Goal: Transaction & Acquisition: Purchase product/service

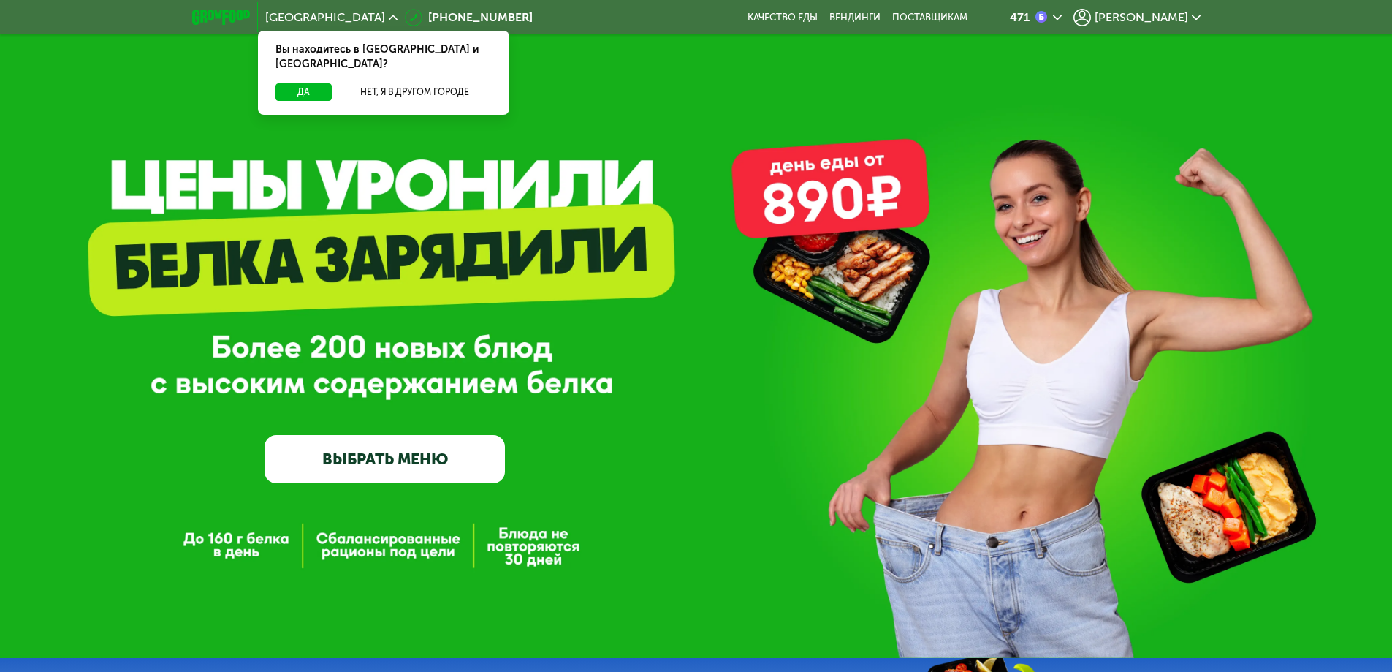
click at [1192, 19] on icon at bounding box center [1196, 17] width 9 height 9
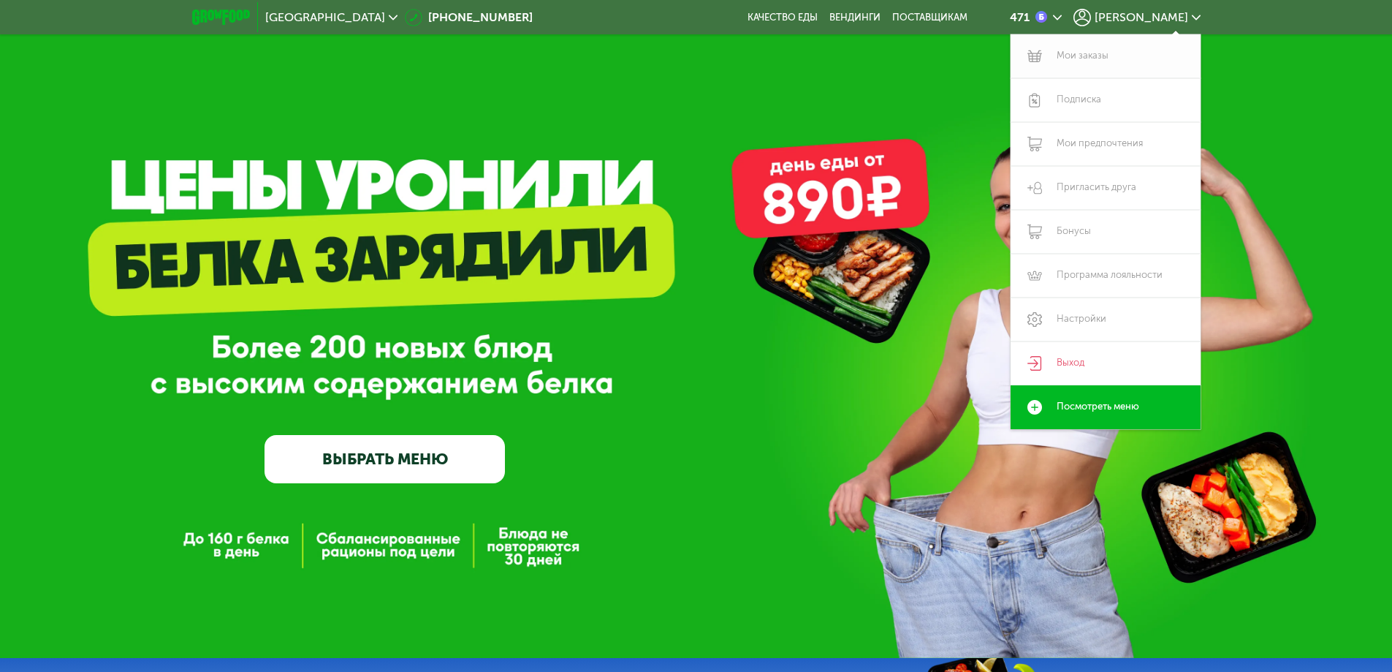
click at [1110, 61] on link "Мои заказы" at bounding box center [1106, 56] width 190 height 44
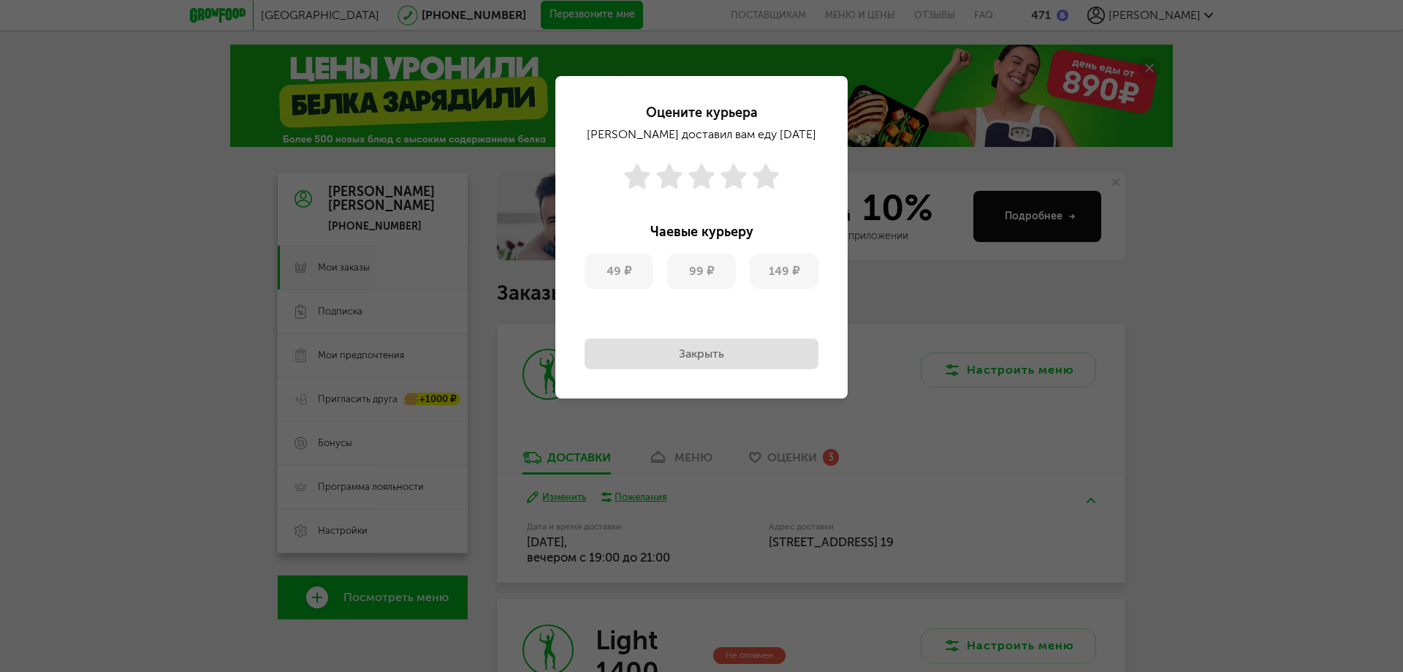
click at [765, 186] on icon at bounding box center [766, 176] width 26 height 26
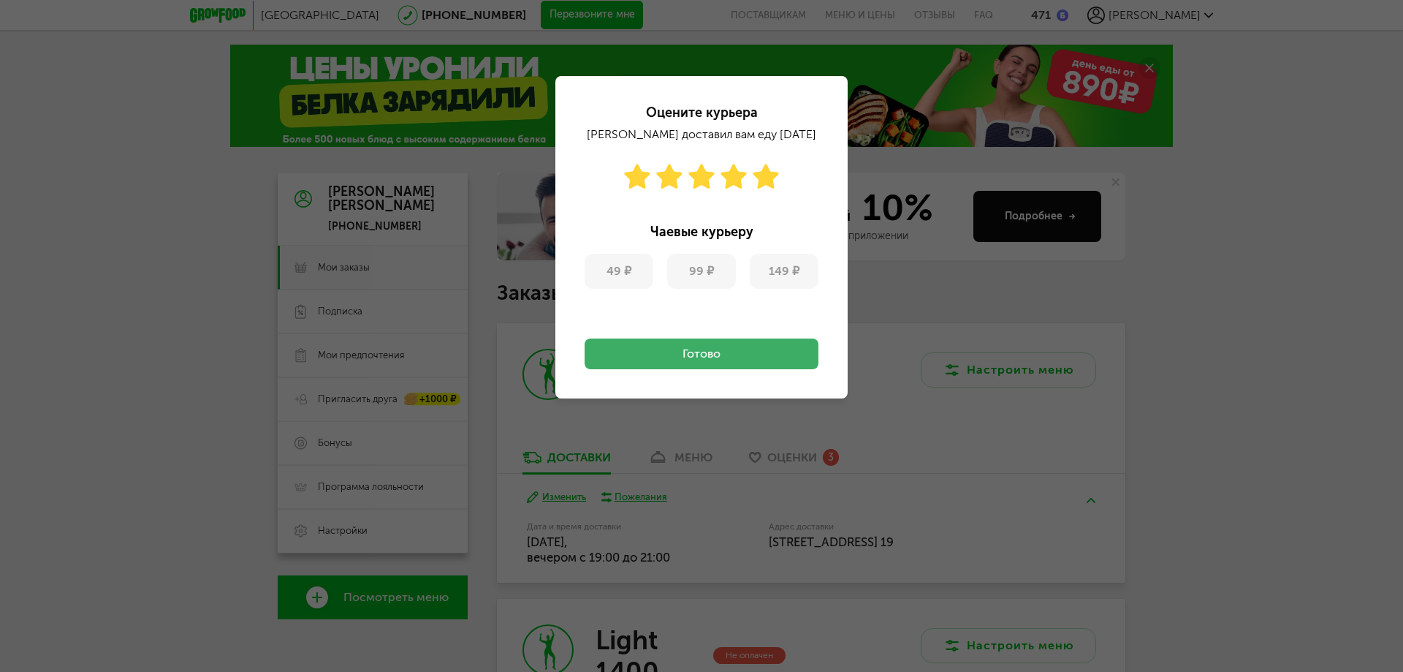
click at [744, 348] on button "Готово" at bounding box center [702, 353] width 234 height 31
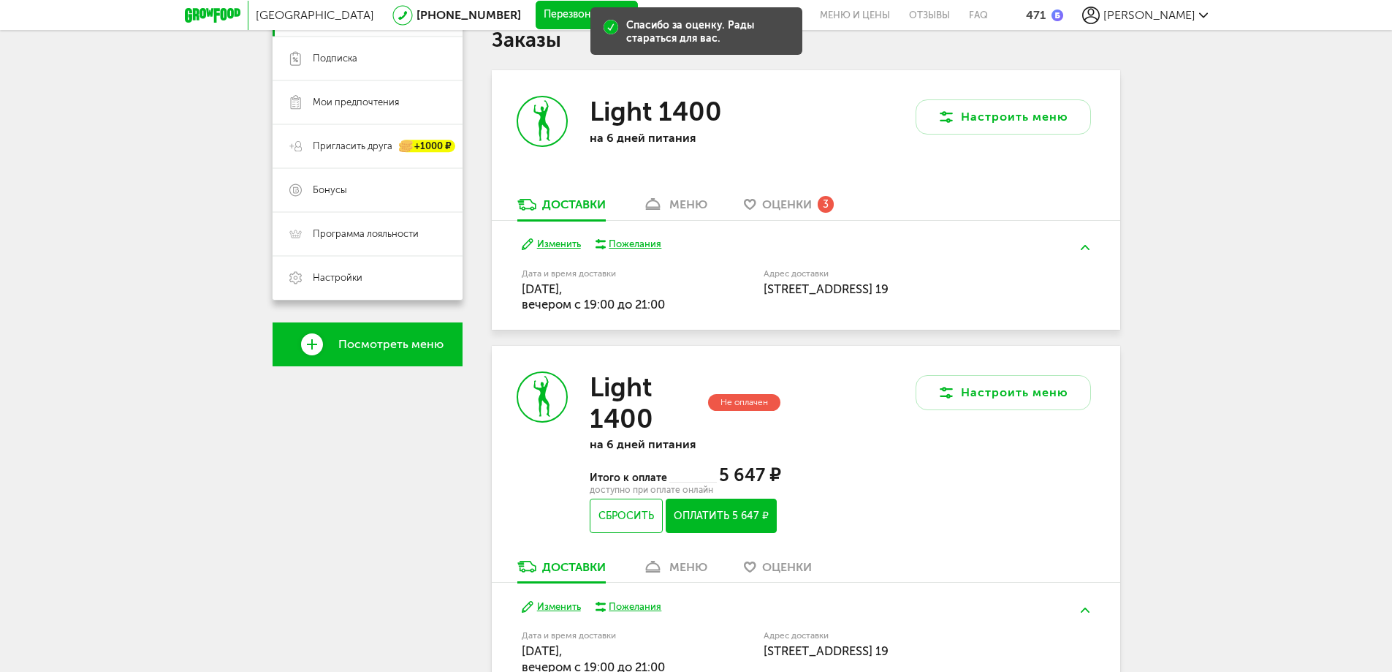
scroll to position [292, 0]
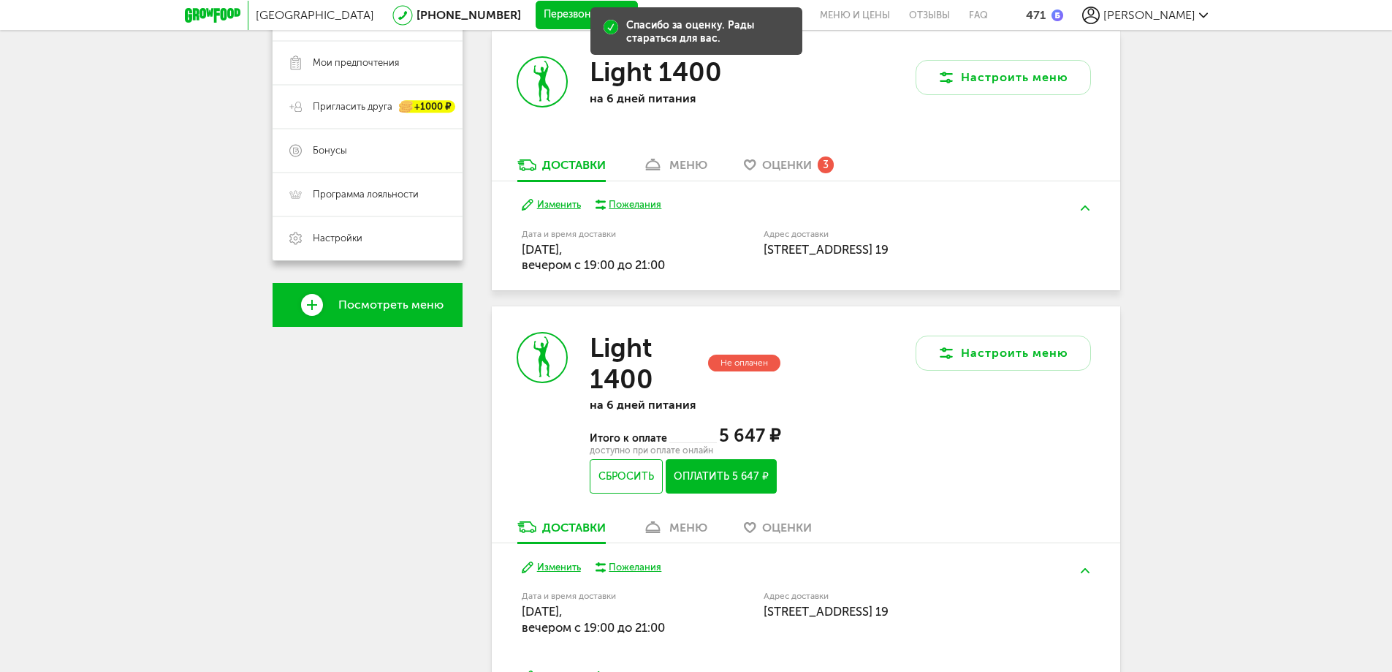
click at [803, 162] on span "Оценки" at bounding box center [787, 165] width 50 height 14
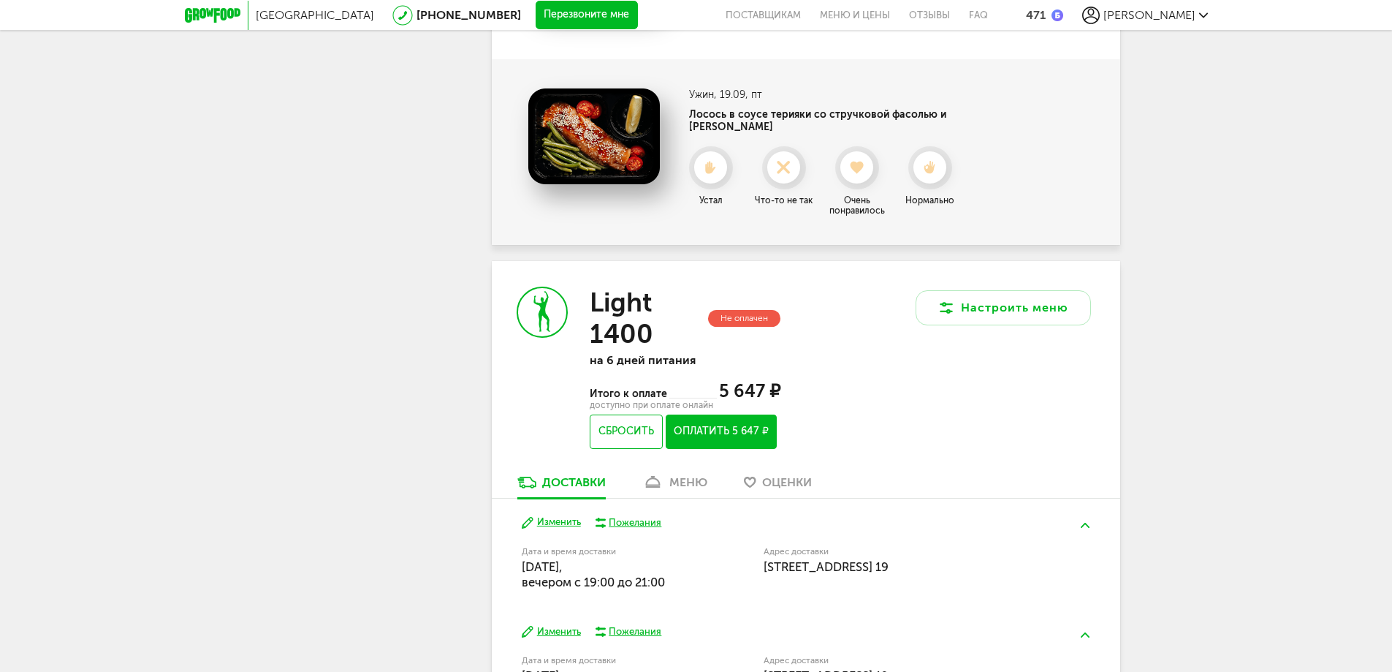
scroll to position [670, 0]
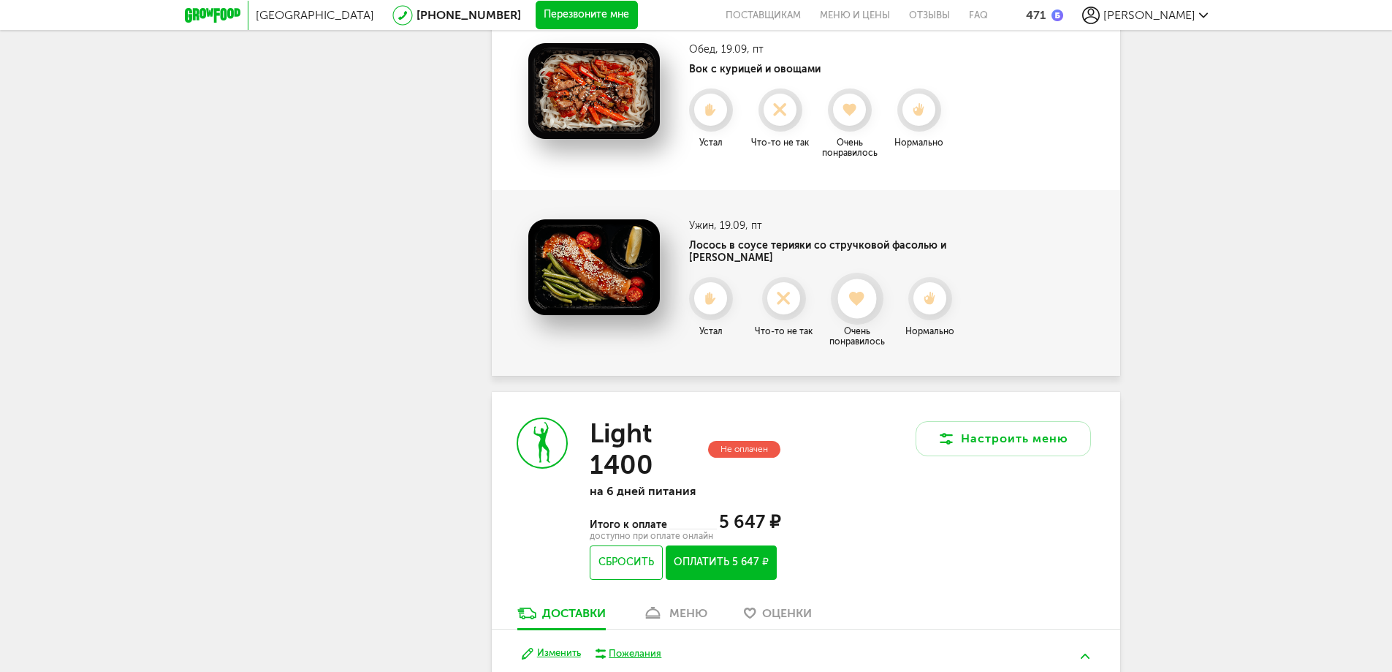
click at [871, 297] on icon at bounding box center [857, 299] width 39 height 16
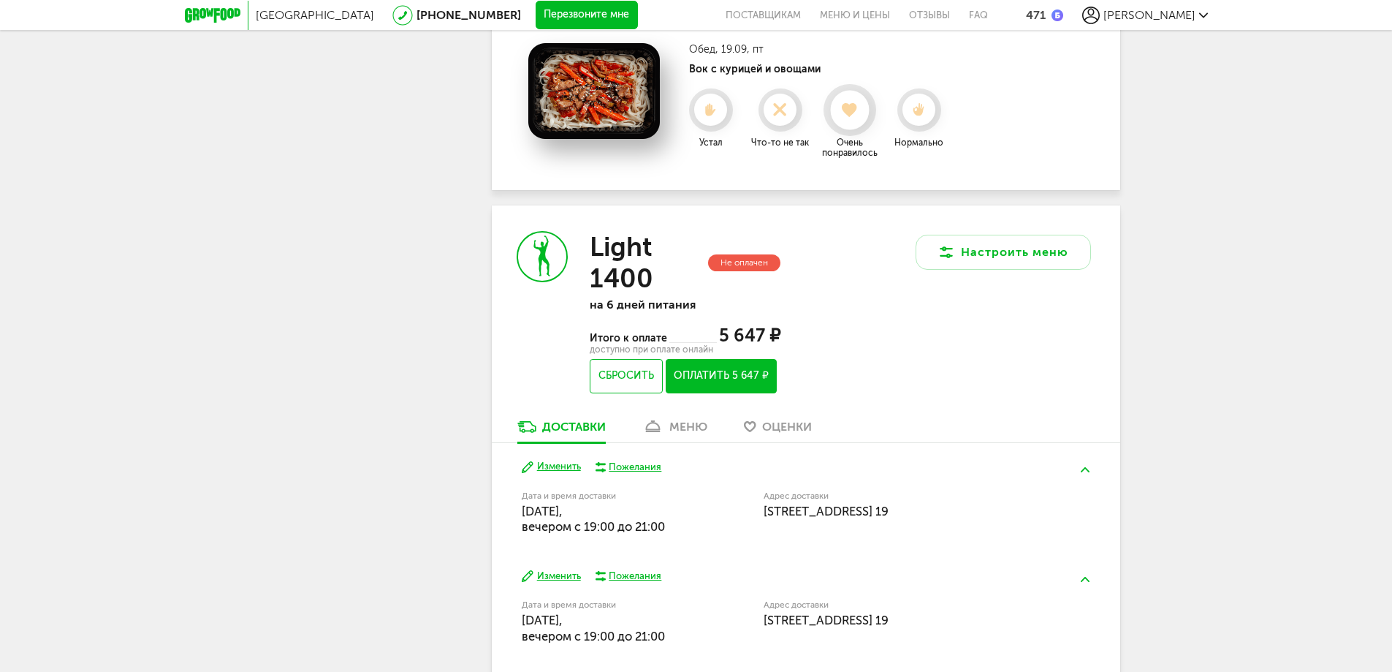
click at [853, 118] on icon at bounding box center [849, 110] width 39 height 16
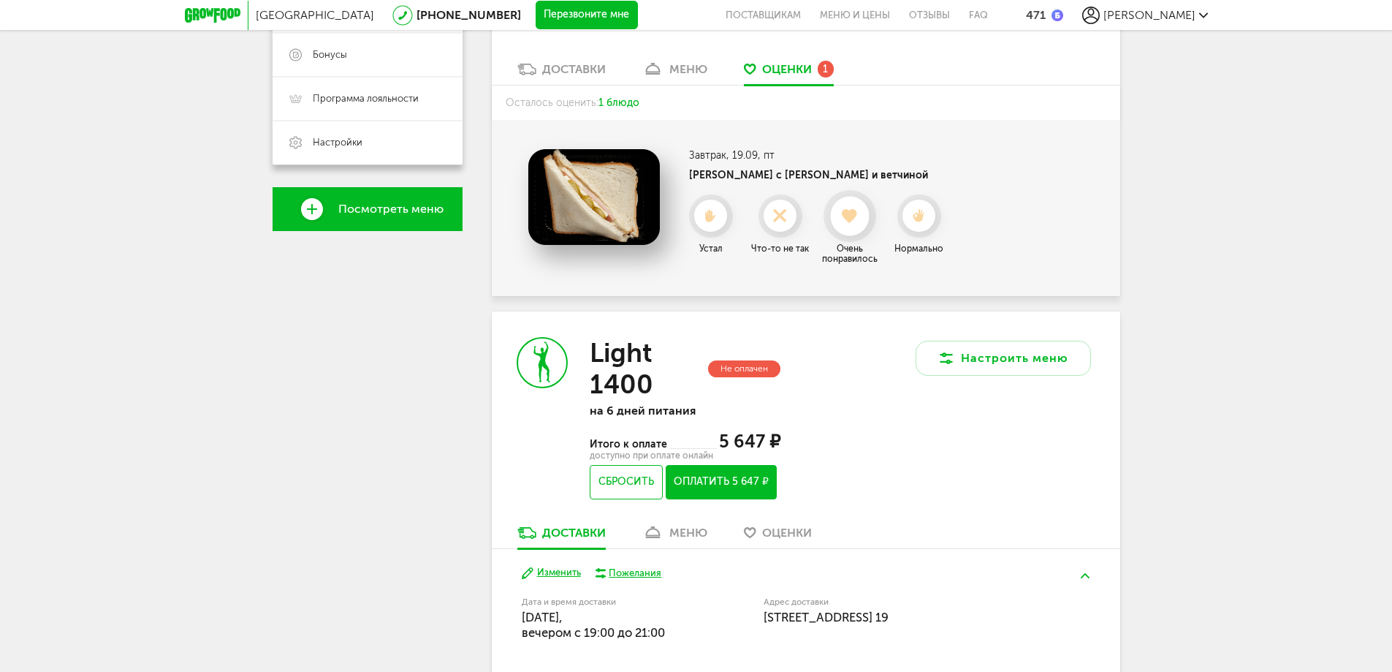
scroll to position [375, 0]
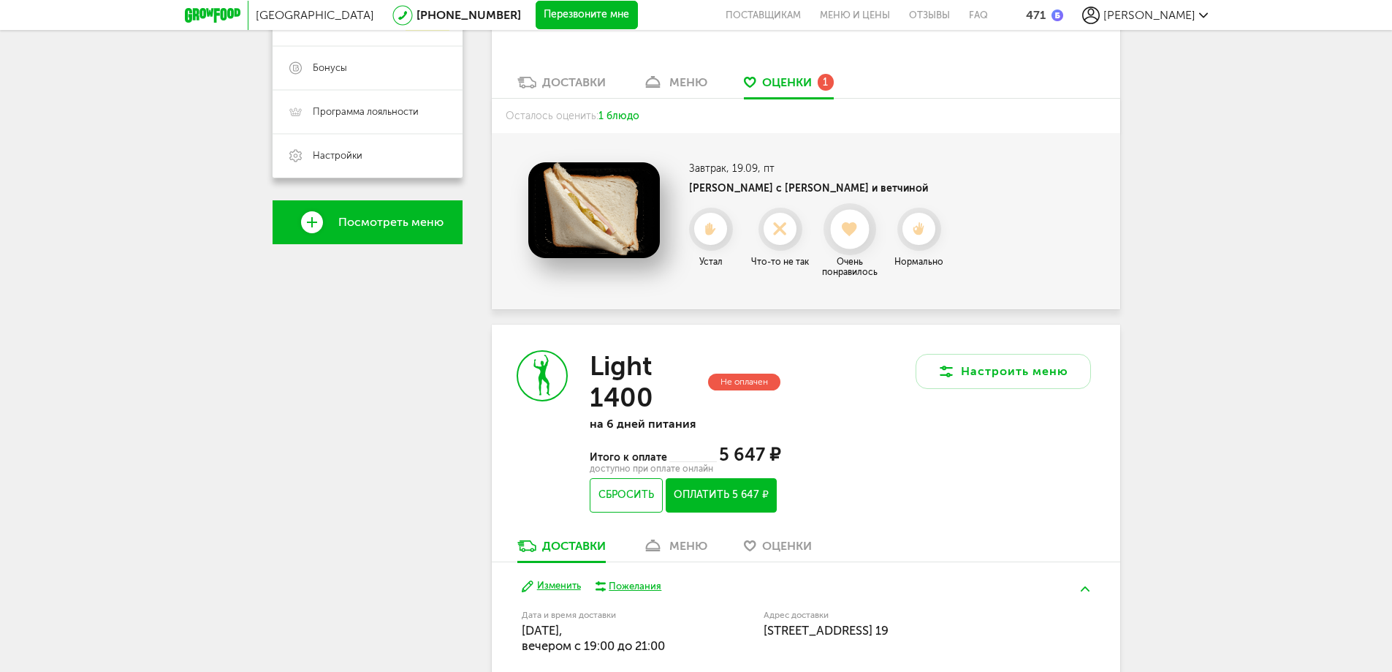
click at [867, 221] on icon at bounding box center [849, 229] width 39 height 16
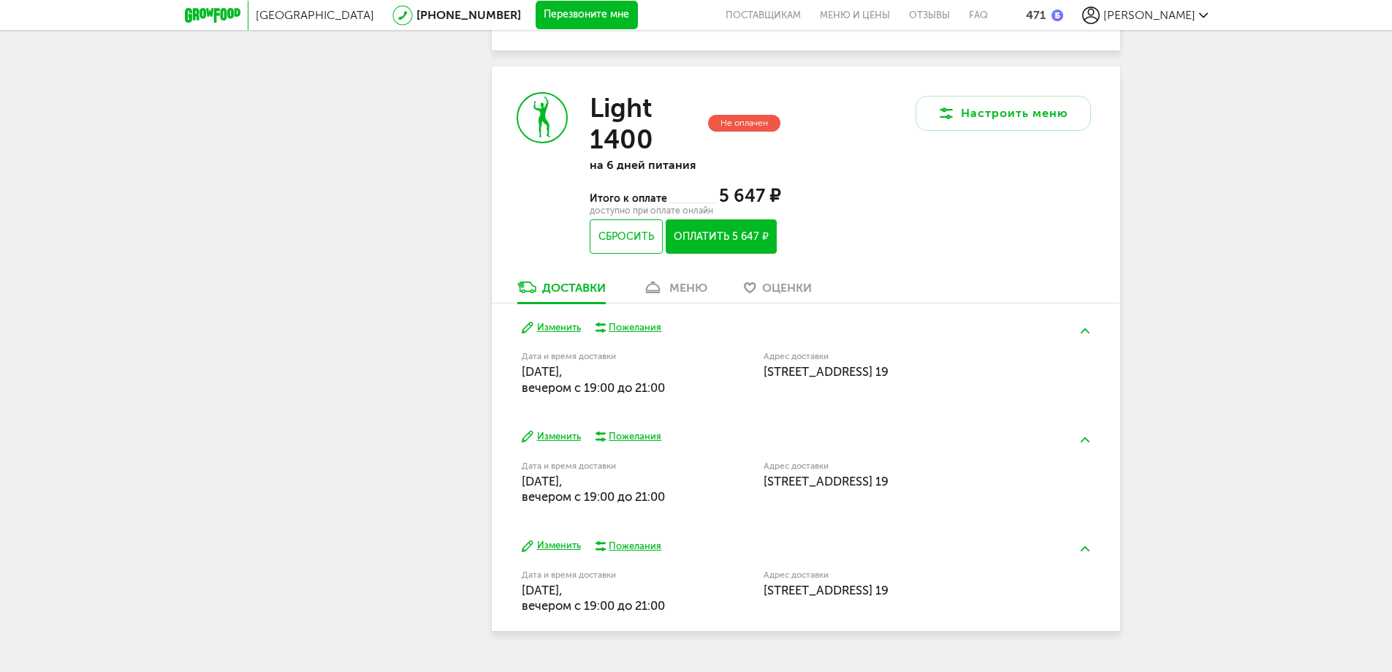
scroll to position [683, 0]
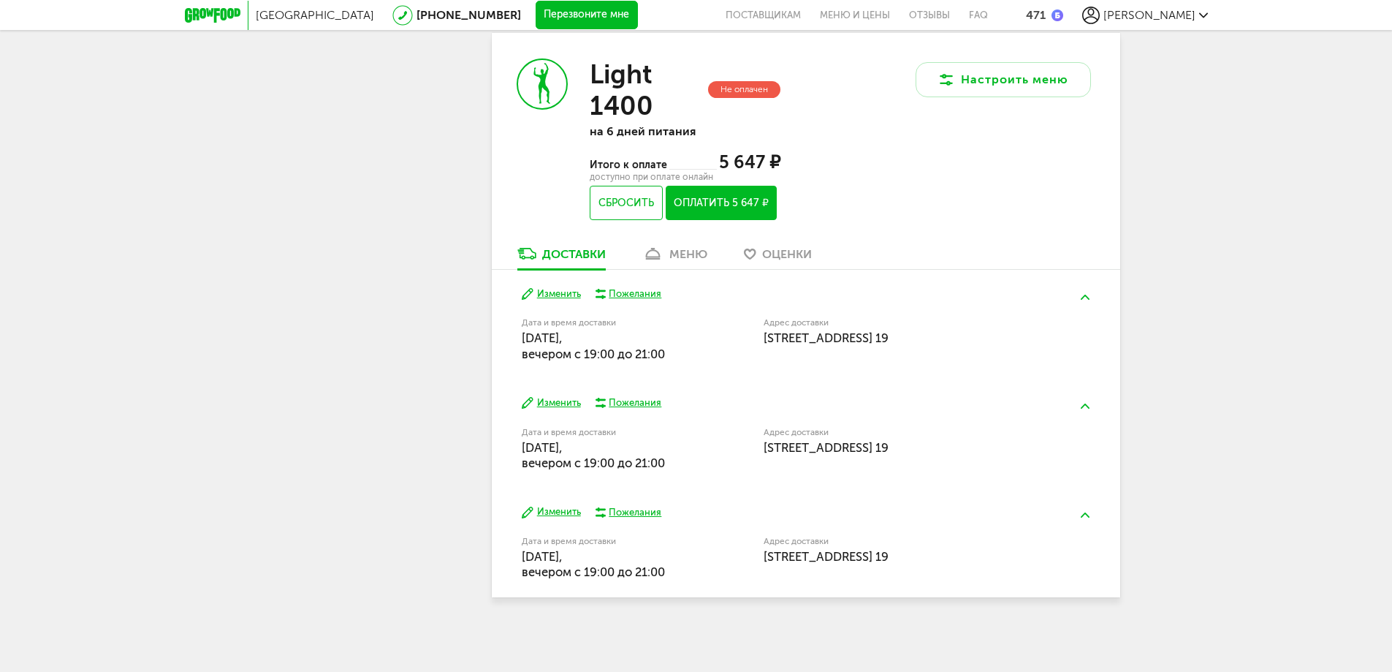
click at [666, 250] on link "меню" at bounding box center [675, 257] width 80 height 23
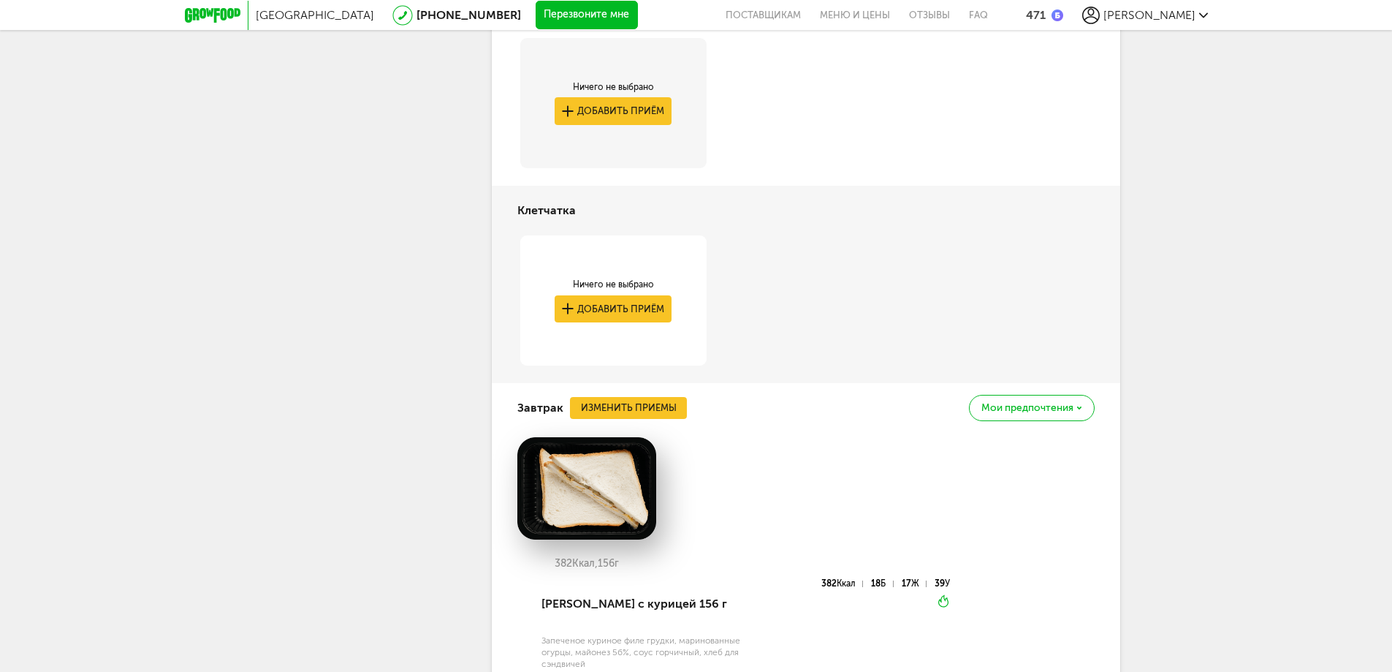
scroll to position [971, 0]
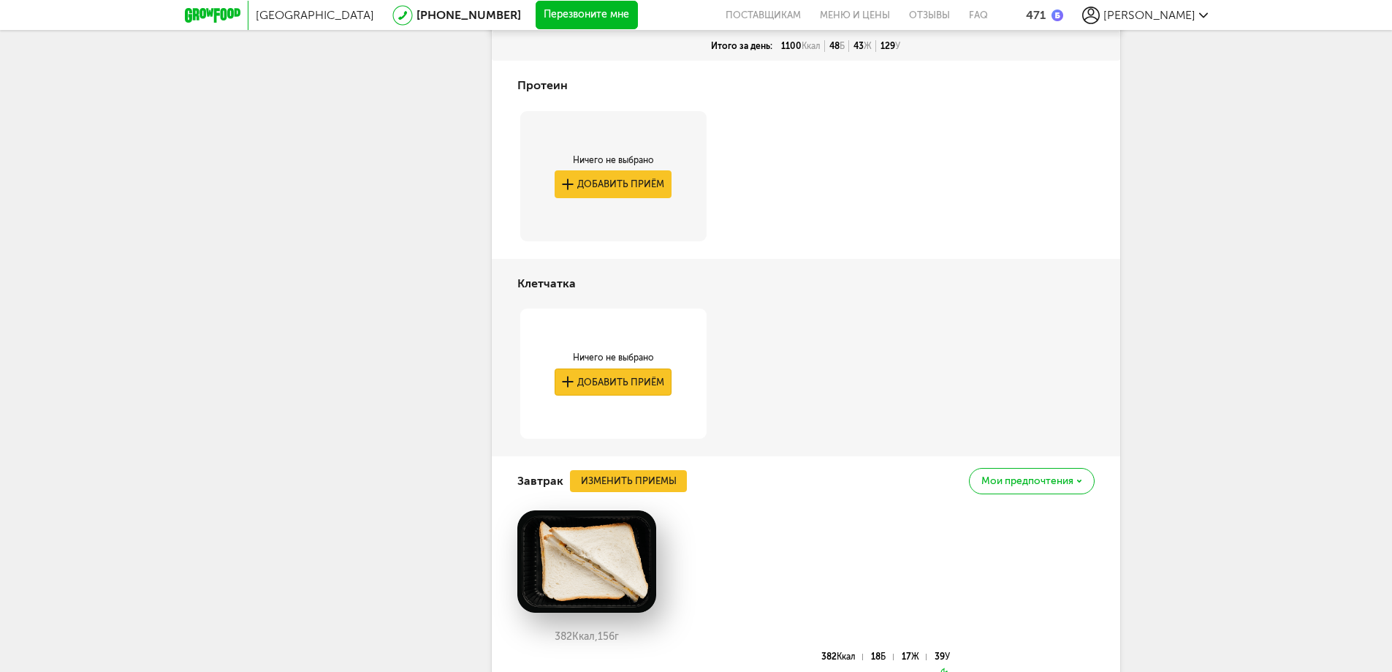
click at [651, 383] on button "Добавить приём" at bounding box center [613, 381] width 117 height 27
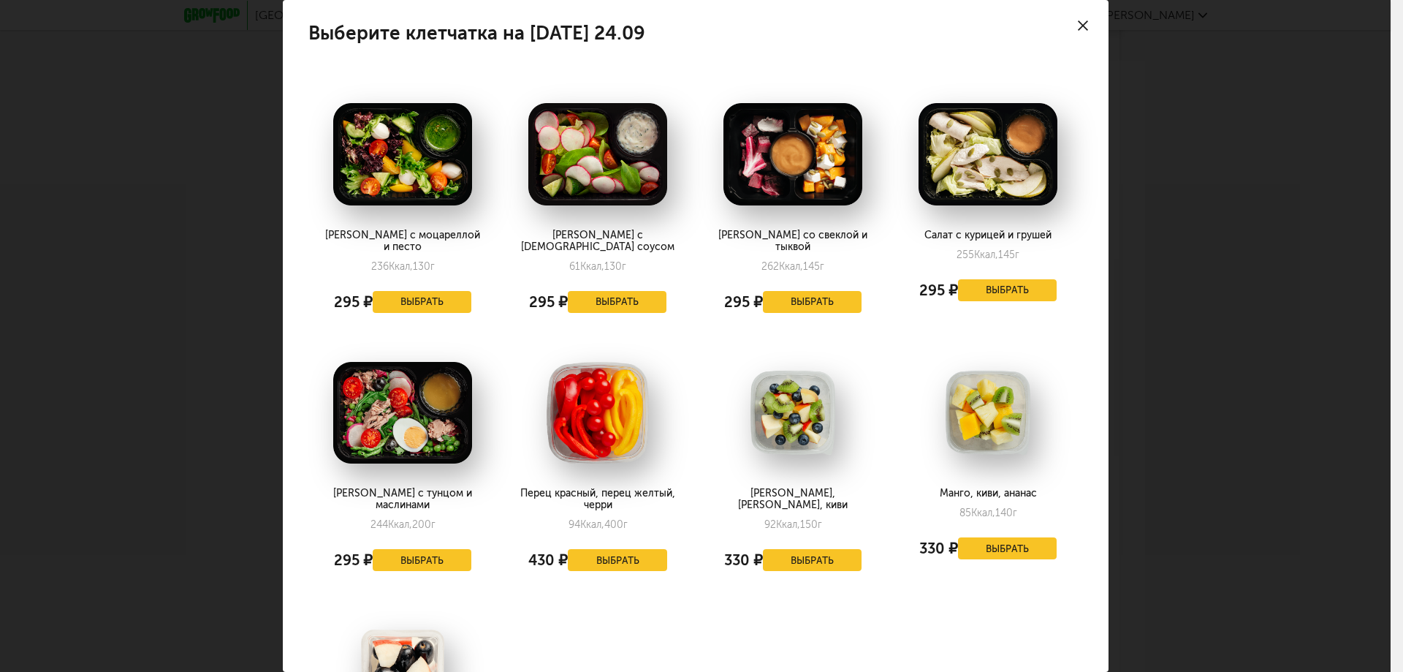
click at [1078, 27] on icon at bounding box center [1083, 25] width 10 height 10
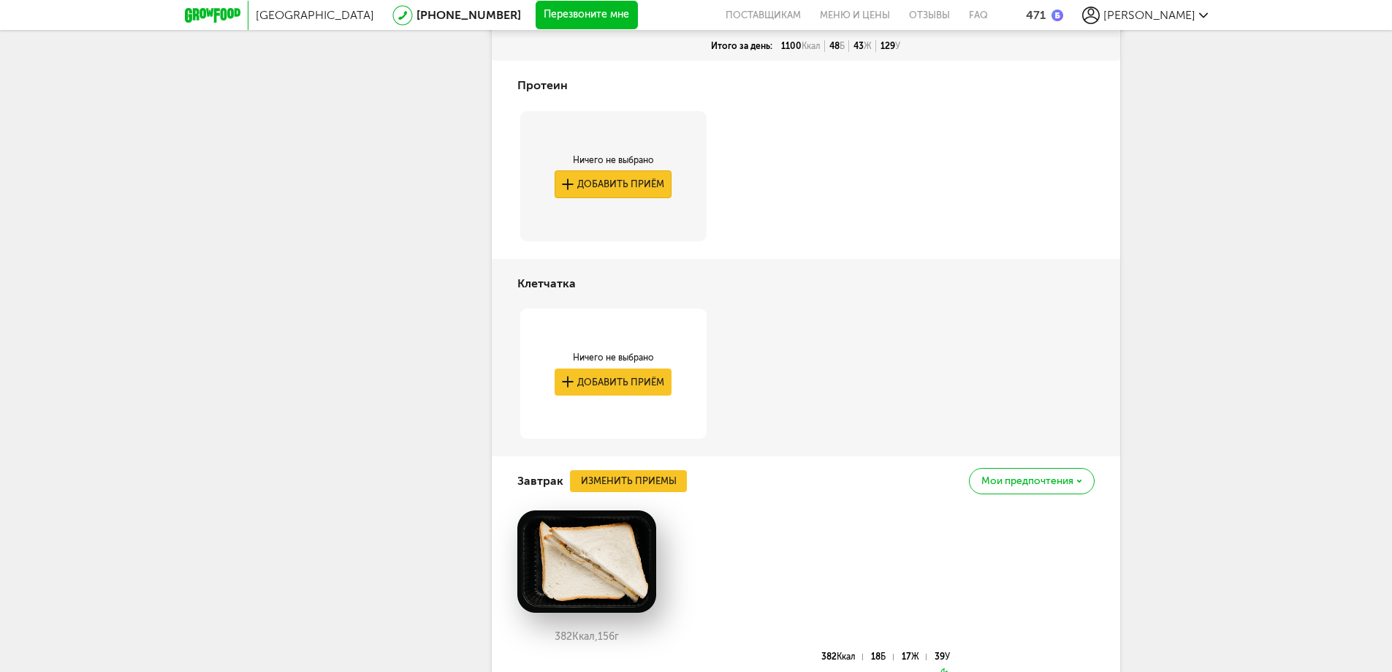
click at [651, 186] on button "Добавить приём" at bounding box center [613, 183] width 117 height 27
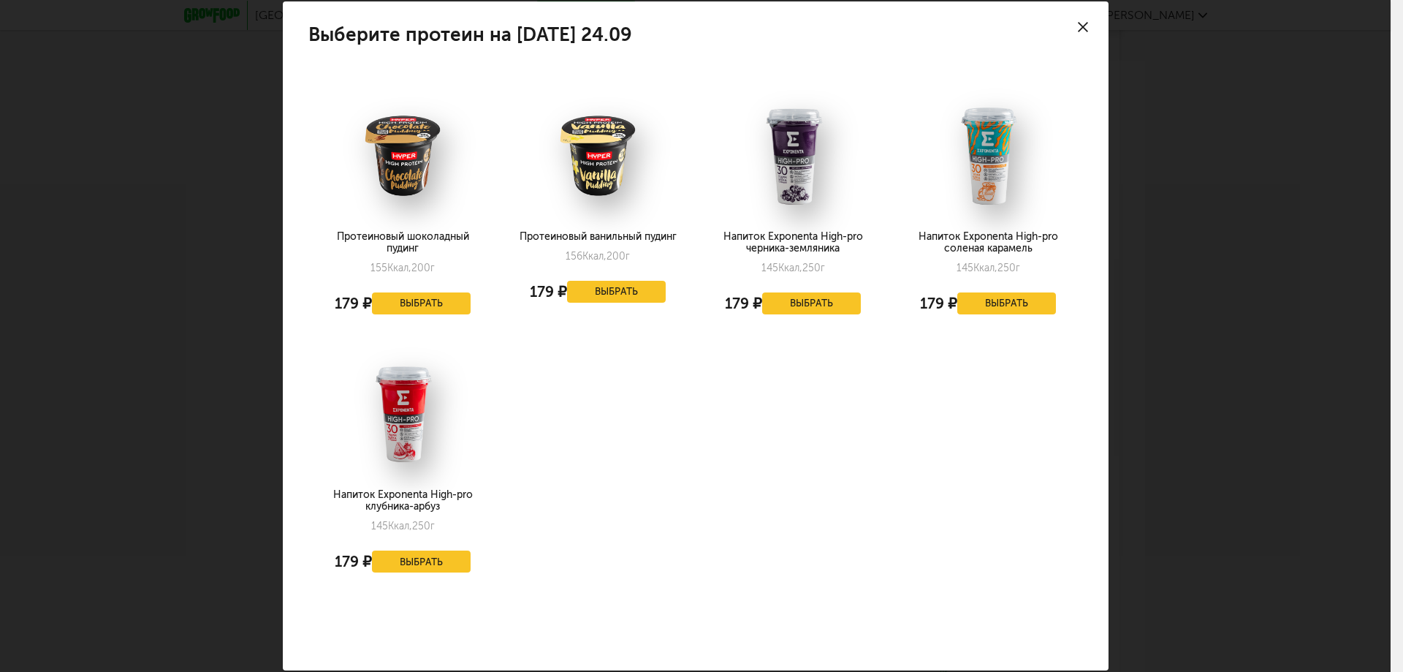
click at [412, 246] on div "Протеиновый шоколадный пудинг" at bounding box center [402, 242] width 160 height 23
copy div "Протеиновый шоколадный пудинг"
click at [1243, 132] on div "Выберите протеин на [DATE] 24.09 Протеиновый шоколадный пудинг 155 Ккал, 200 г …" at bounding box center [695, 336] width 1391 height 672
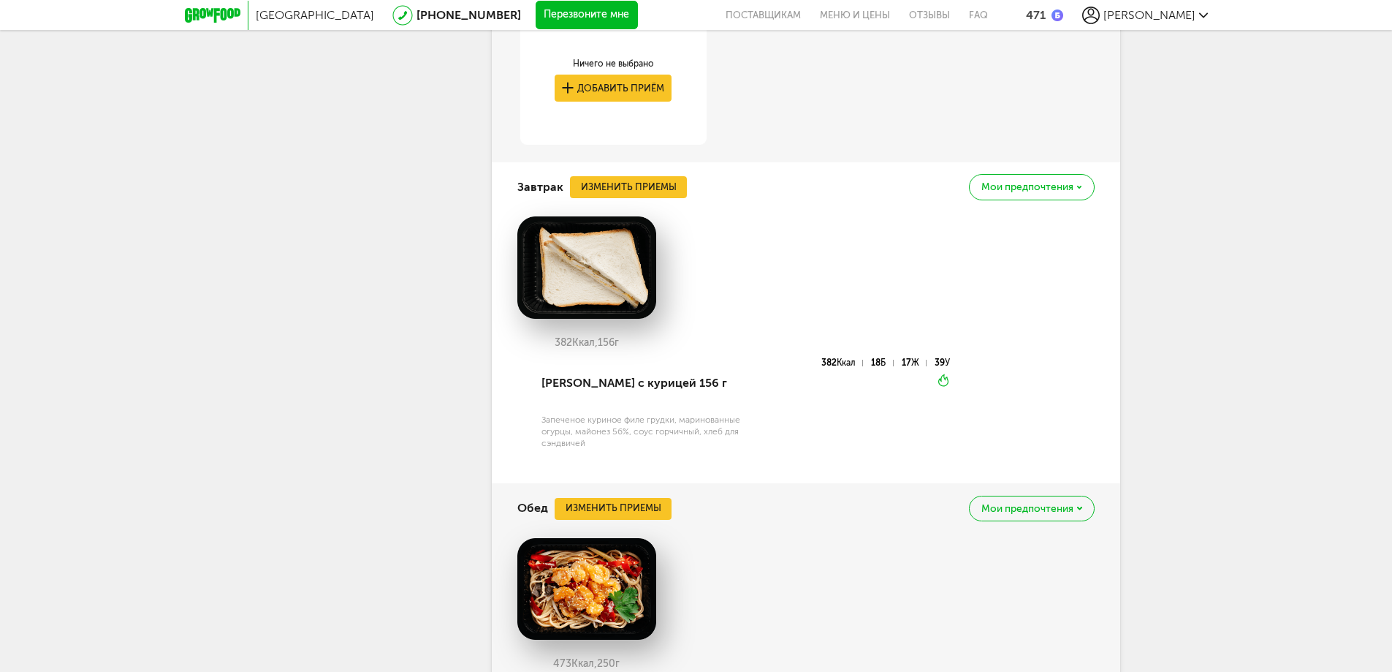
scroll to position [1548, 0]
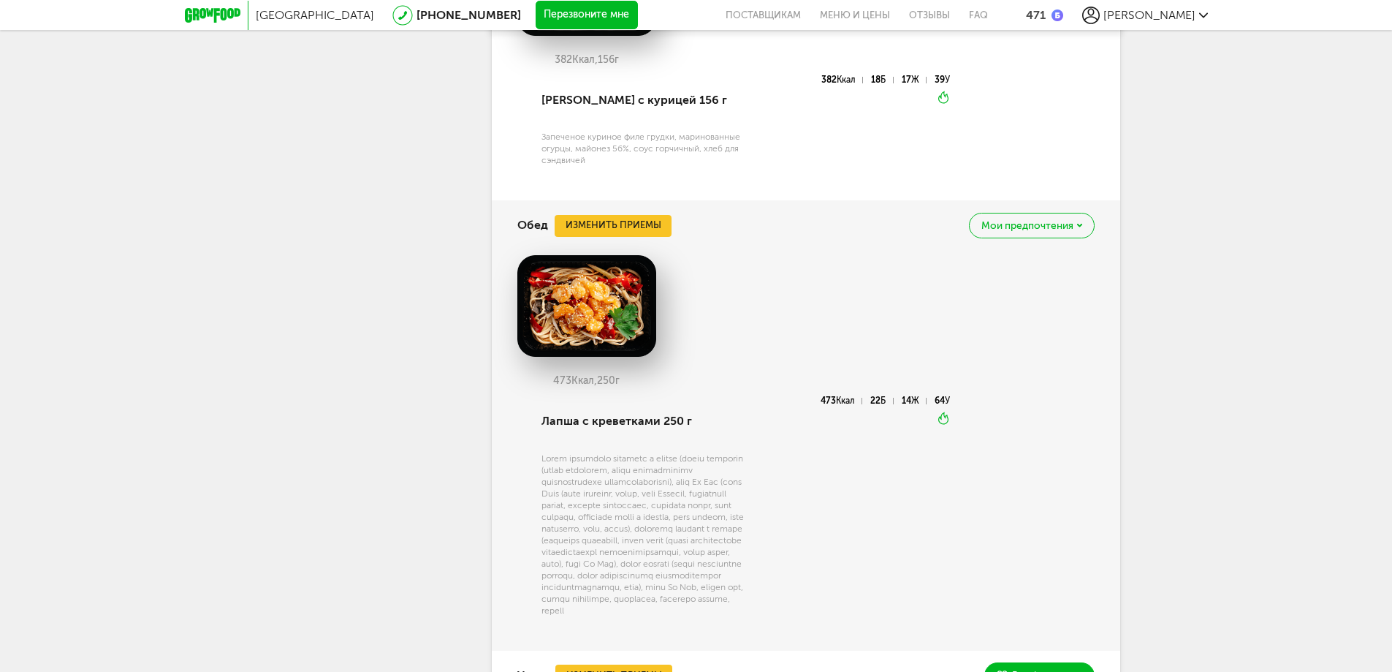
click at [1007, 228] on span "Мои предпочтения" at bounding box center [1028, 226] width 92 height 10
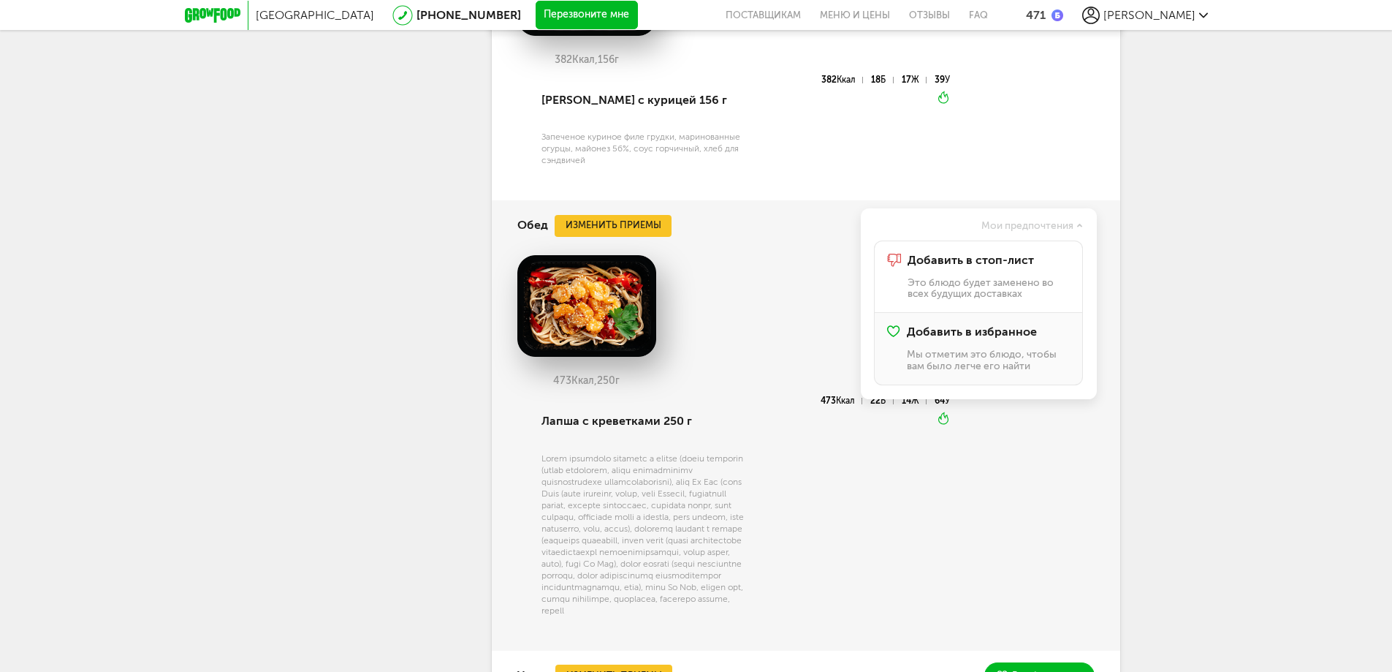
click at [968, 336] on span "Добавить в избранное" at bounding box center [972, 331] width 130 height 13
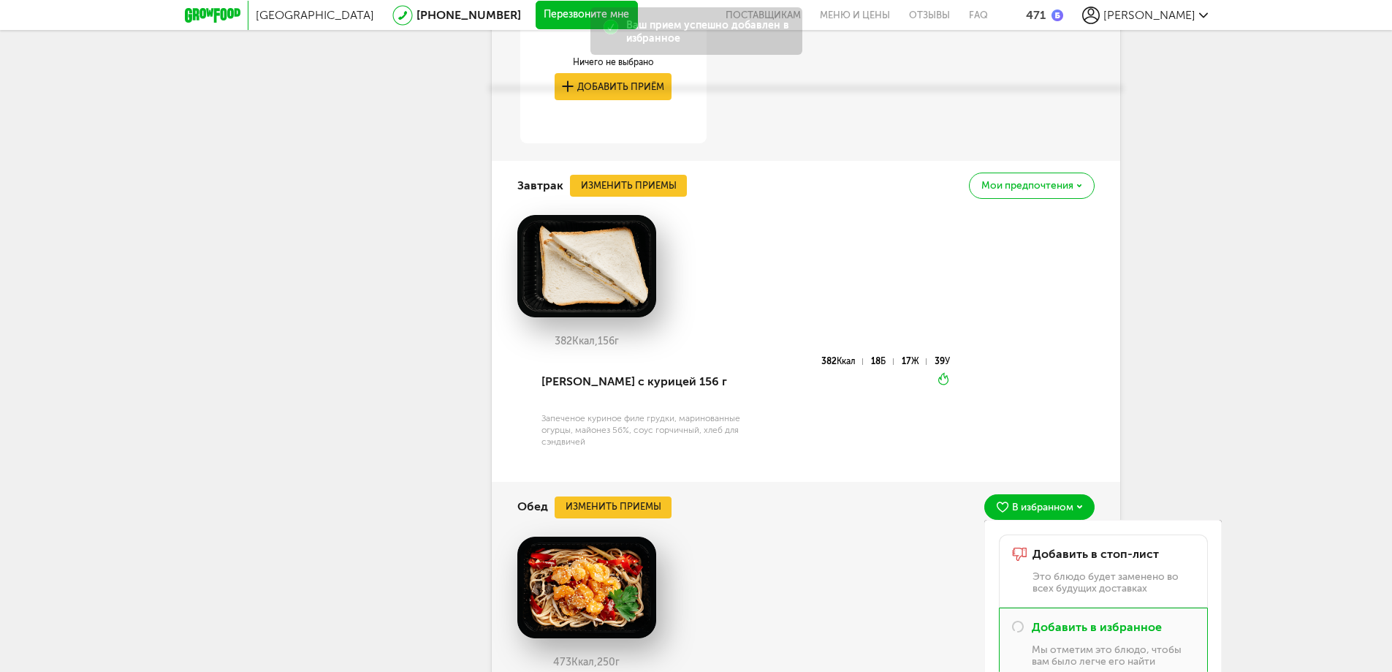
scroll to position [1256, 0]
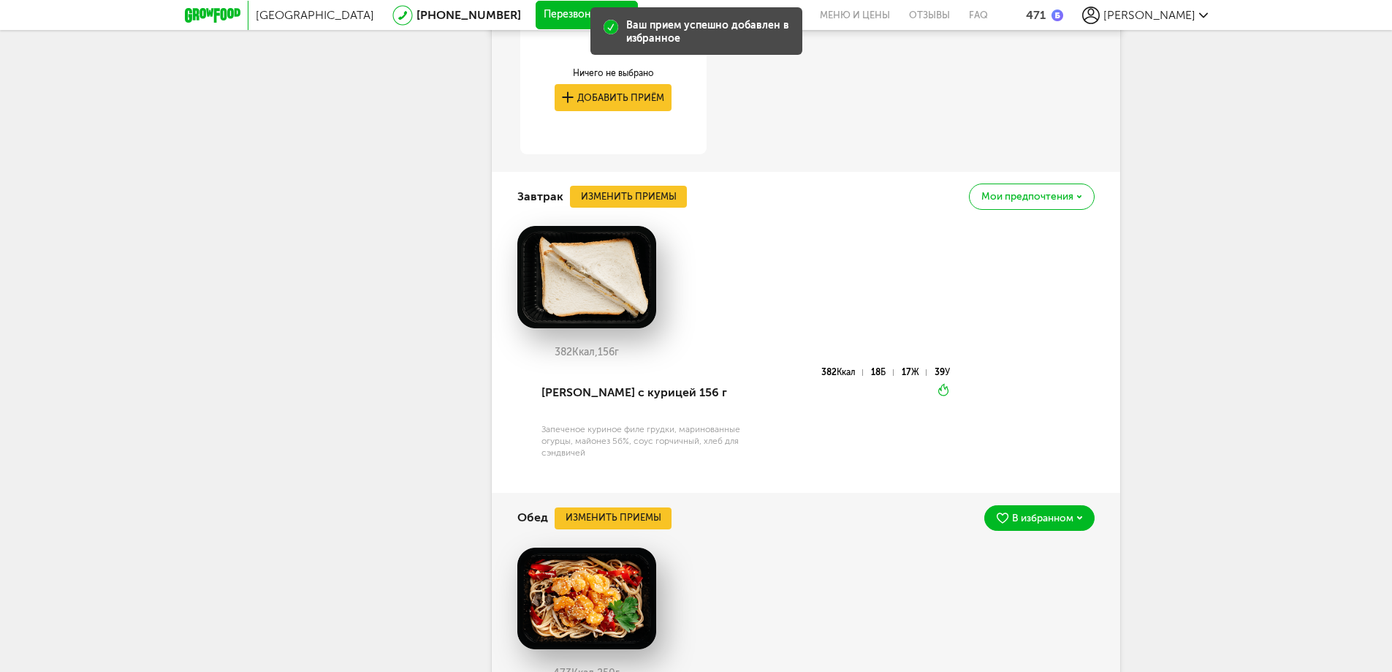
click at [1000, 186] on div "Мои предпочтения" at bounding box center [1031, 196] width 125 height 26
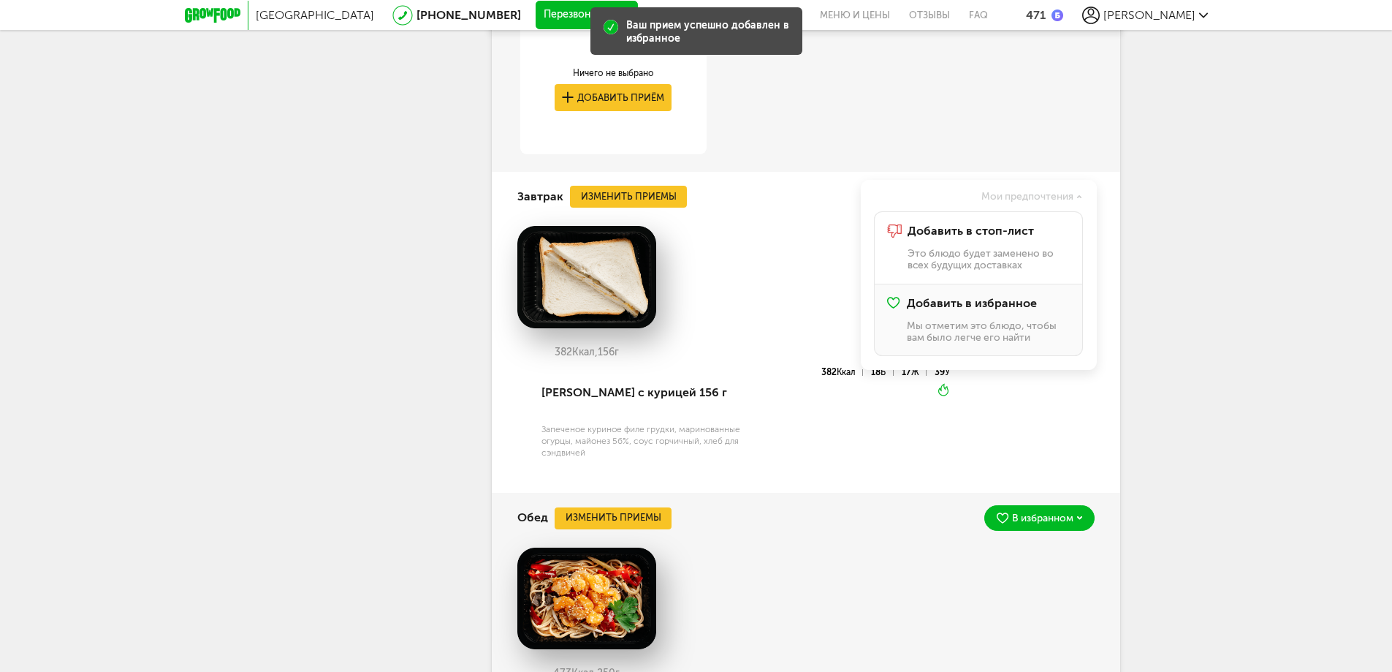
click at [981, 305] on span "Добавить в избранное" at bounding box center [972, 303] width 130 height 13
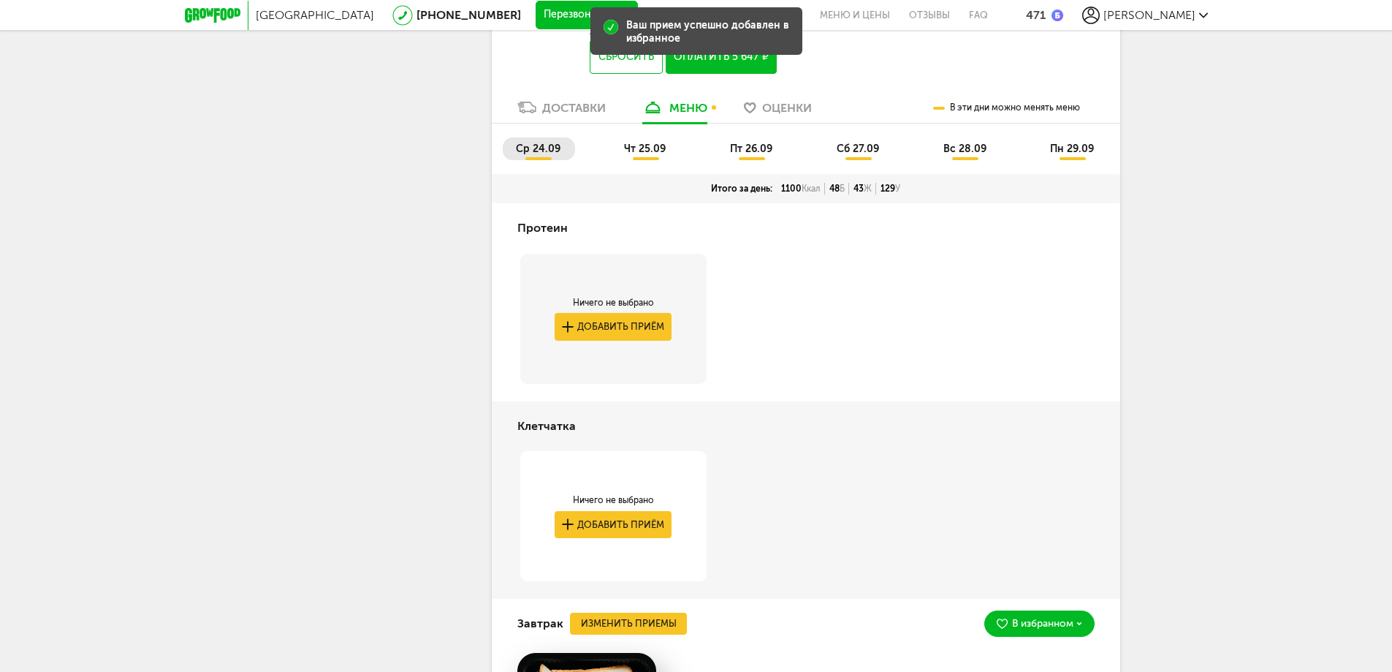
scroll to position [744, 0]
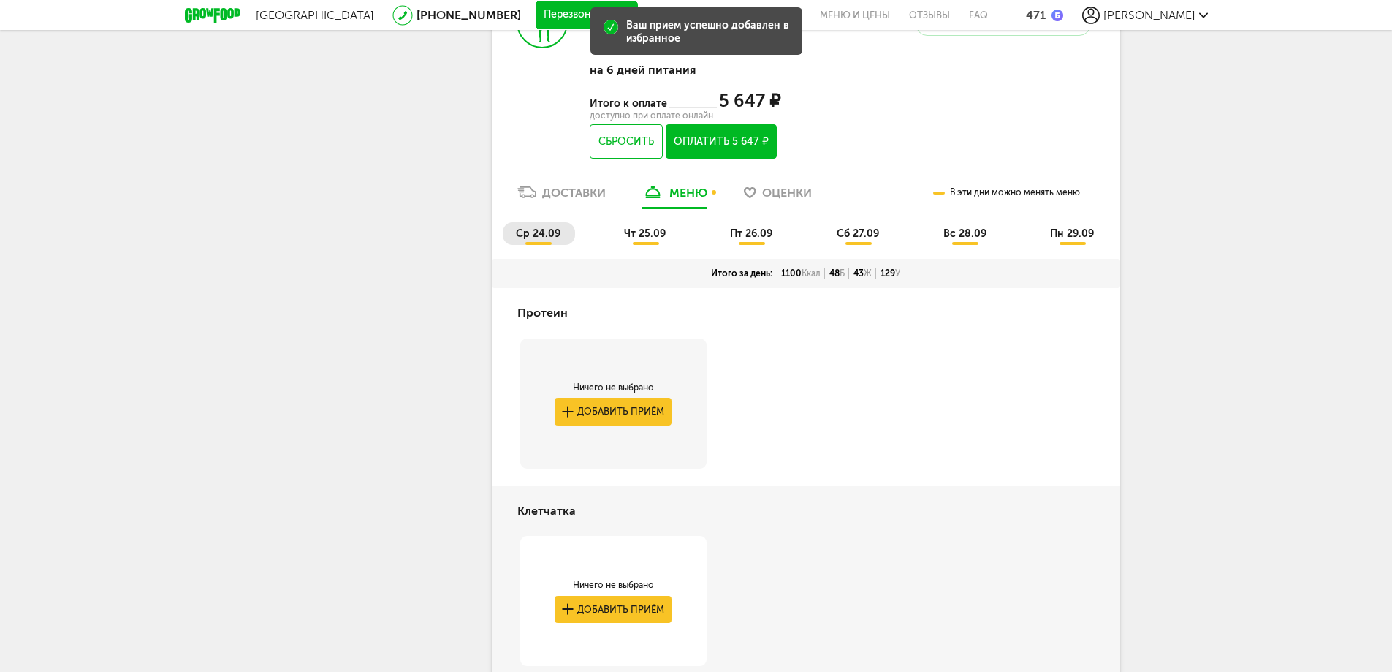
click at [627, 232] on span "чт 25.09" at bounding box center [645, 233] width 42 height 12
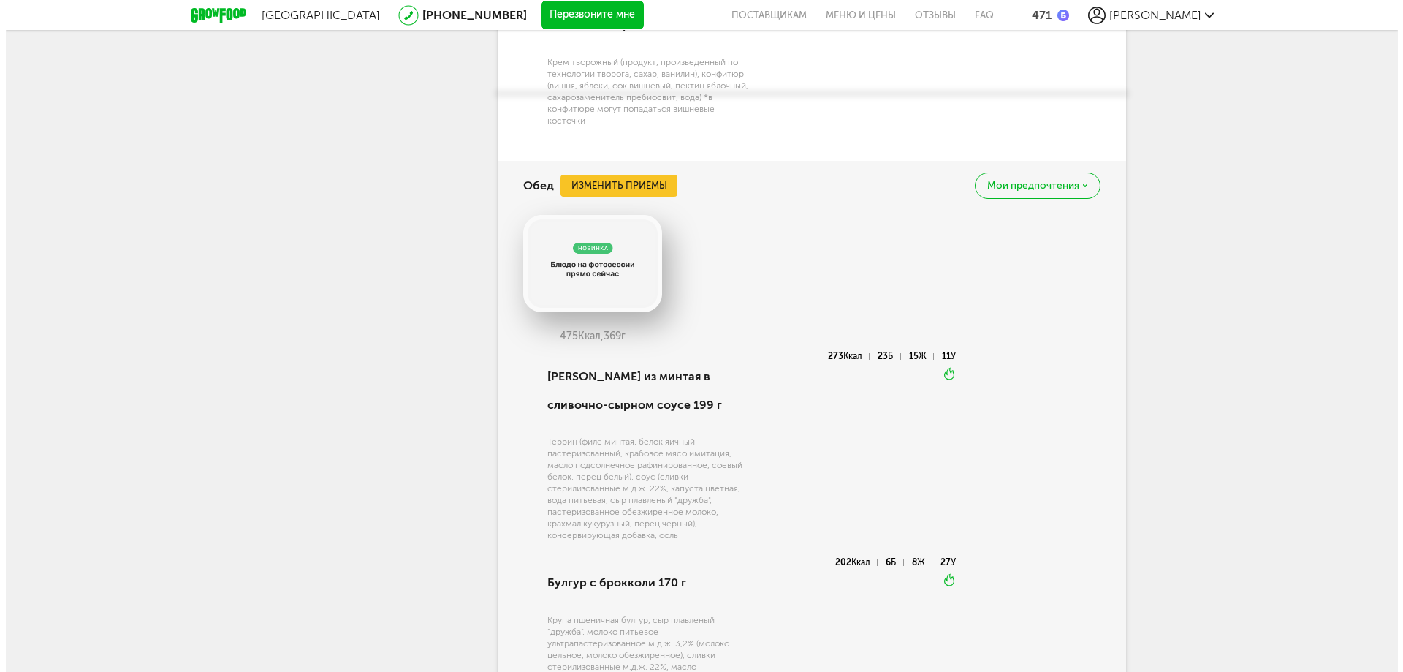
scroll to position [1694, 0]
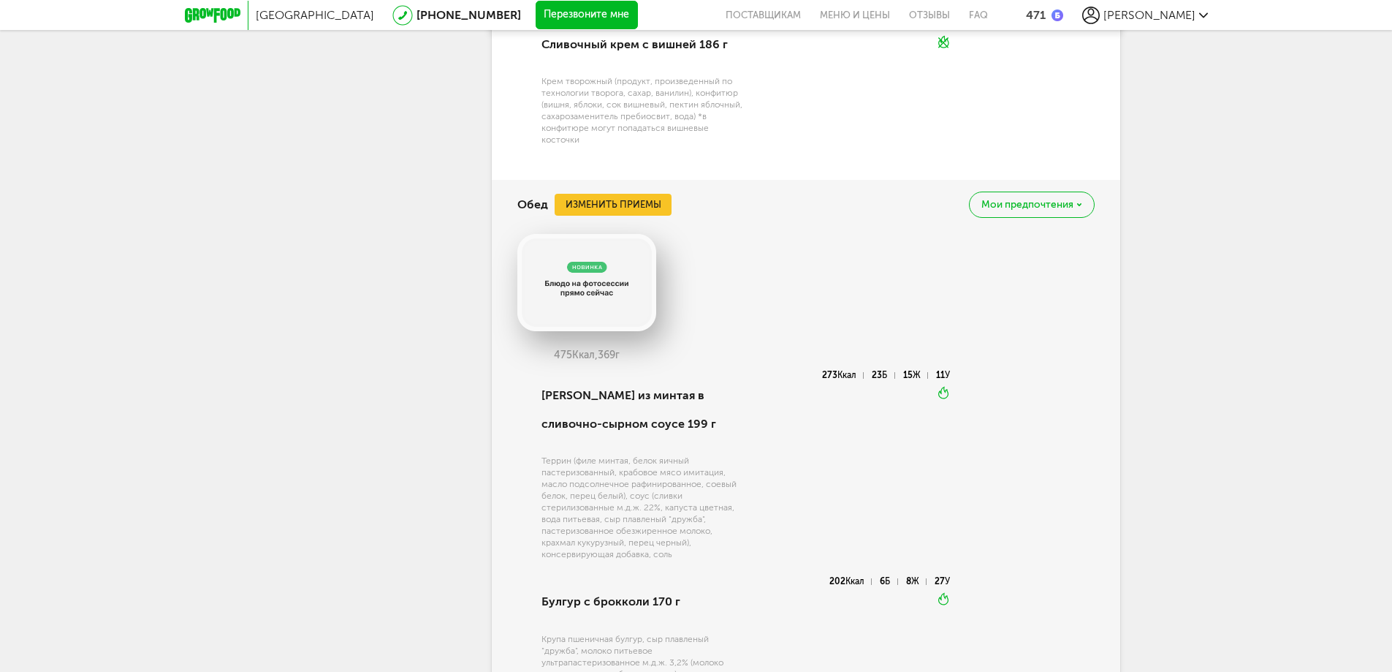
click at [1014, 213] on div "Мои предпочтения" at bounding box center [1031, 205] width 125 height 26
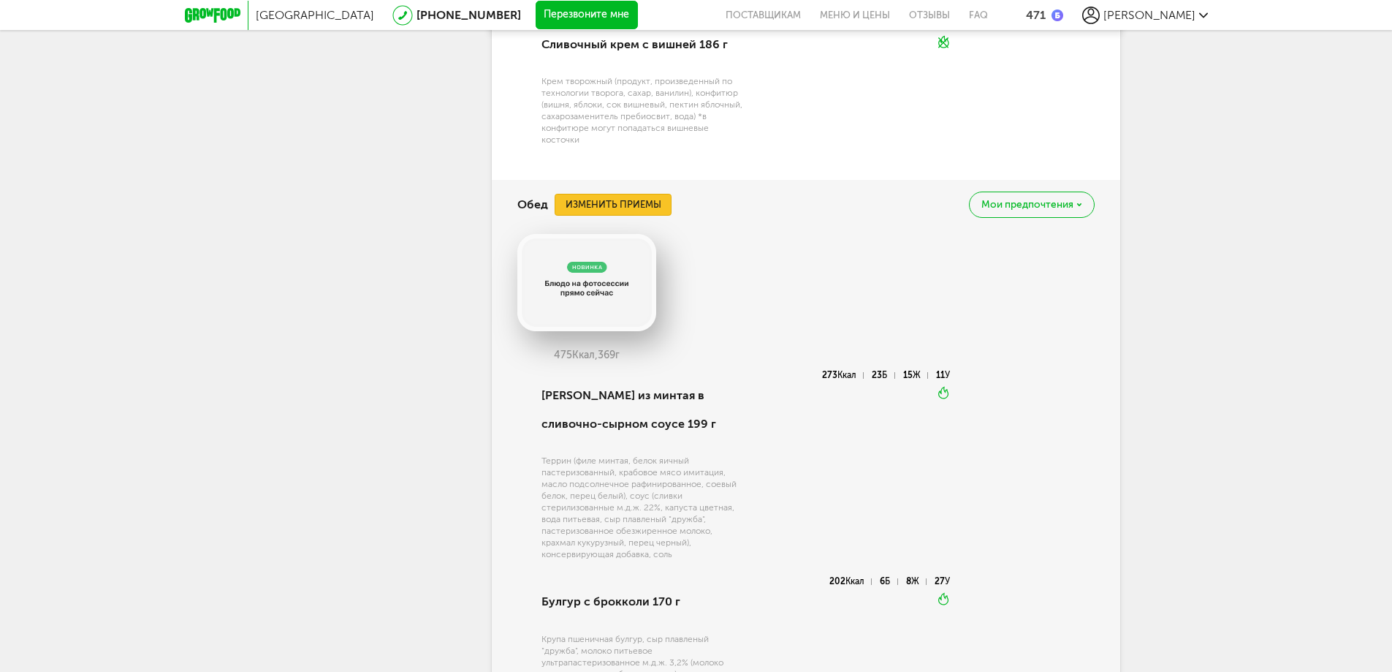
click at [638, 202] on button "Изменить приемы" at bounding box center [613, 205] width 117 height 22
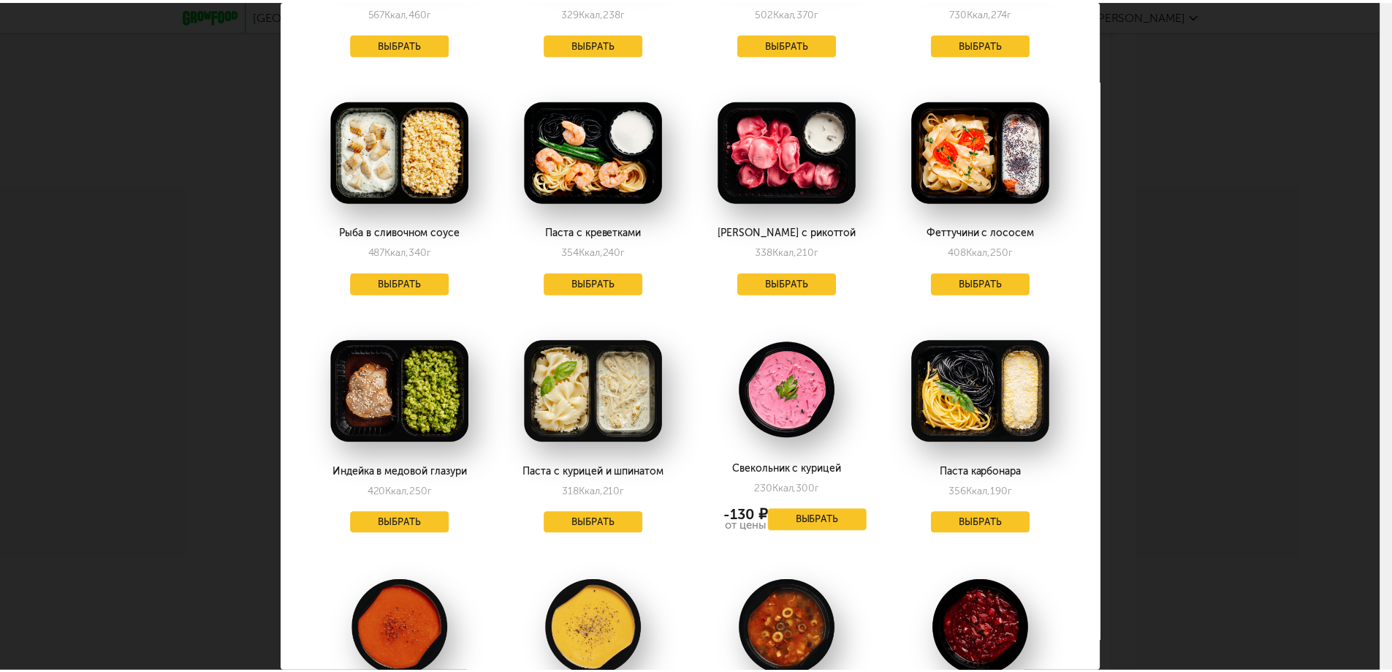
scroll to position [512, 0]
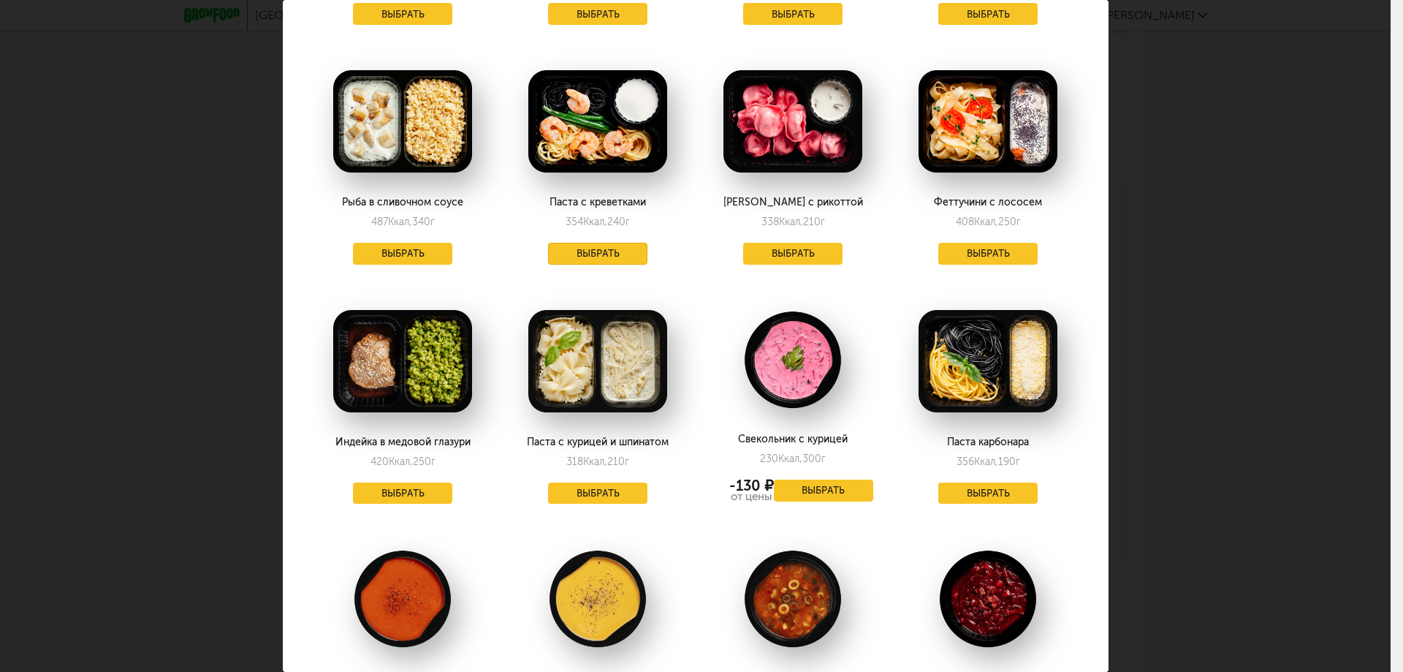
click at [580, 263] on button "Выбрать" at bounding box center [597, 254] width 99 height 22
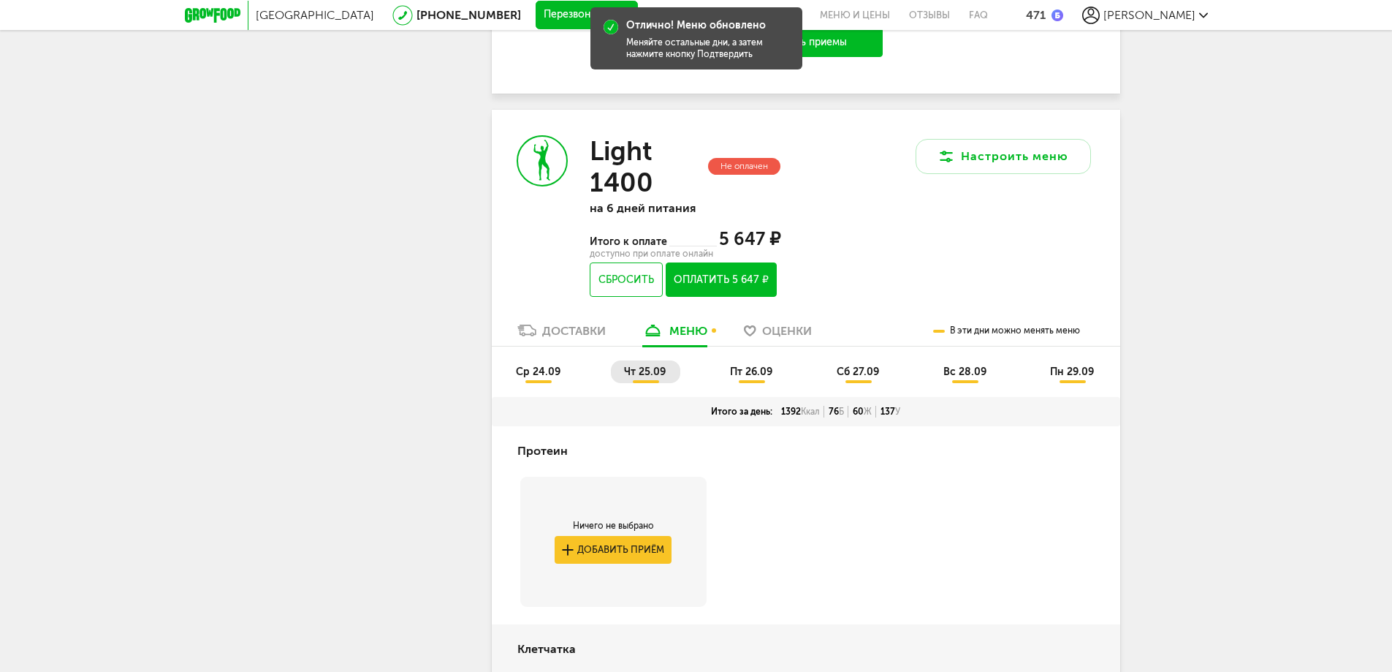
scroll to position [598, 0]
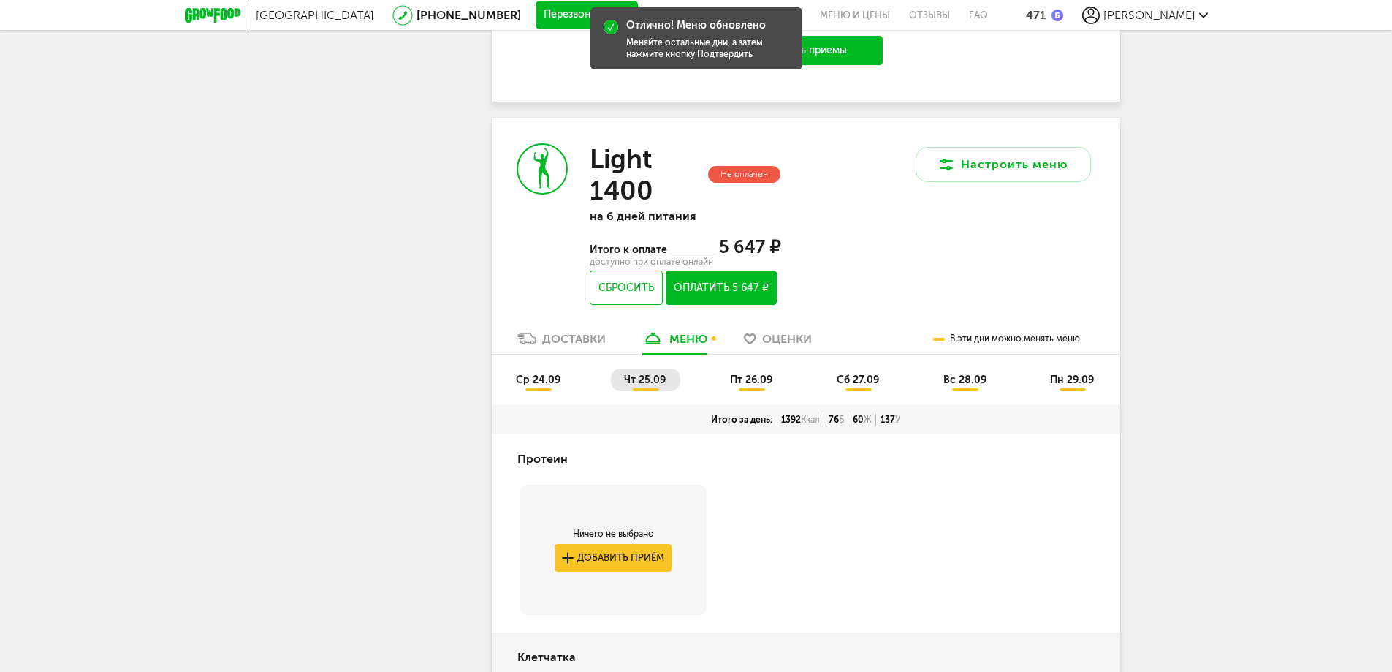
click at [751, 378] on span "пт 26.09" at bounding box center [751, 380] width 42 height 12
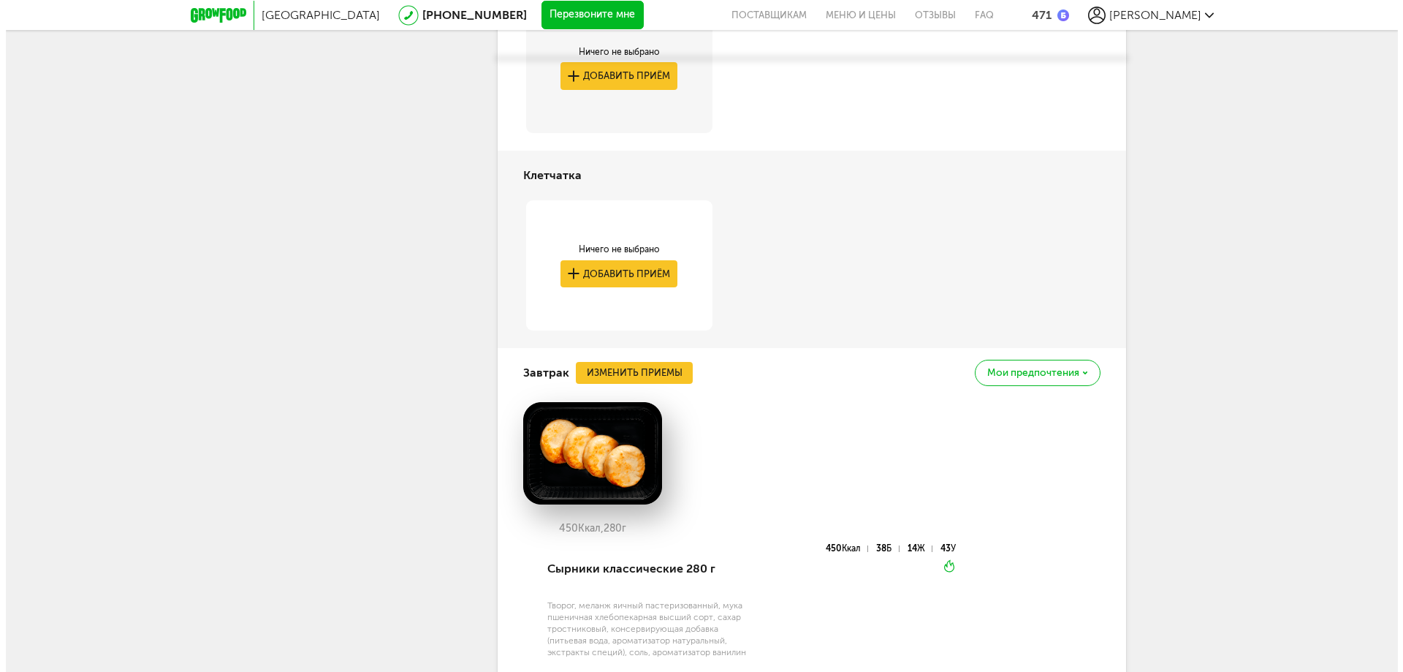
scroll to position [1107, 0]
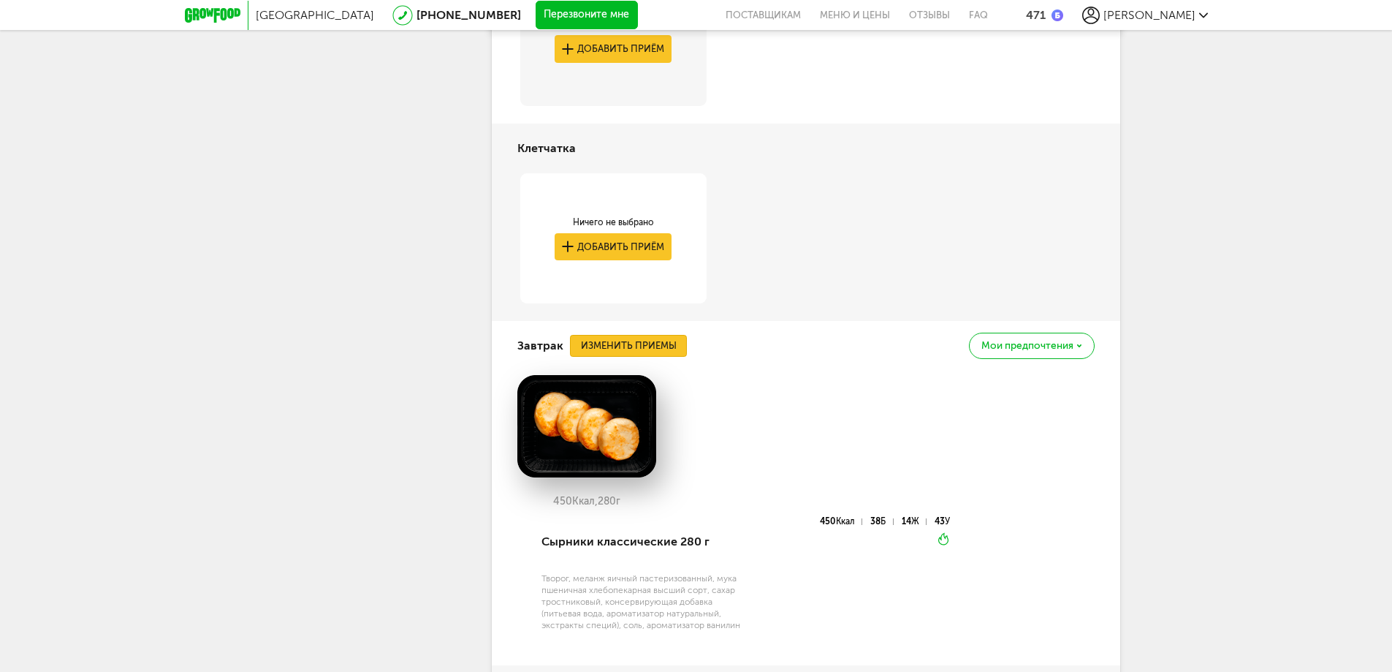
click at [677, 353] on button "Изменить приемы" at bounding box center [628, 346] width 117 height 22
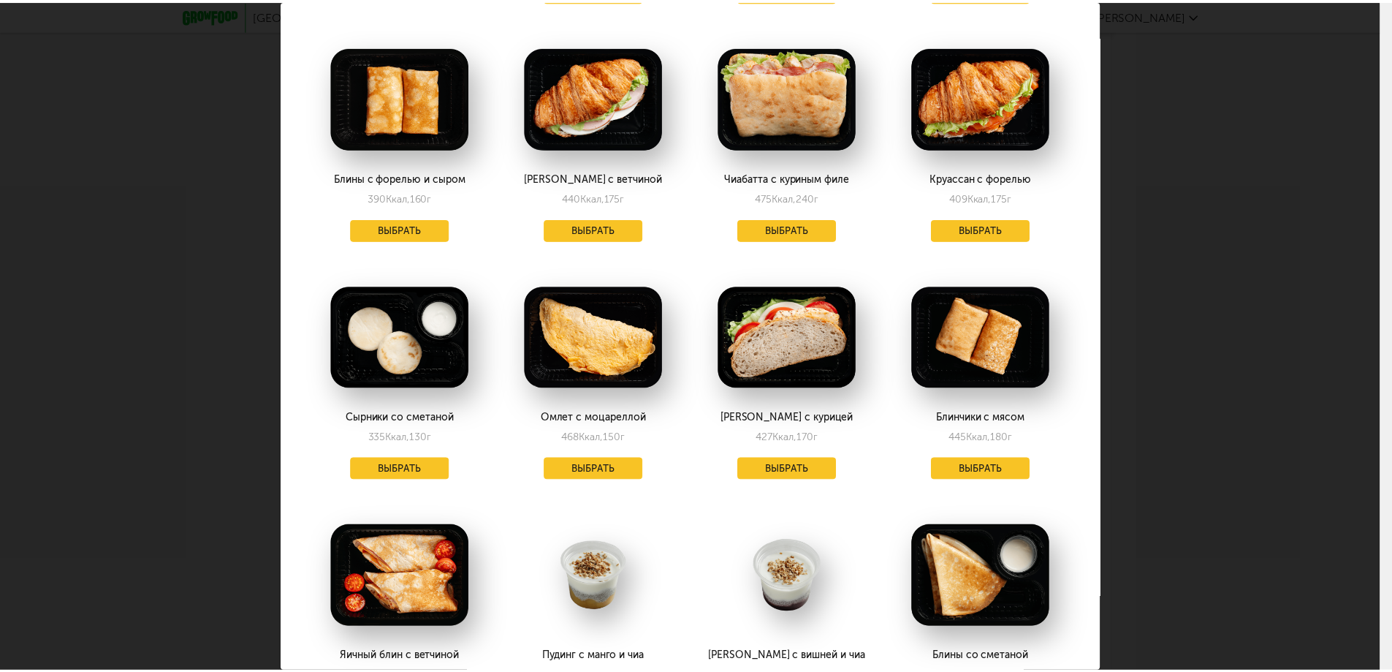
scroll to position [1243, 0]
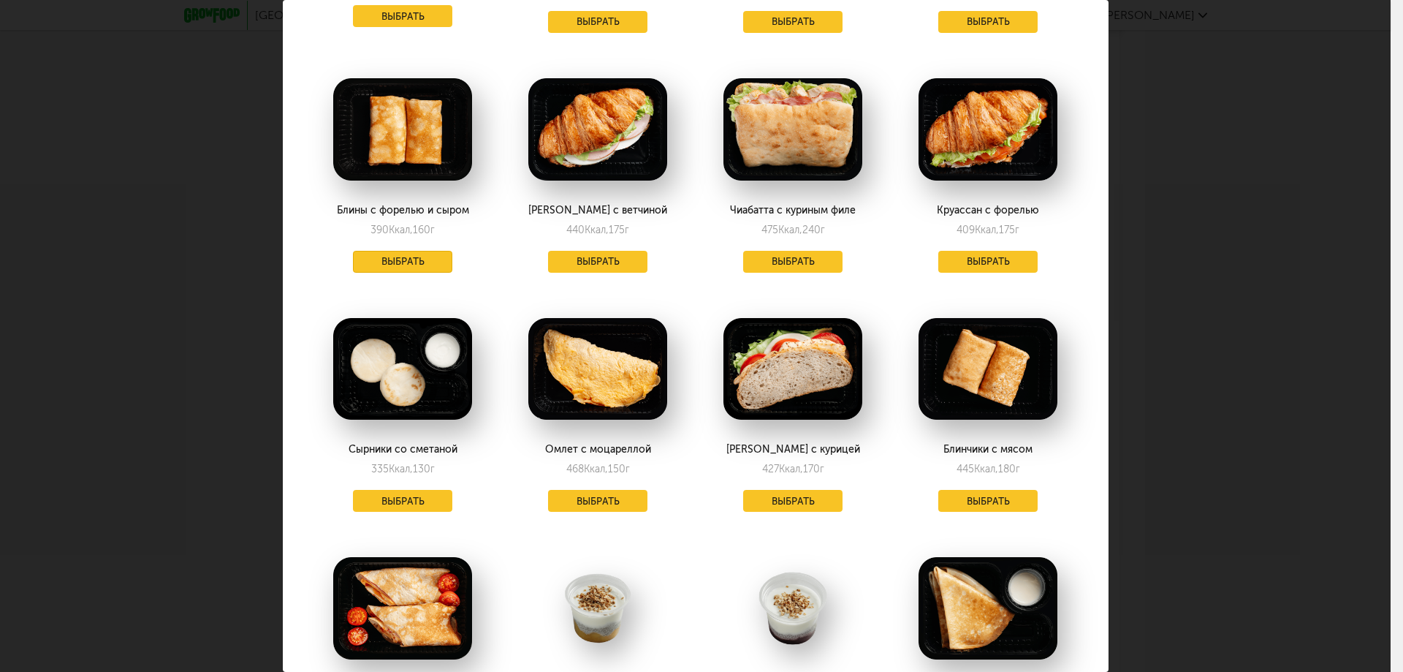
click at [412, 251] on button "Выбрать" at bounding box center [402, 262] width 99 height 22
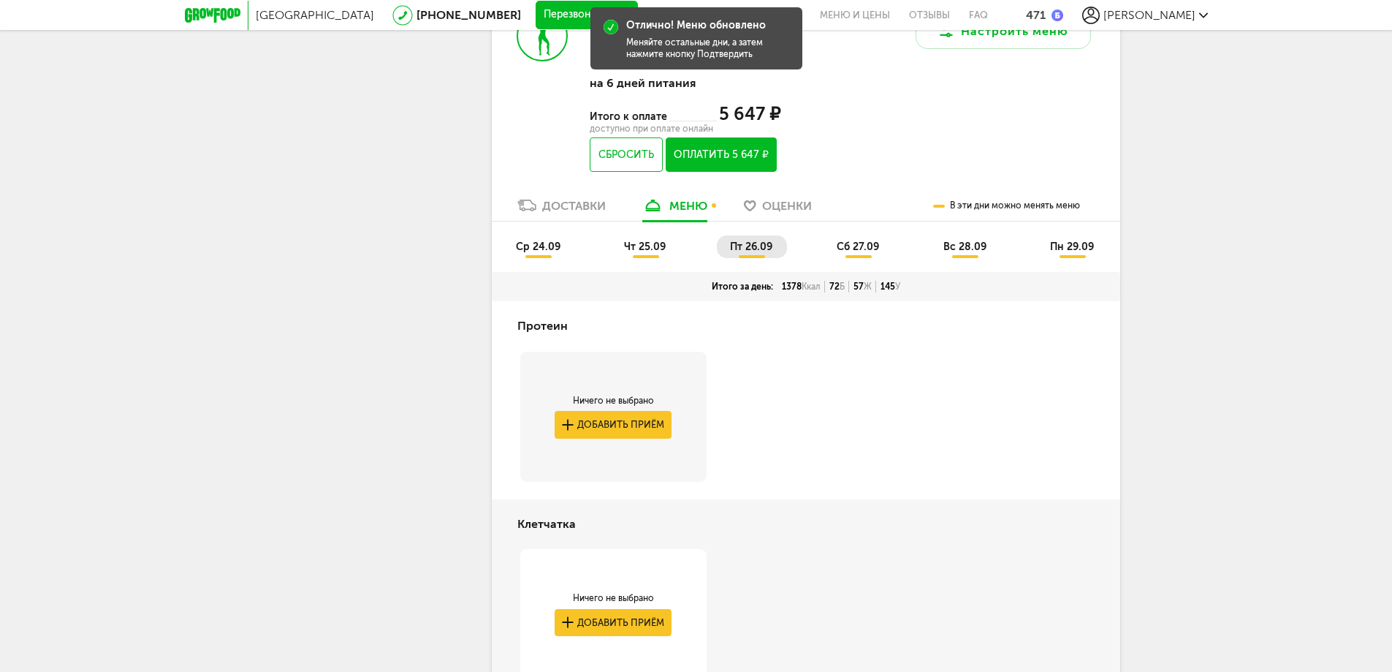
scroll to position [522, 0]
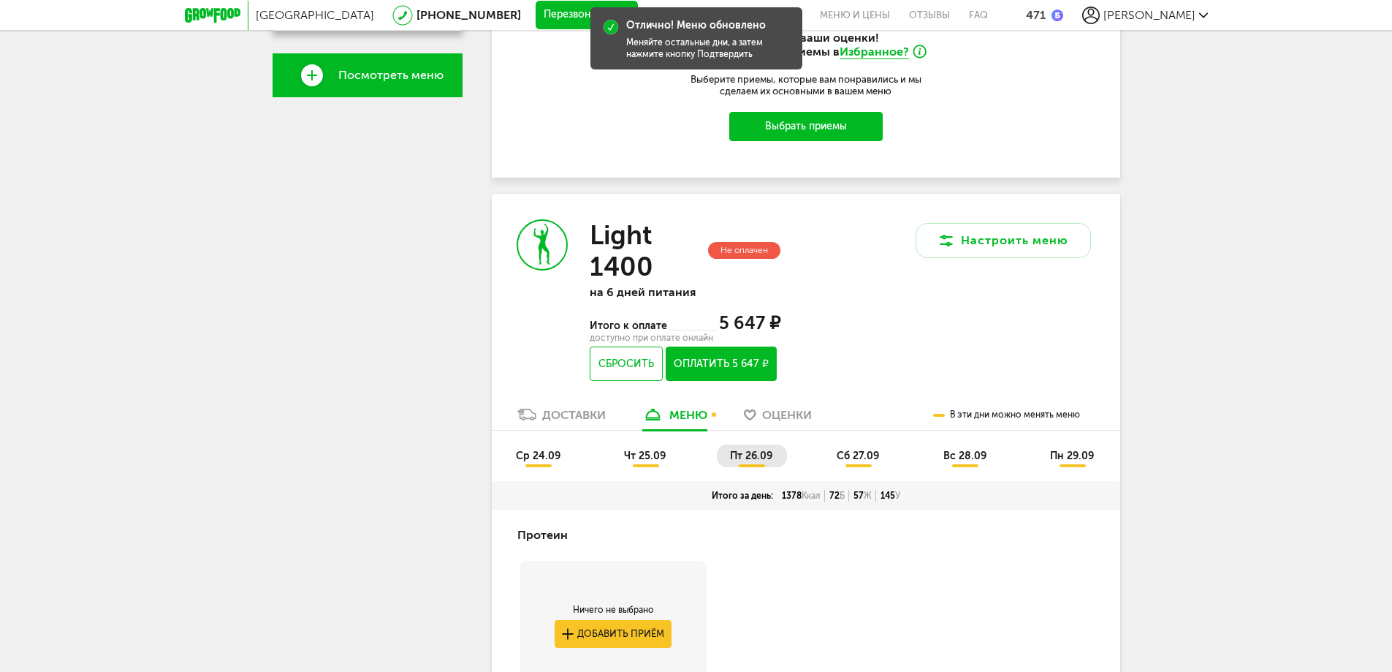
click at [863, 452] on span "сб 27.09" at bounding box center [858, 456] width 42 height 12
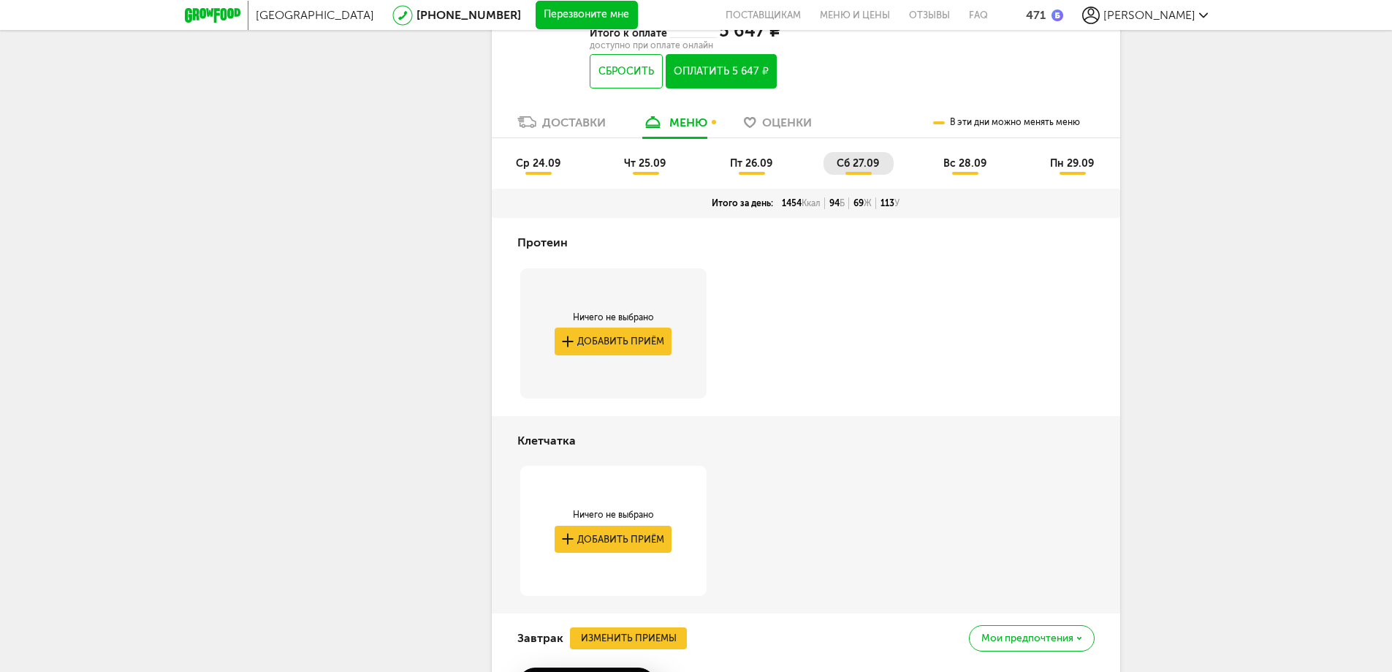
click at [547, 114] on link "Доставки" at bounding box center [561, 125] width 103 height 23
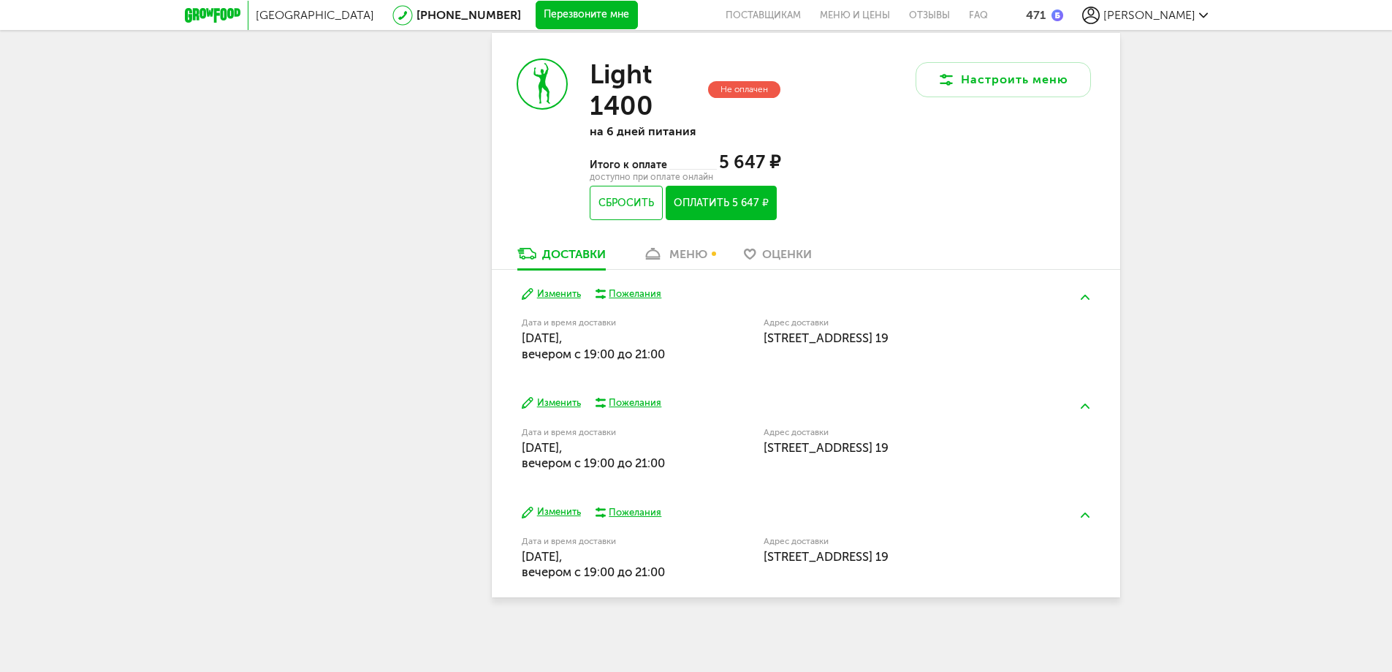
scroll to position [683, 0]
click at [898, 529] on div "Изменить Пожелания Дата и время доставки [DATE], вечером c 19:00 до 21:00 Адрес…" at bounding box center [806, 542] width 629 height 109
click at [1094, 518] on button at bounding box center [1085, 515] width 38 height 34
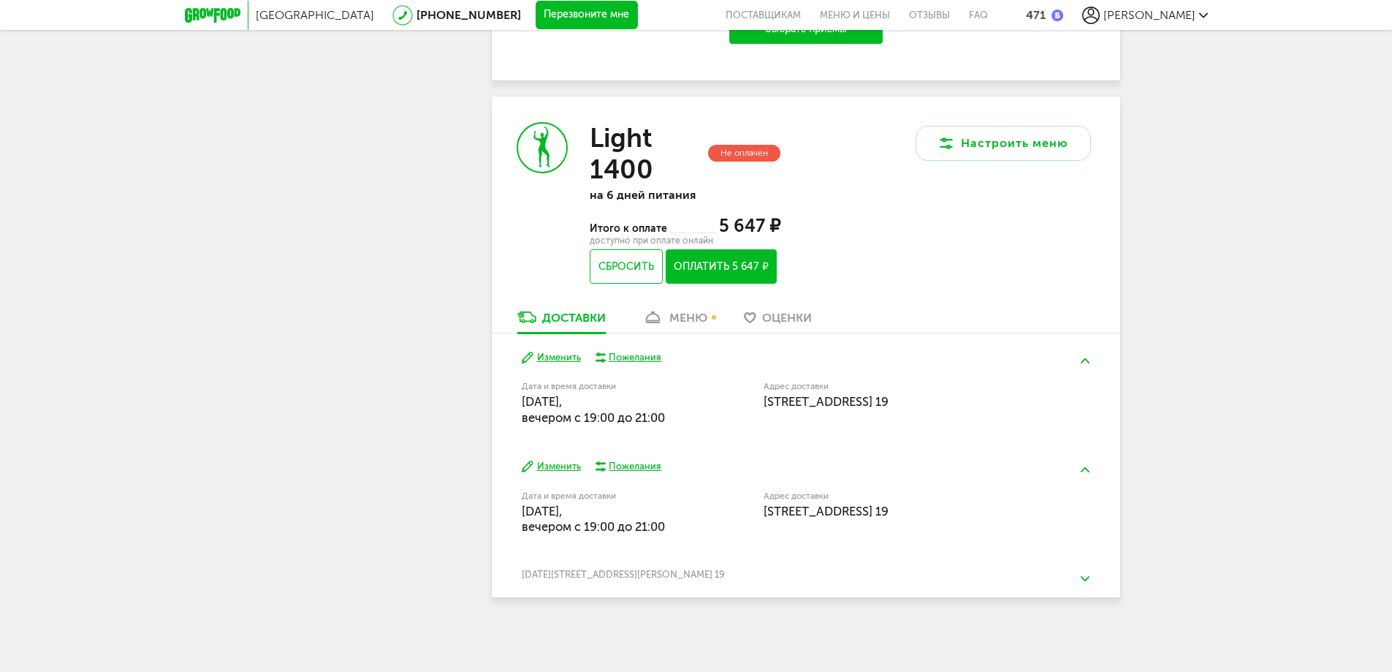
click at [1080, 571] on button at bounding box center [1085, 578] width 38 height 34
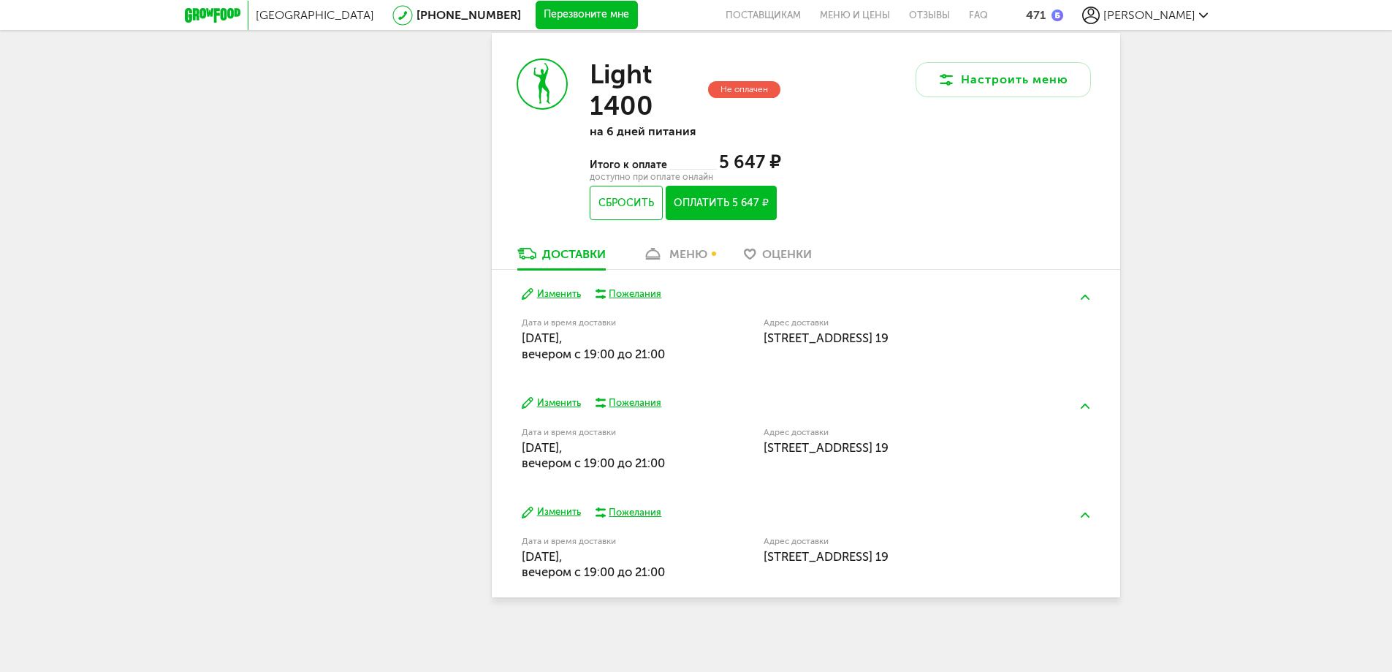
click at [573, 515] on button "Изменить" at bounding box center [551, 512] width 59 height 14
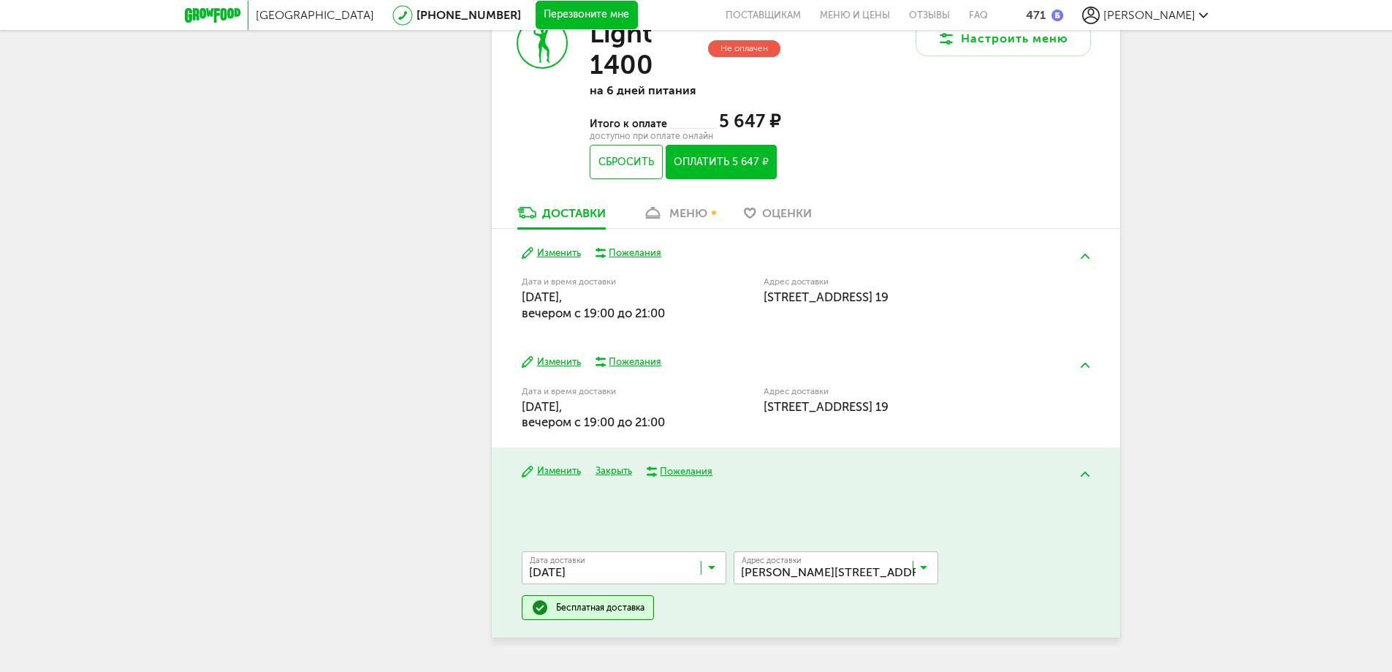
scroll to position [763, 0]
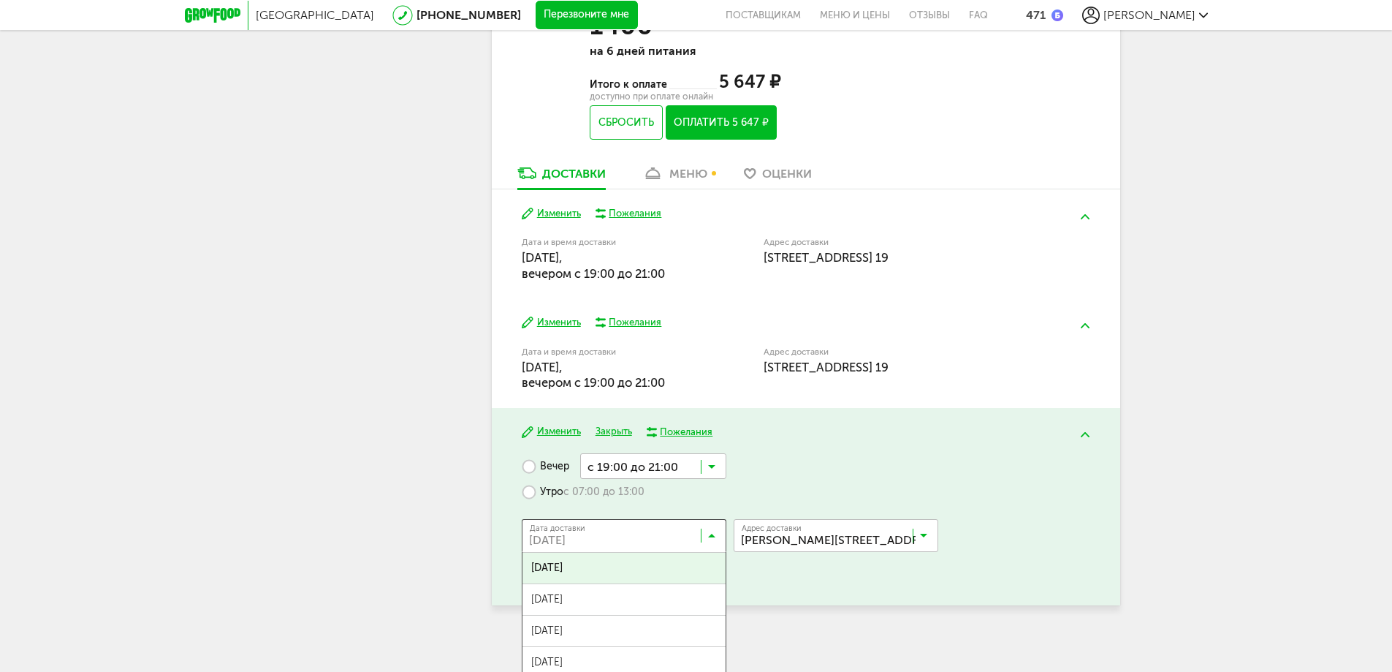
click at [717, 536] on input "Search for option" at bounding box center [628, 538] width 205 height 25
click at [666, 596] on span "[DATE]" at bounding box center [624, 599] width 203 height 31
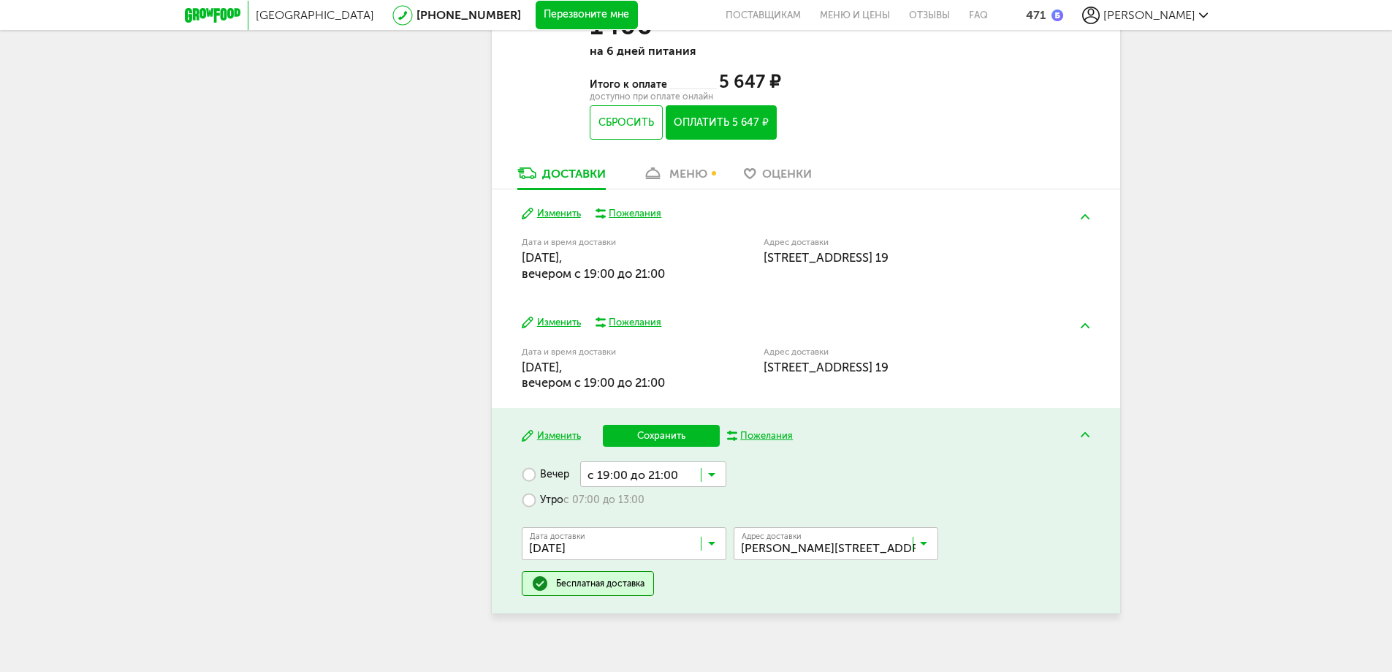
click at [687, 431] on button "Сохранить" at bounding box center [661, 436] width 117 height 22
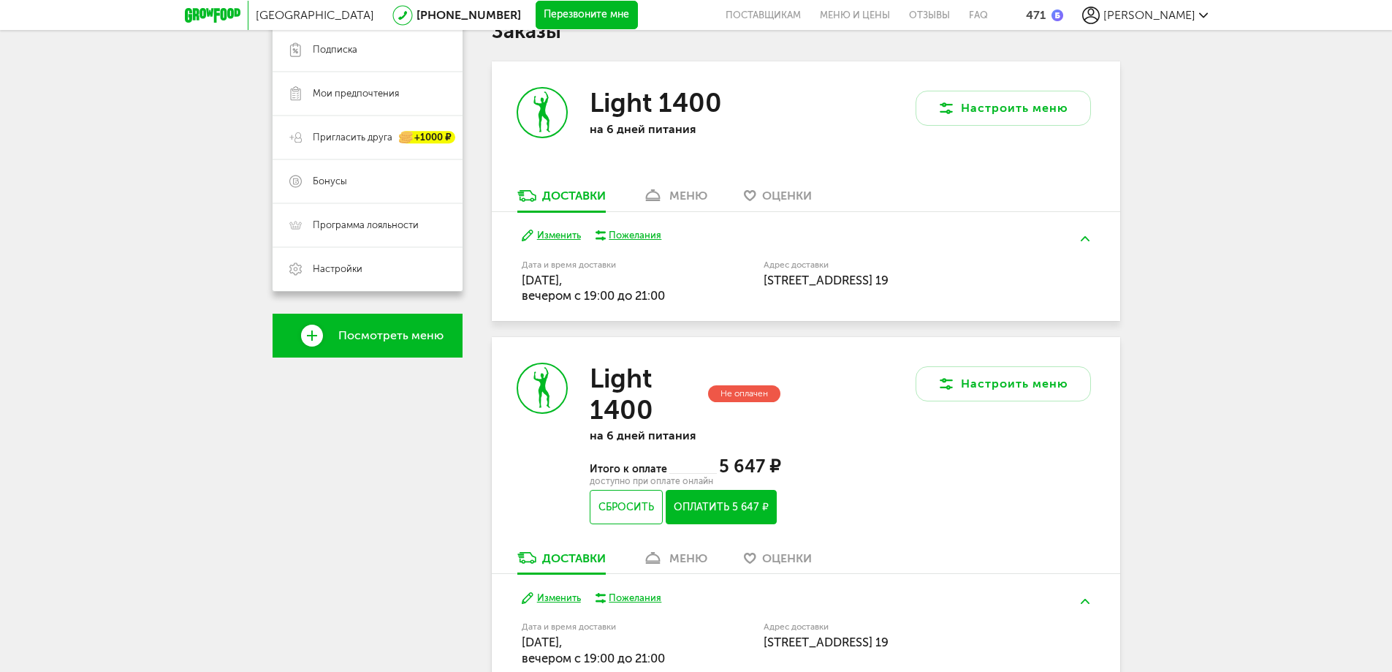
scroll to position [566, 0]
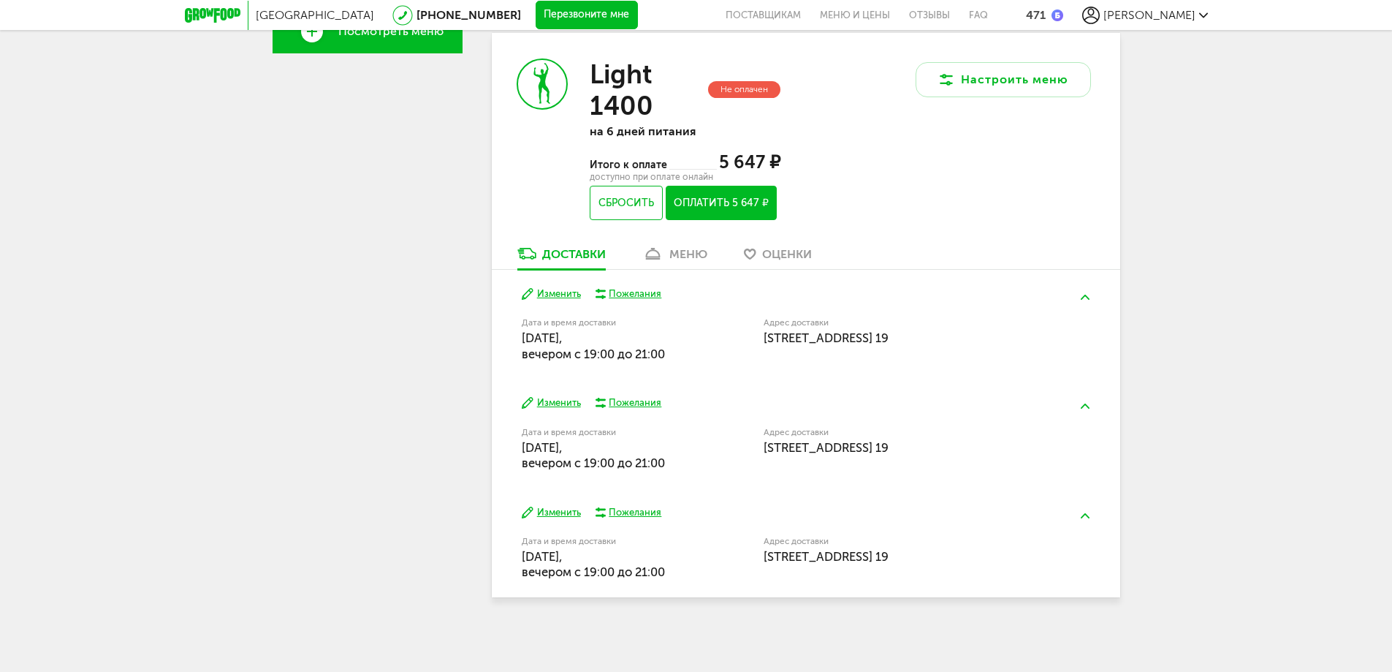
click at [692, 262] on link "меню" at bounding box center [675, 257] width 80 height 23
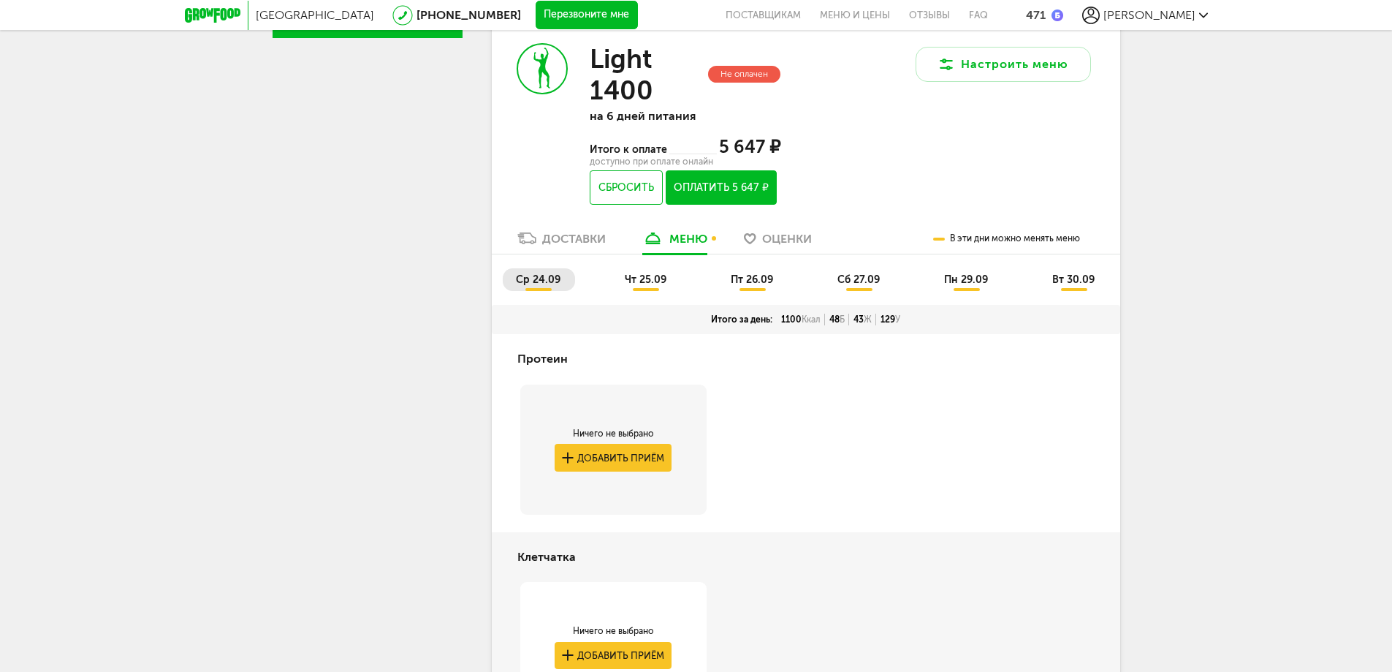
scroll to position [562, 0]
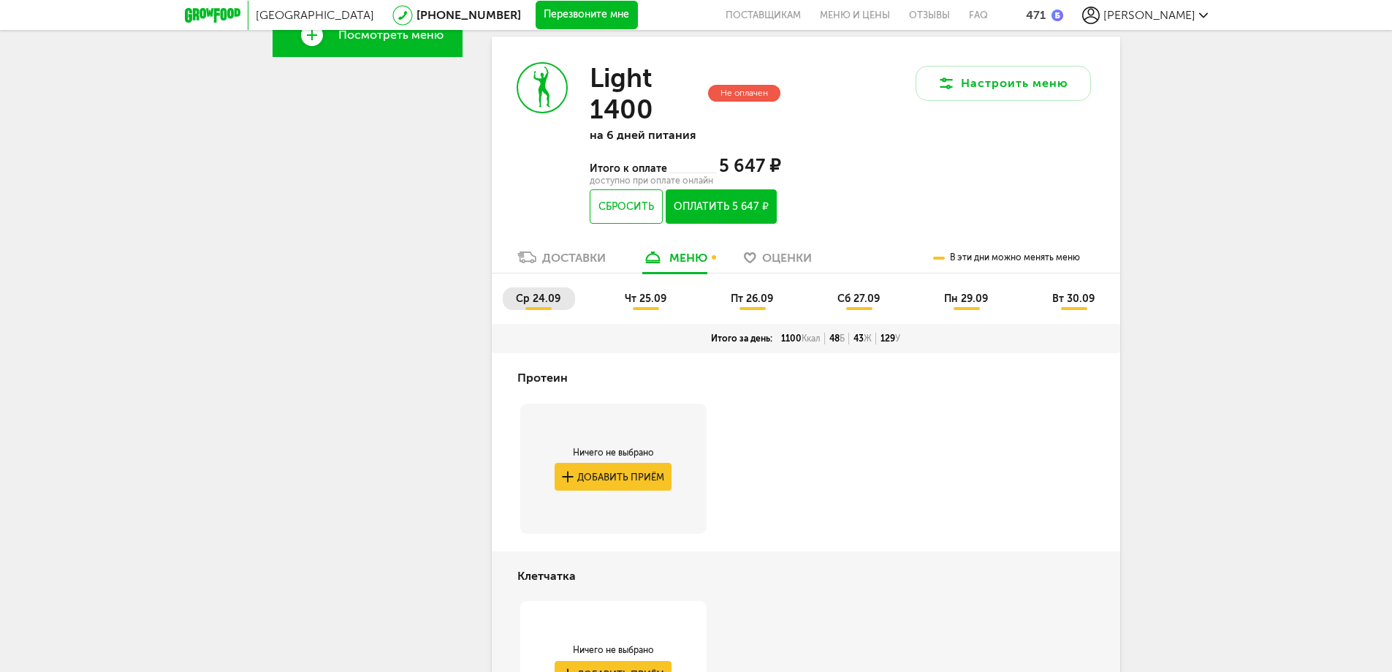
click at [849, 290] on li "сб 27.09" at bounding box center [860, 298] width 70 height 23
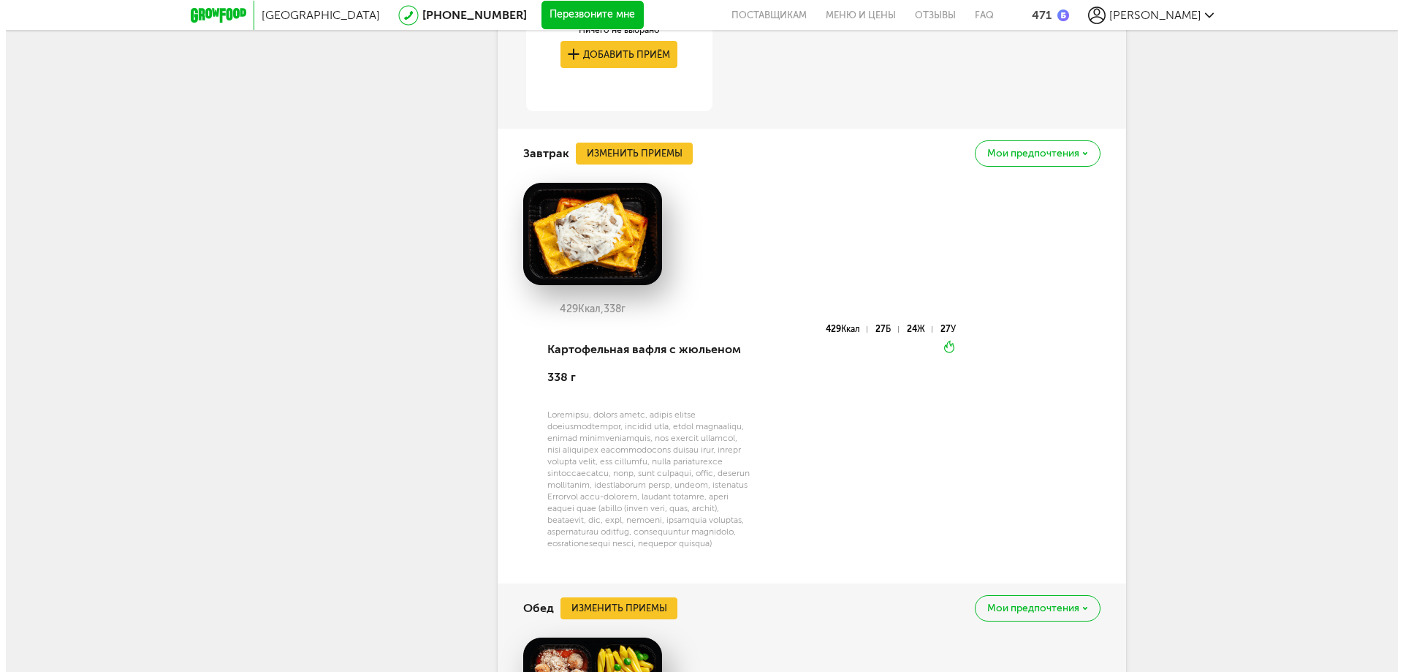
scroll to position [1147, 0]
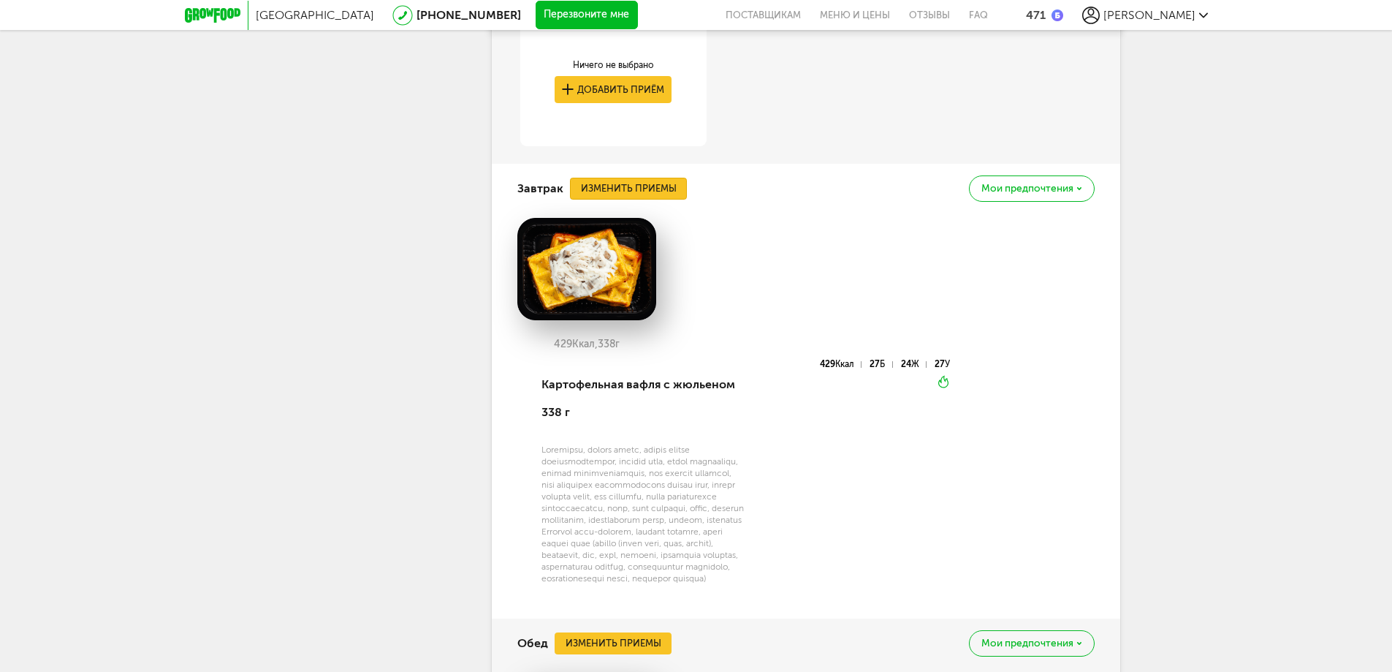
click at [666, 193] on button "Изменить приемы" at bounding box center [628, 189] width 117 height 22
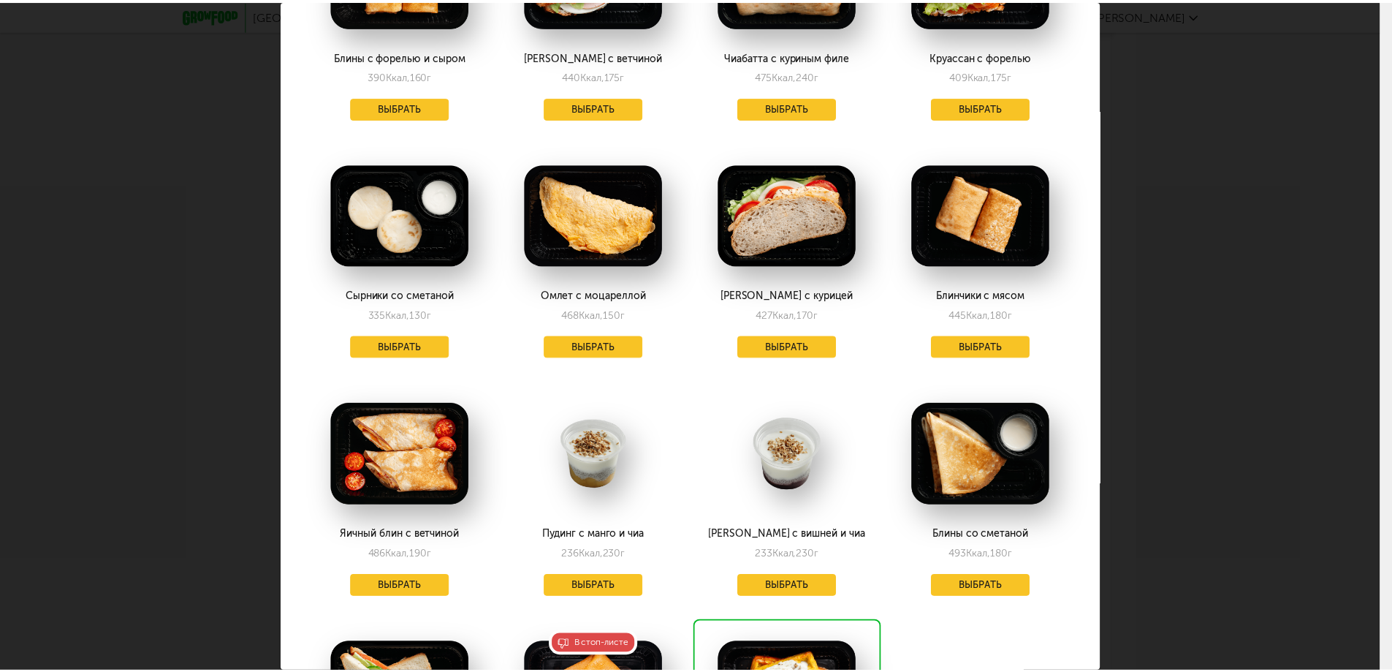
scroll to position [1389, 0]
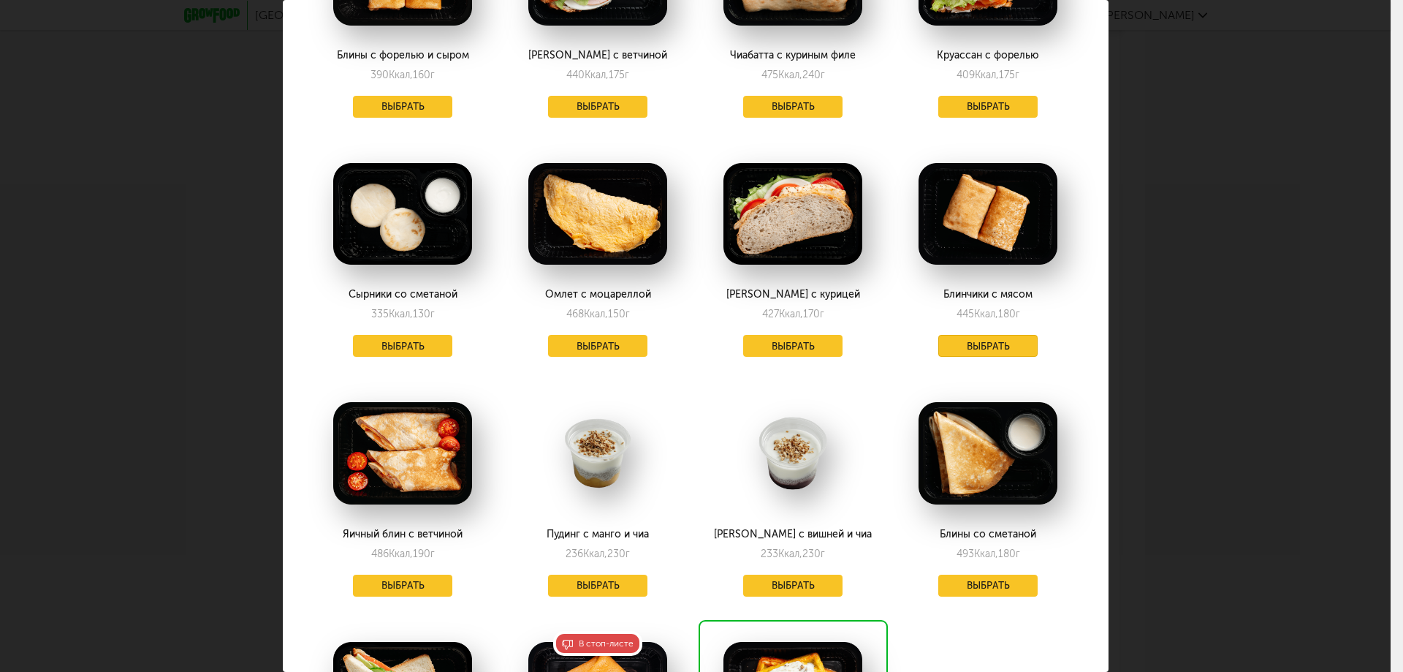
click at [963, 335] on button "Выбрать" at bounding box center [988, 346] width 99 height 22
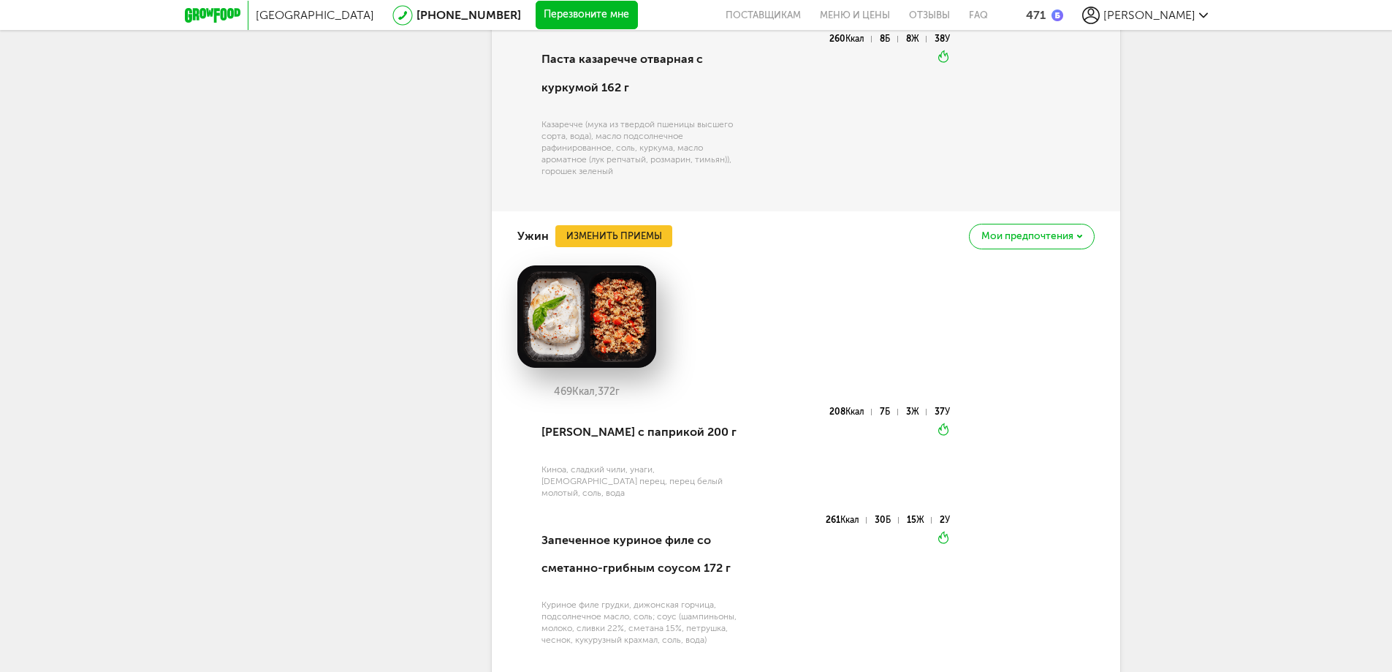
scroll to position [2024, 0]
click at [672, 243] on div "Ужин Изменить приемы Мои предпочтения" at bounding box center [806, 235] width 577 height 50
click at [647, 234] on button "Изменить приемы" at bounding box center [614, 235] width 117 height 22
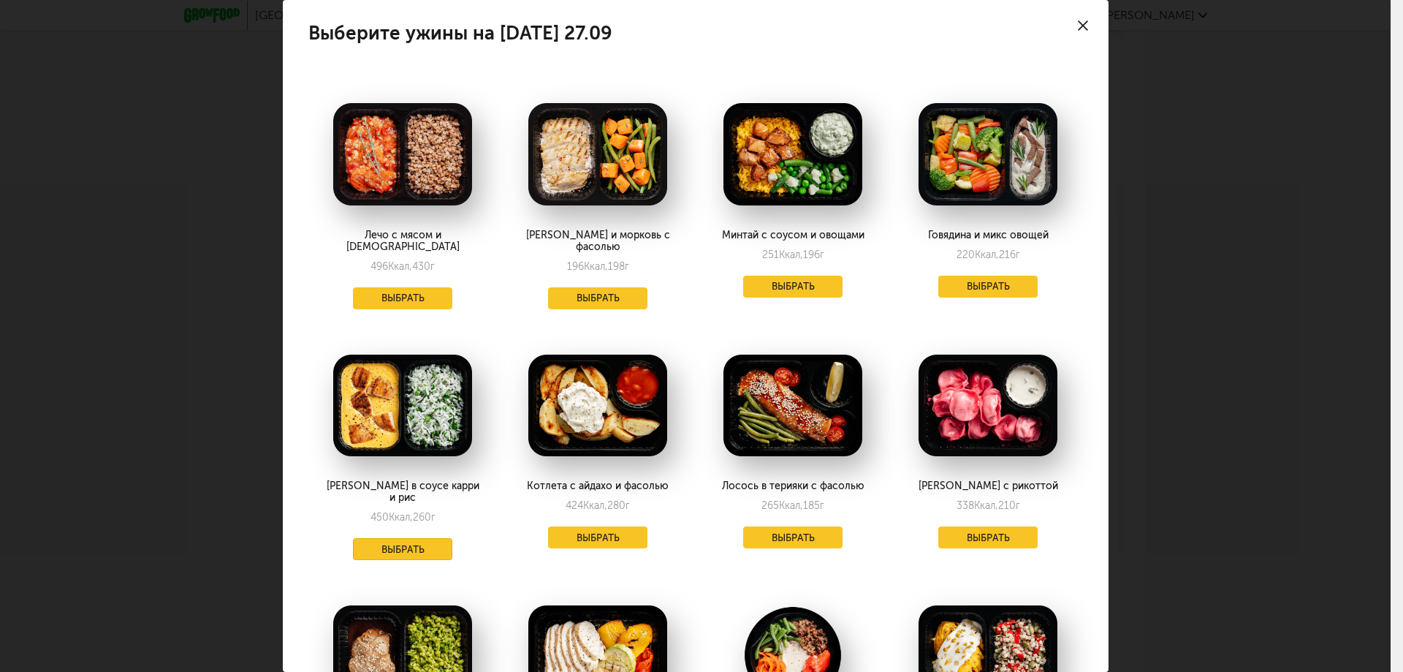
click at [401, 538] on button "Выбрать" at bounding box center [402, 549] width 99 height 22
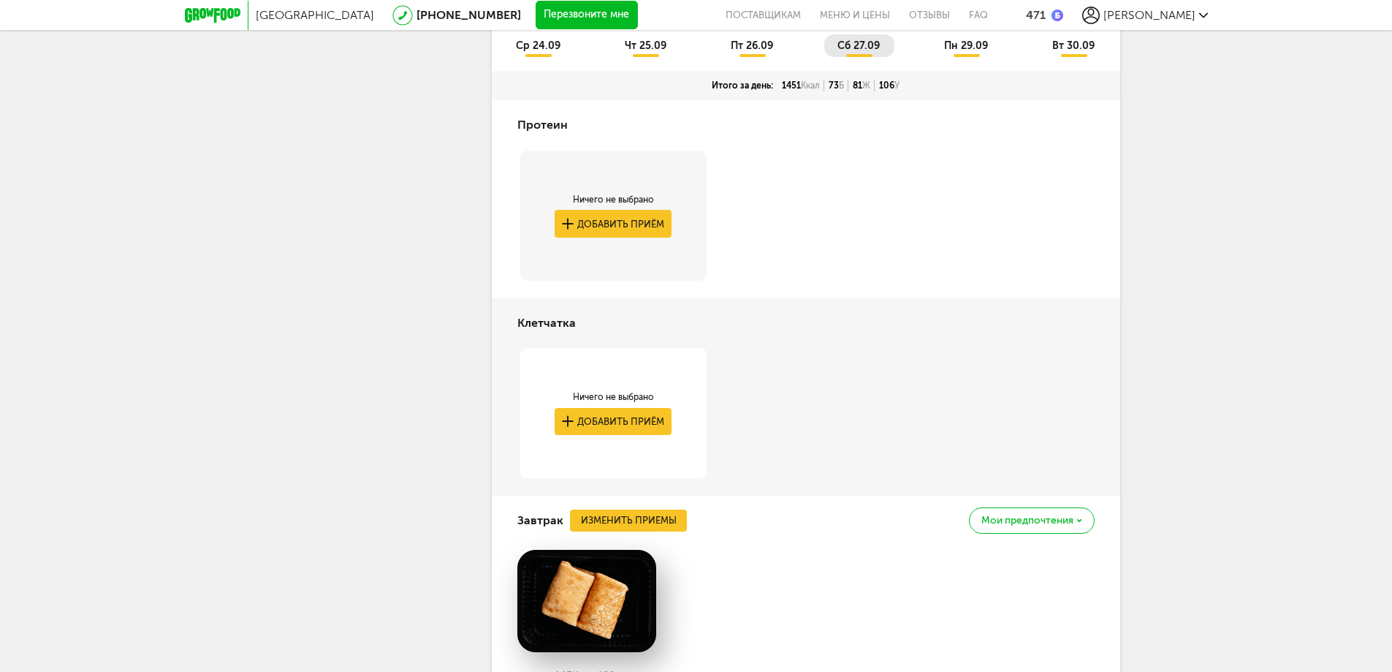
scroll to position [635, 0]
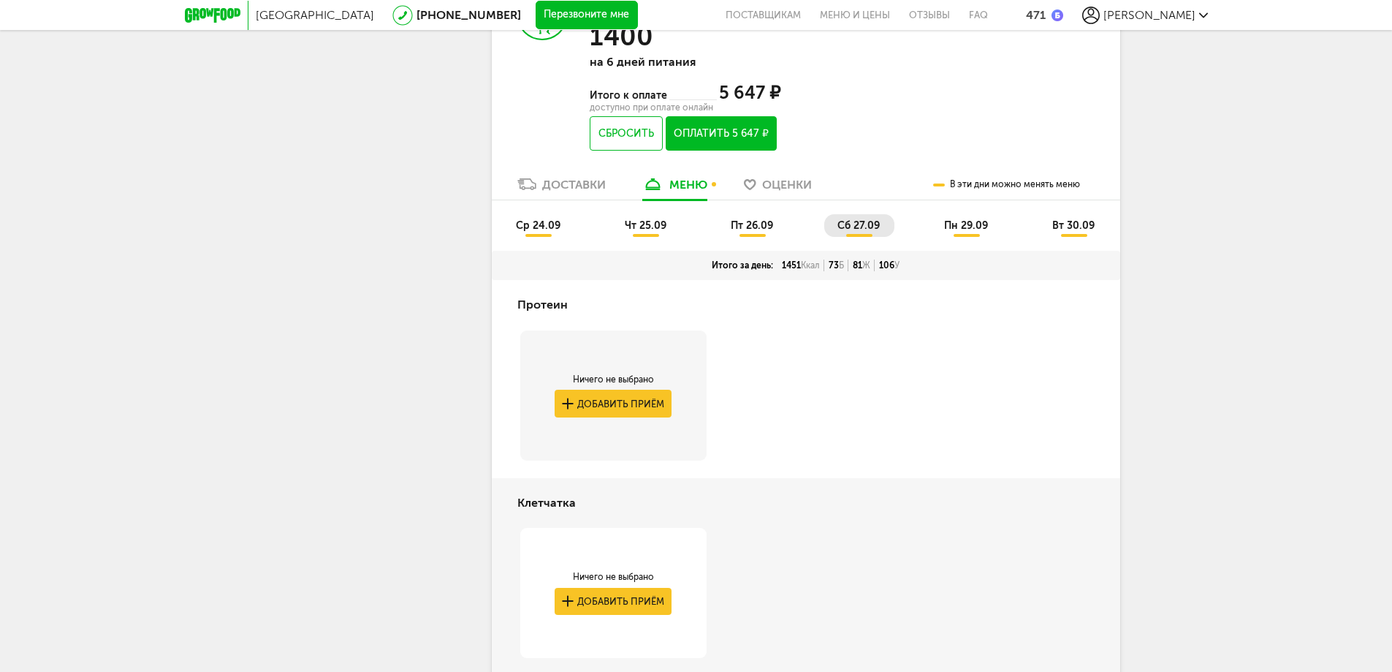
click at [981, 229] on span "пн 29.09" at bounding box center [966, 225] width 44 height 12
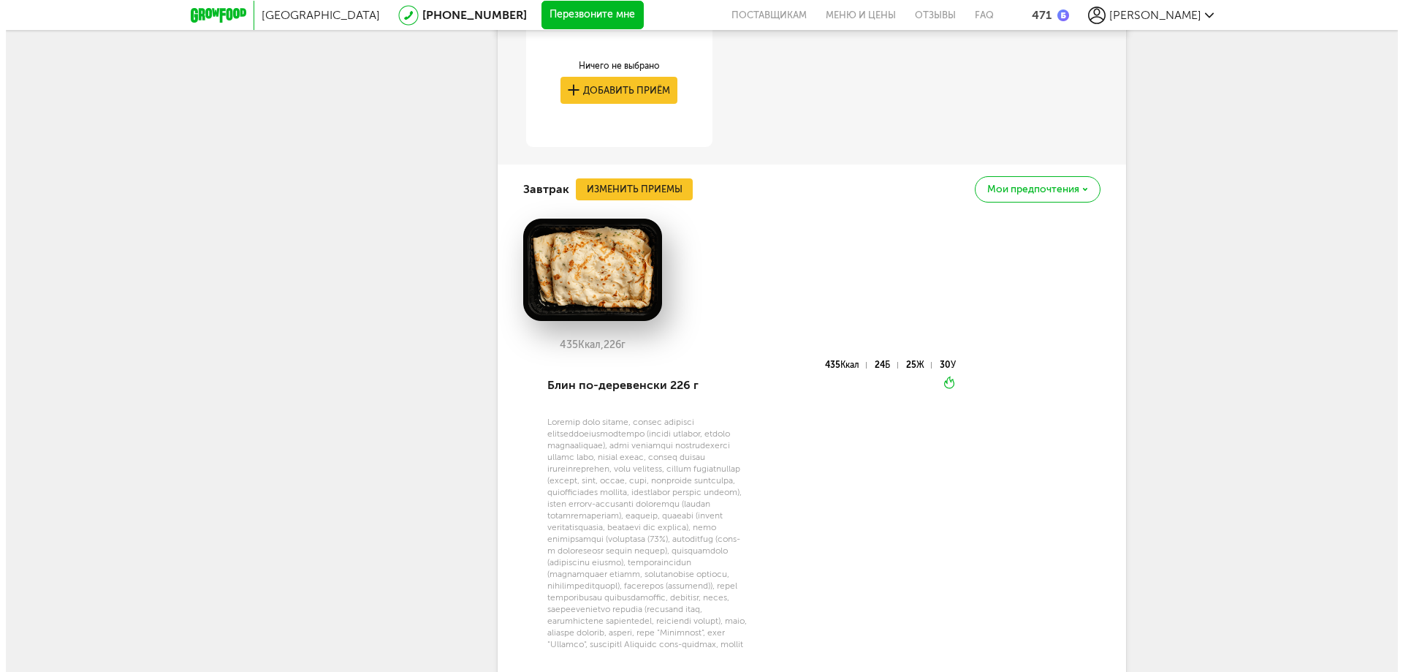
scroll to position [1147, 0]
click at [644, 202] on div "Завтрак Изменить приемы Мои предпочтения" at bounding box center [806, 189] width 577 height 50
click at [666, 186] on button "Изменить приемы" at bounding box center [628, 189] width 117 height 22
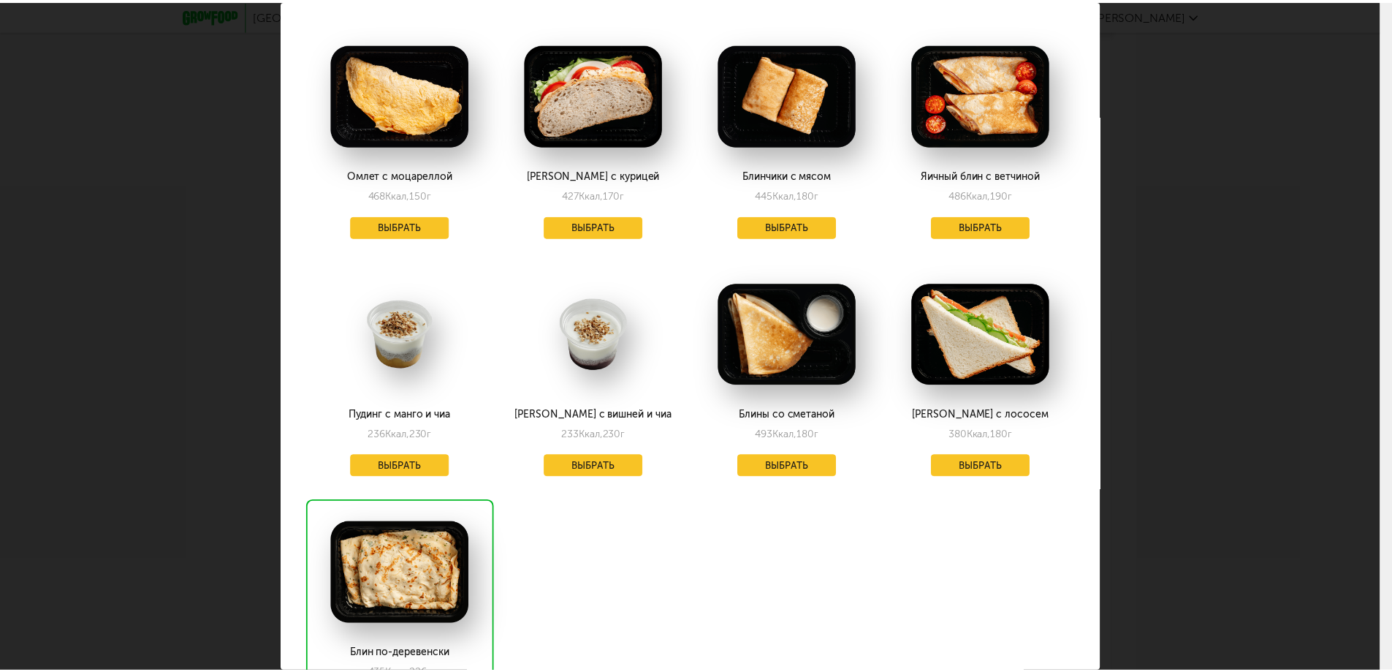
scroll to position [1827, 0]
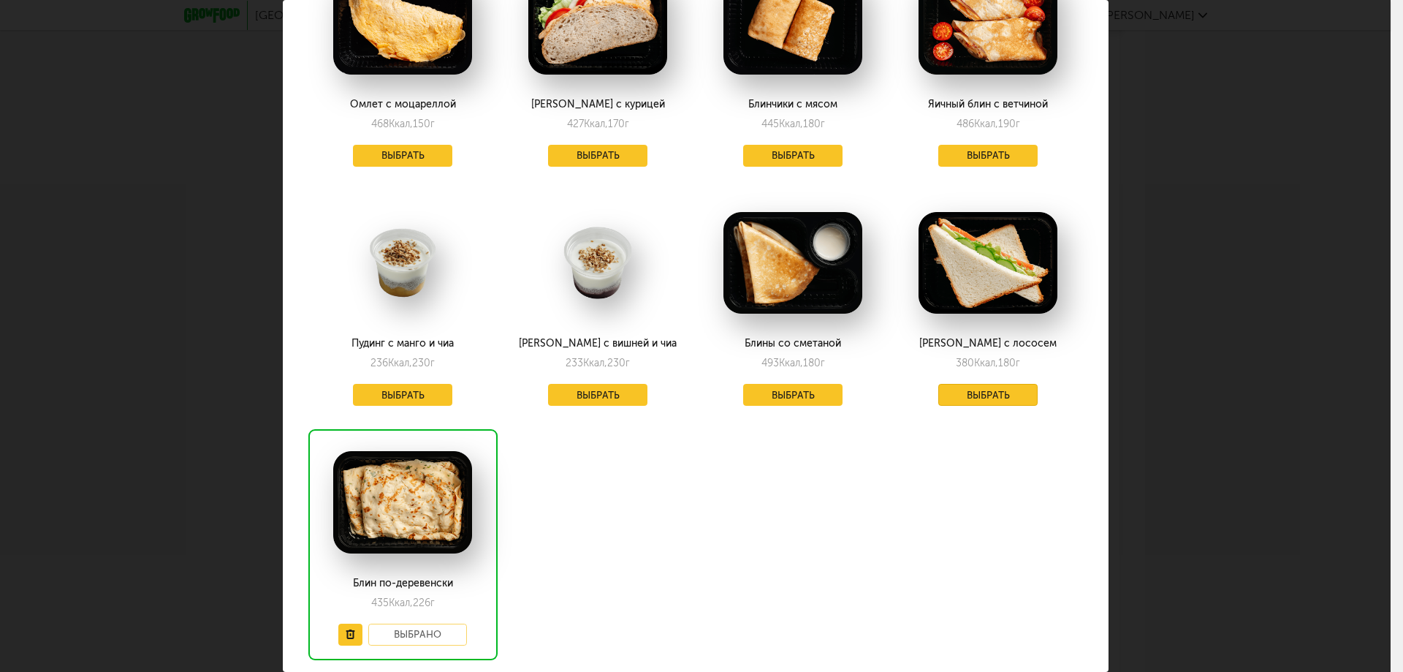
click at [966, 384] on button "Выбрать" at bounding box center [988, 395] width 99 height 22
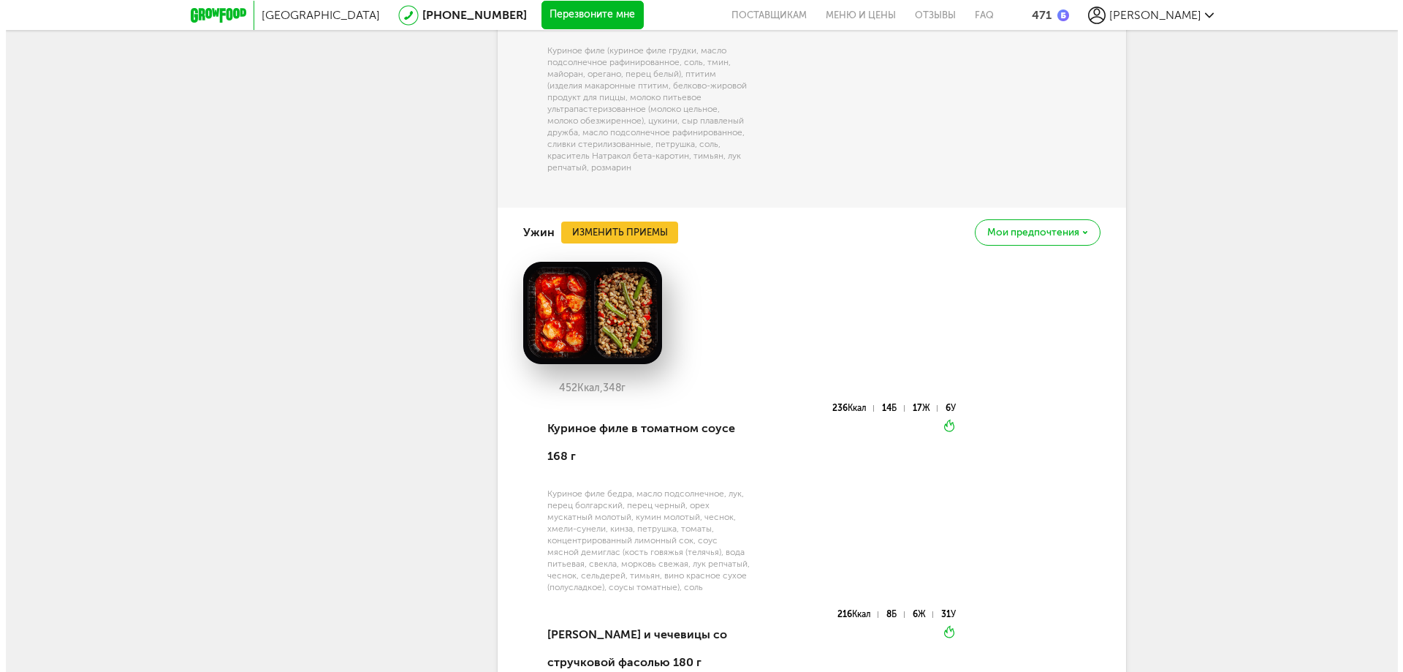
scroll to position [1951, 0]
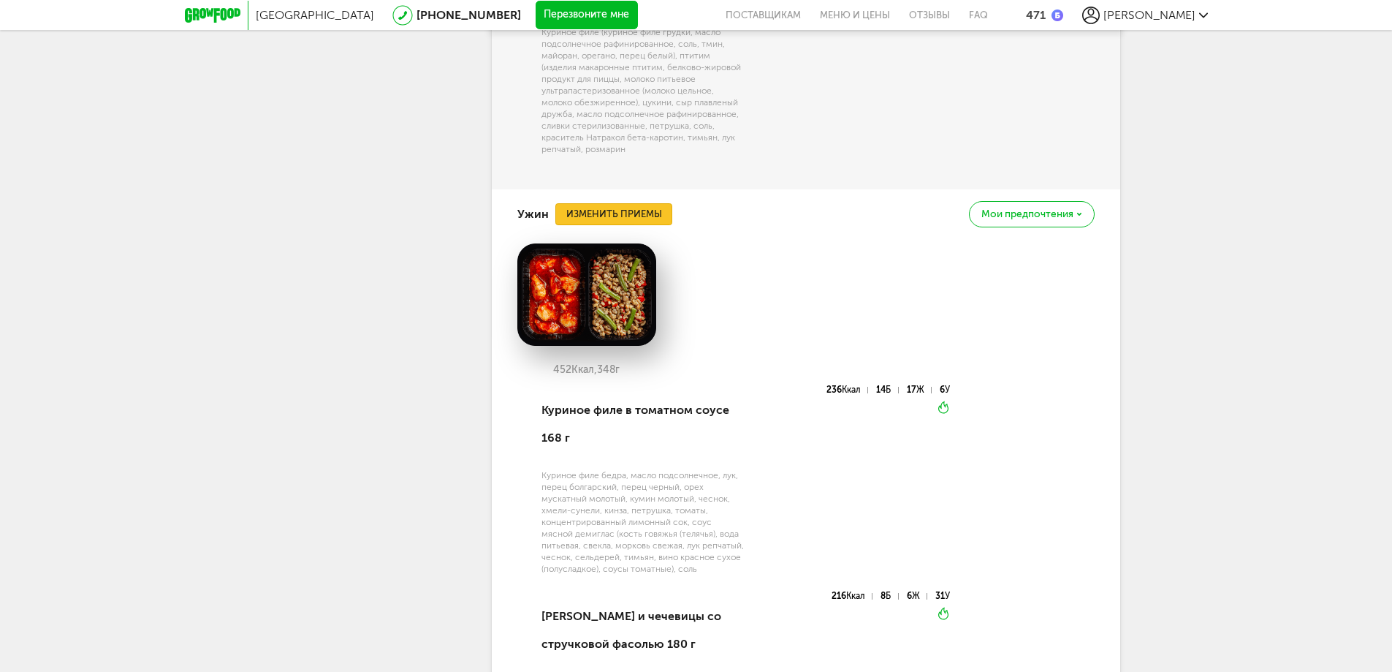
click at [657, 205] on button "Изменить приемы" at bounding box center [614, 214] width 117 height 22
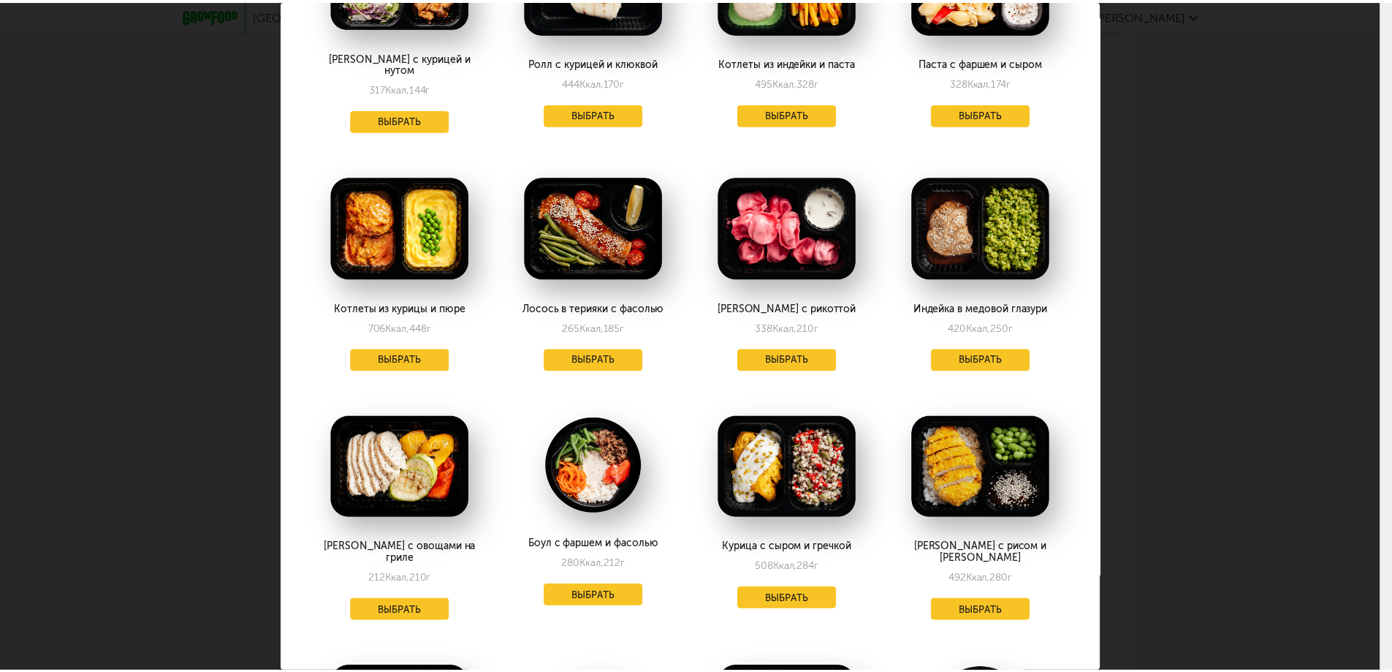
scroll to position [0, 0]
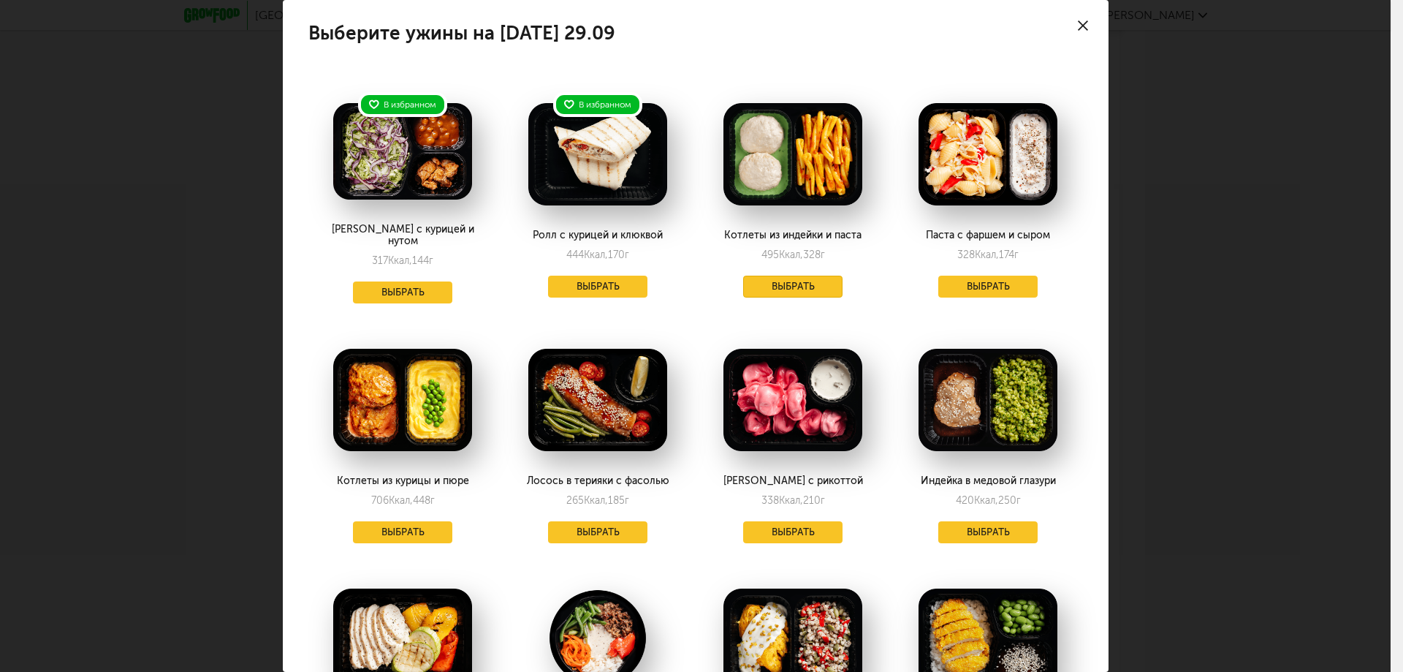
click at [778, 283] on button "Выбрать" at bounding box center [792, 287] width 99 height 22
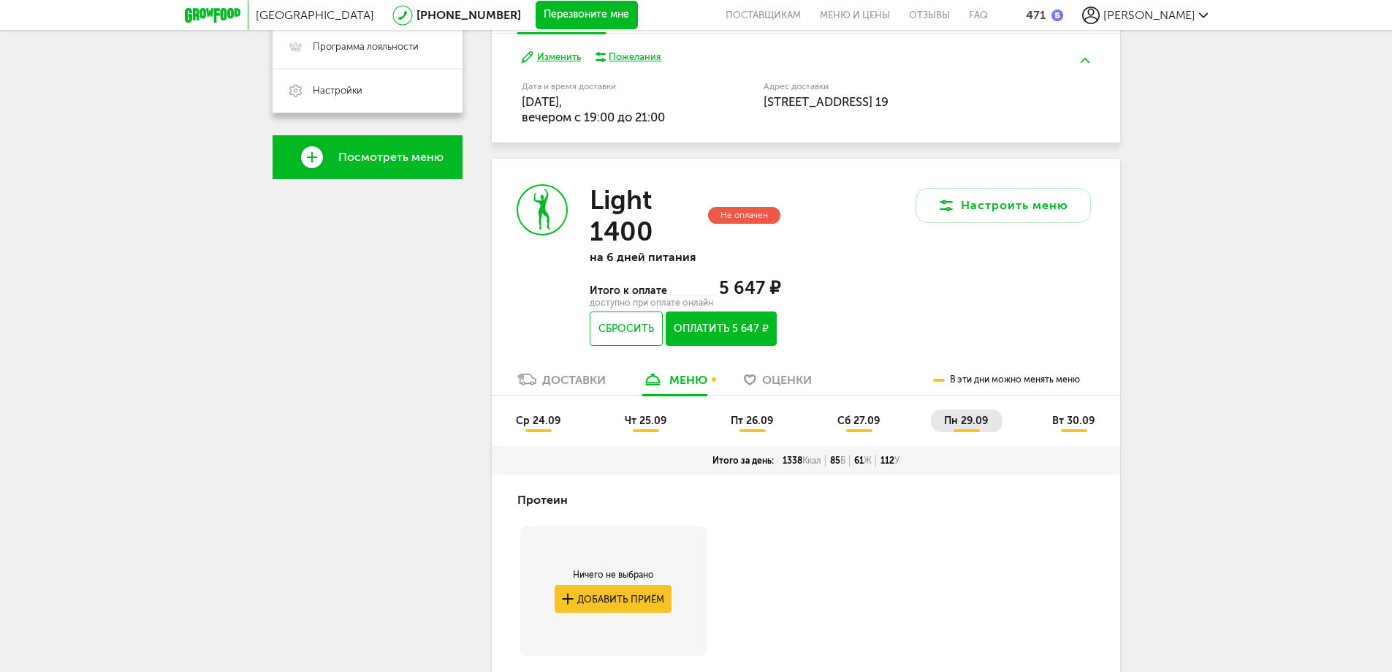
scroll to position [416, 0]
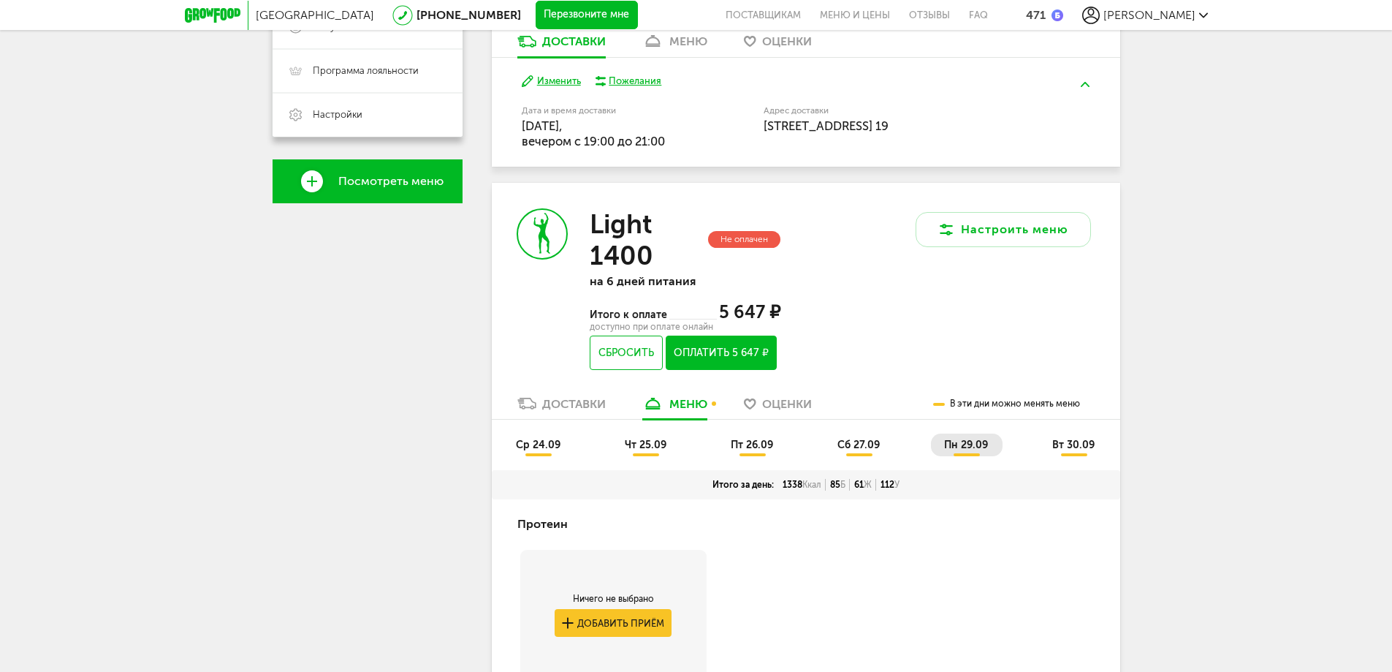
click at [1055, 437] on li "вт 30.09" at bounding box center [1074, 444] width 70 height 23
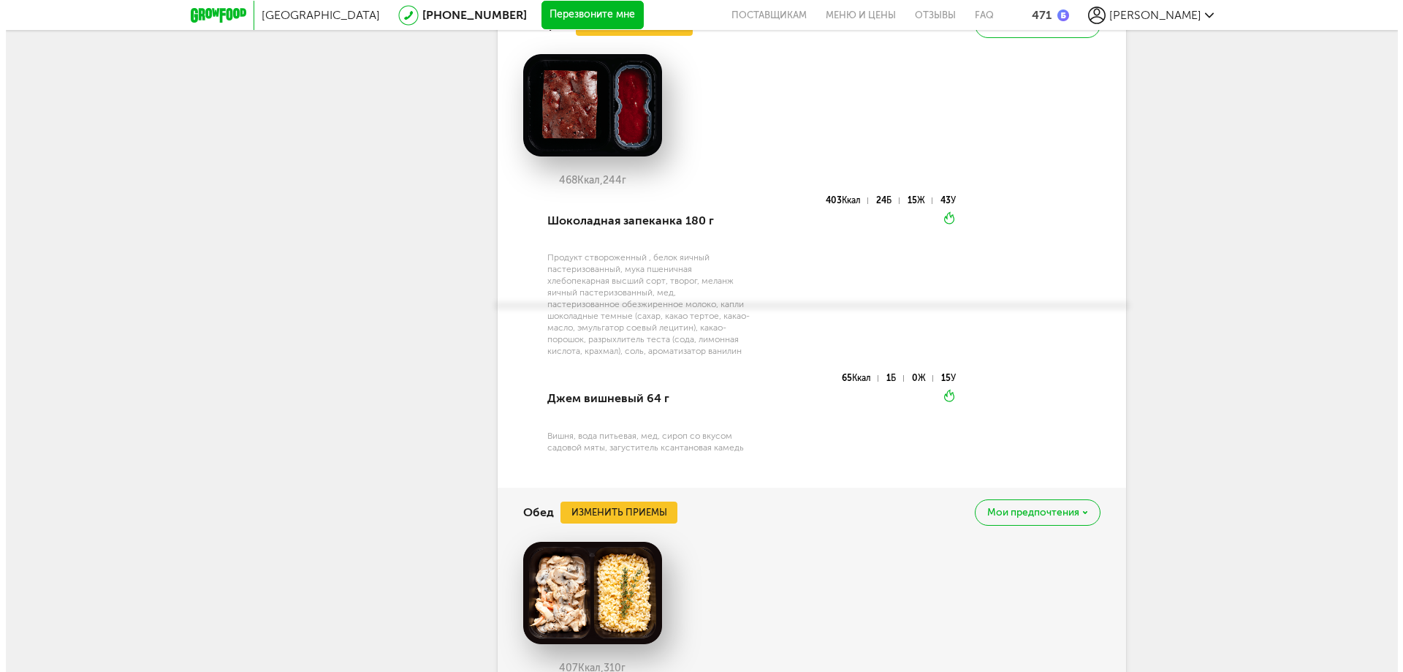
scroll to position [1585, 0]
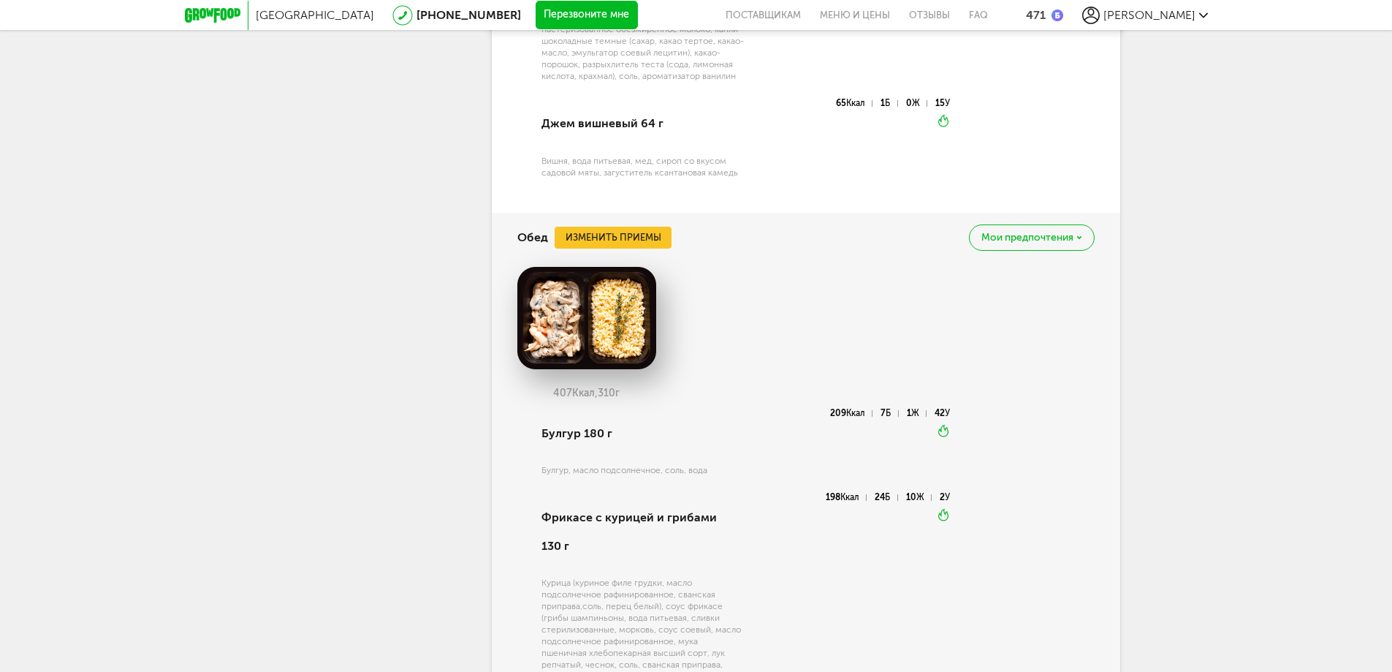
click at [1016, 240] on span "Мои предпочтения" at bounding box center [1028, 237] width 92 height 10
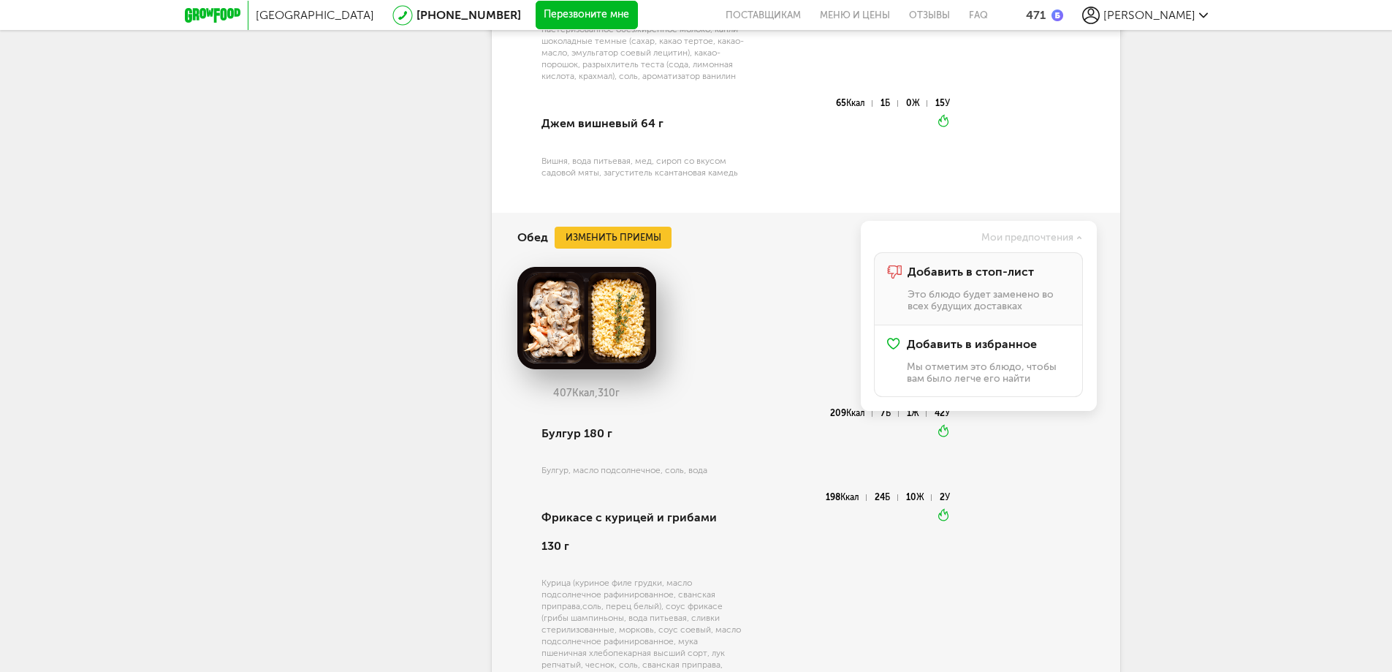
click at [995, 286] on div "Добавить в стоп-лист Это блюдо будет заменено во всех будущих доставках" at bounding box center [989, 288] width 162 height 46
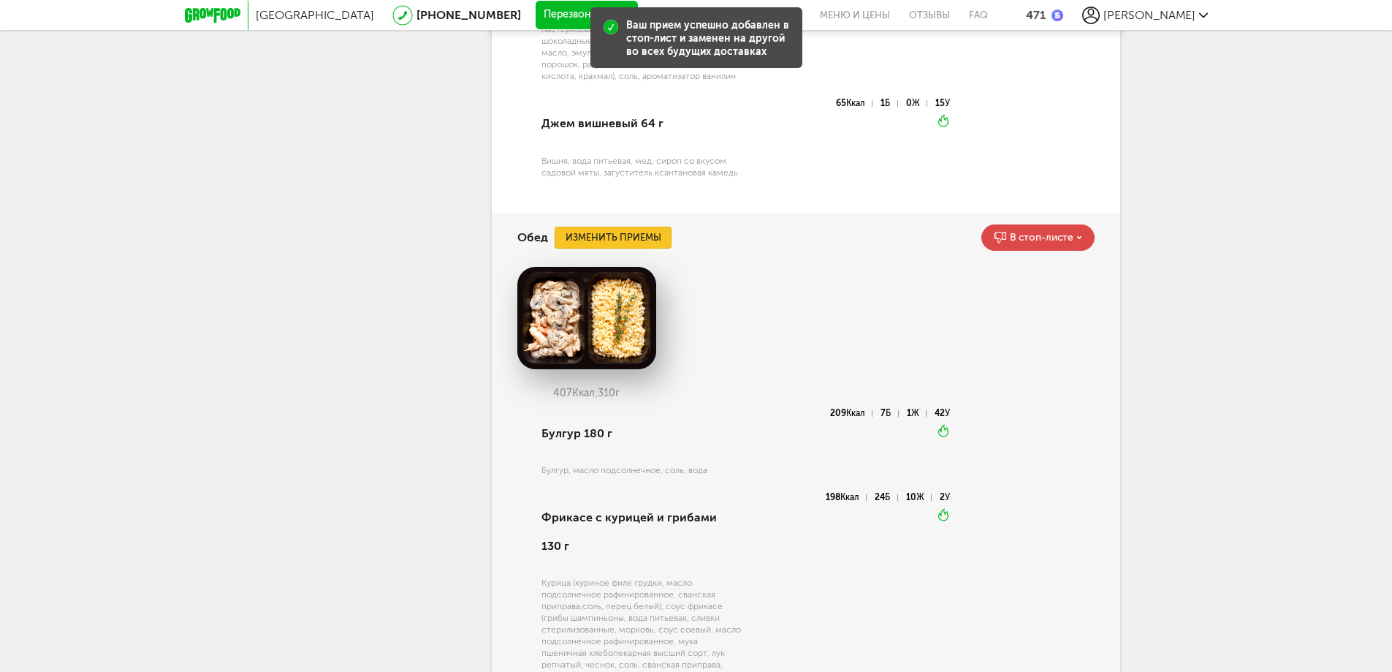
click at [644, 233] on button "Изменить приемы" at bounding box center [613, 238] width 117 height 22
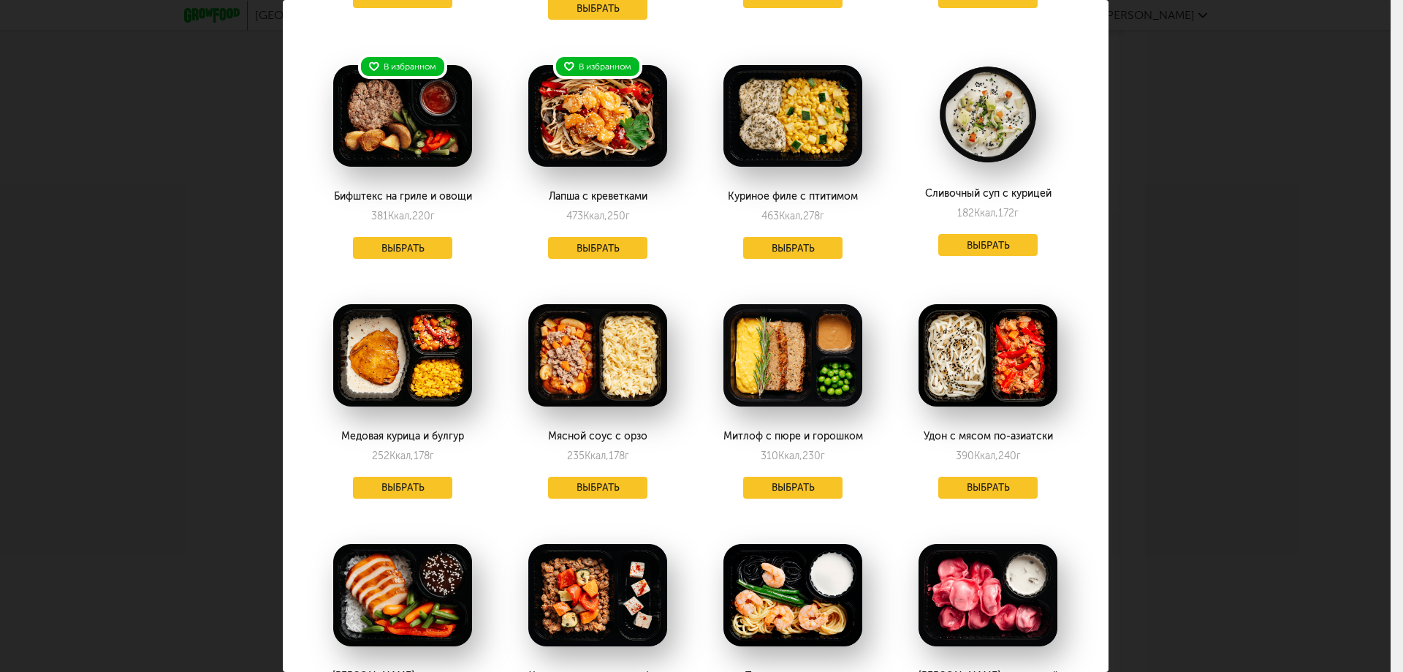
scroll to position [292, 0]
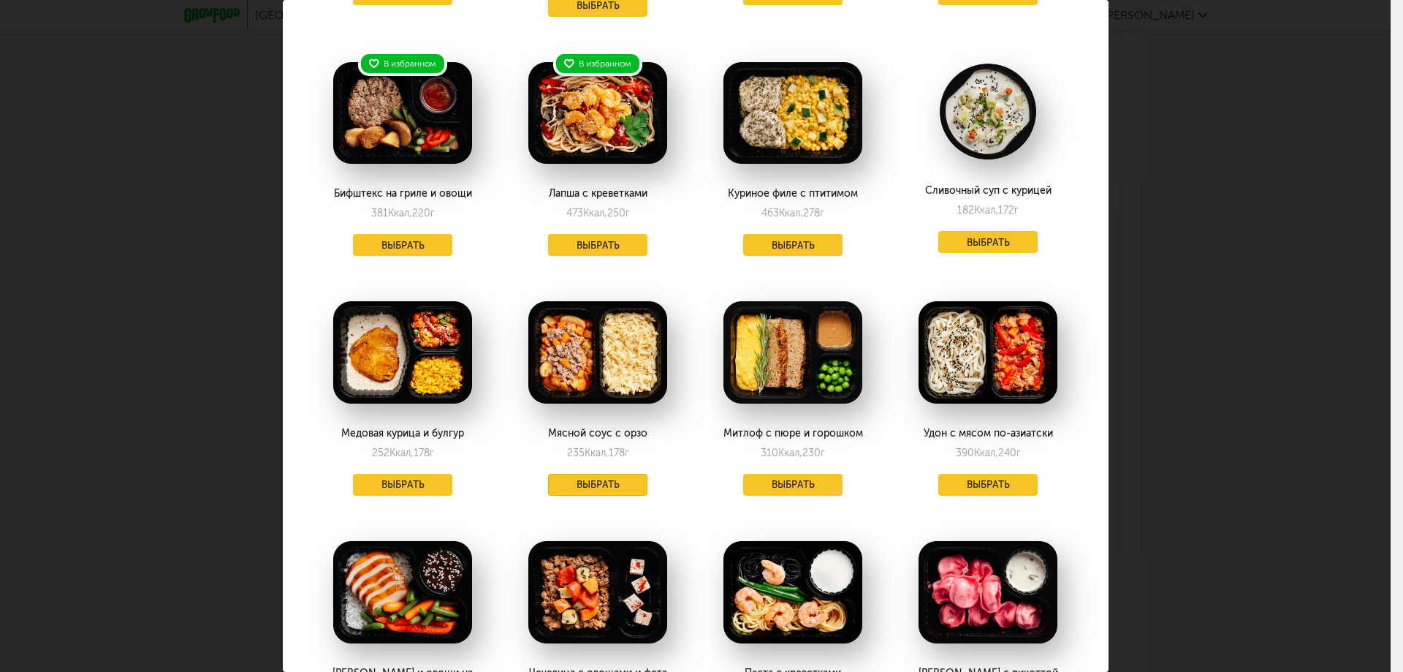
click at [595, 474] on button "Выбрать" at bounding box center [597, 485] width 99 height 22
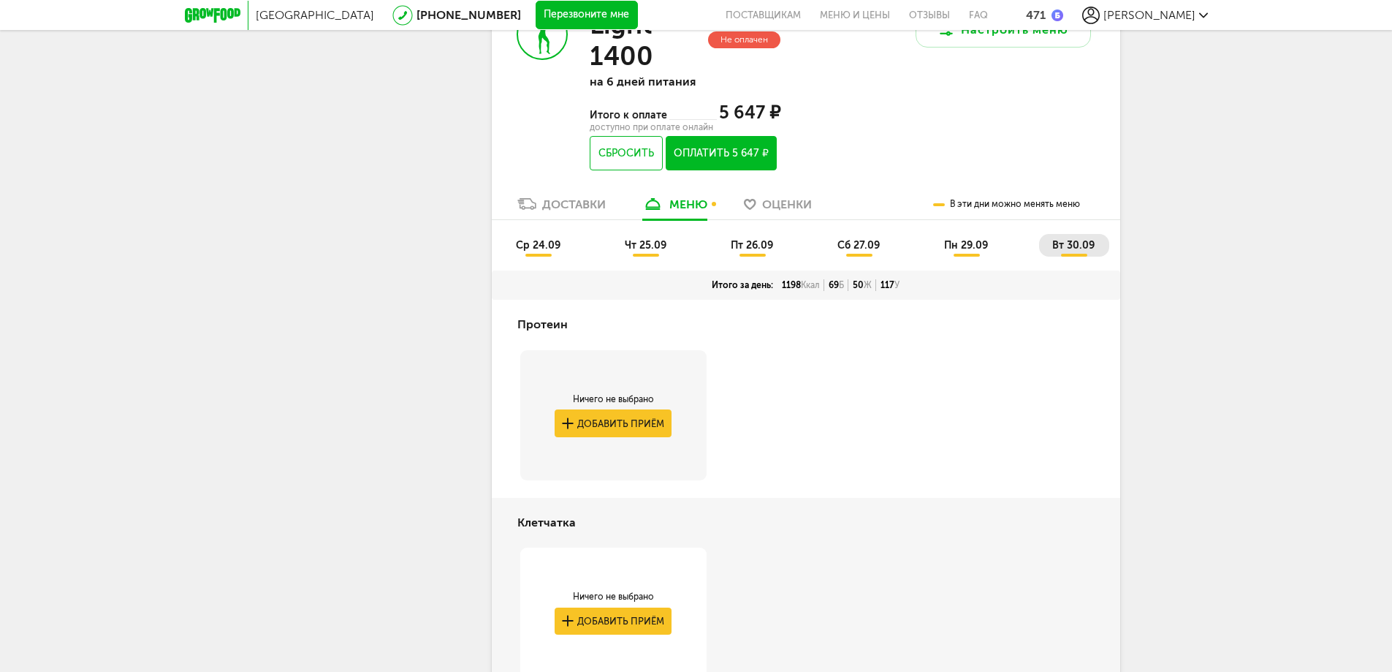
scroll to position [670, 0]
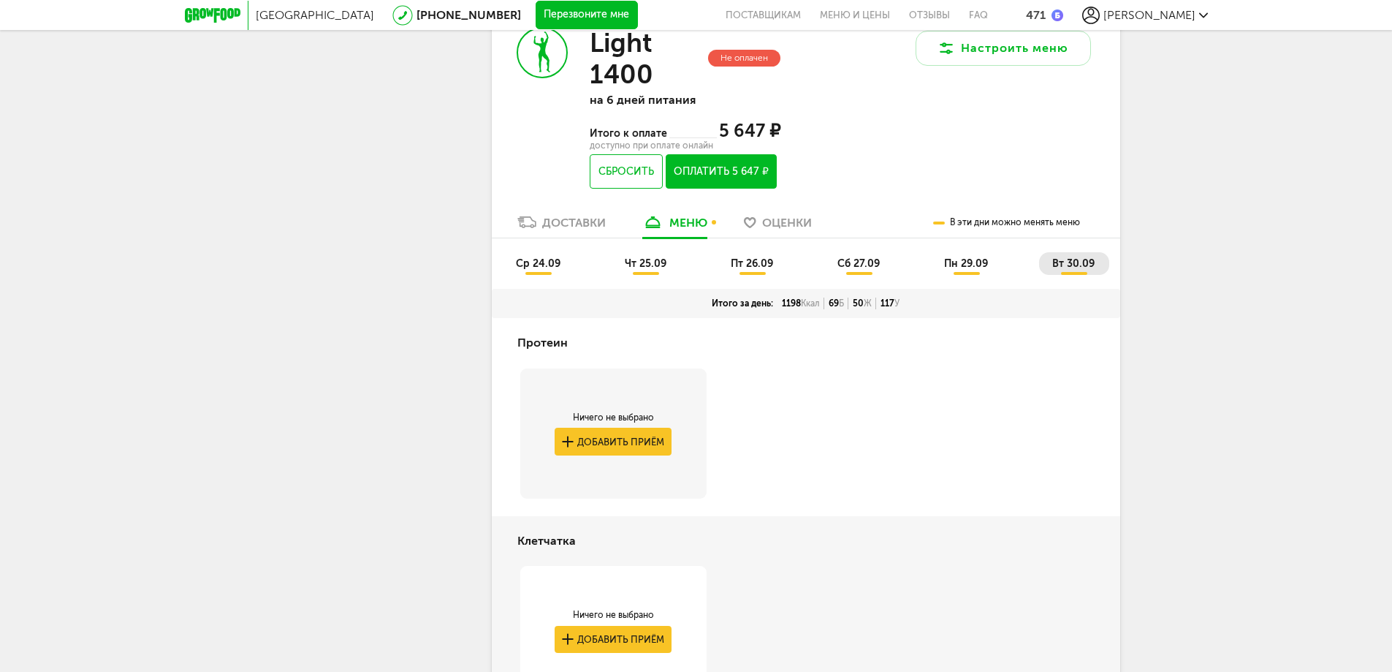
click at [990, 257] on li "пн 29.09" at bounding box center [967, 263] width 72 height 23
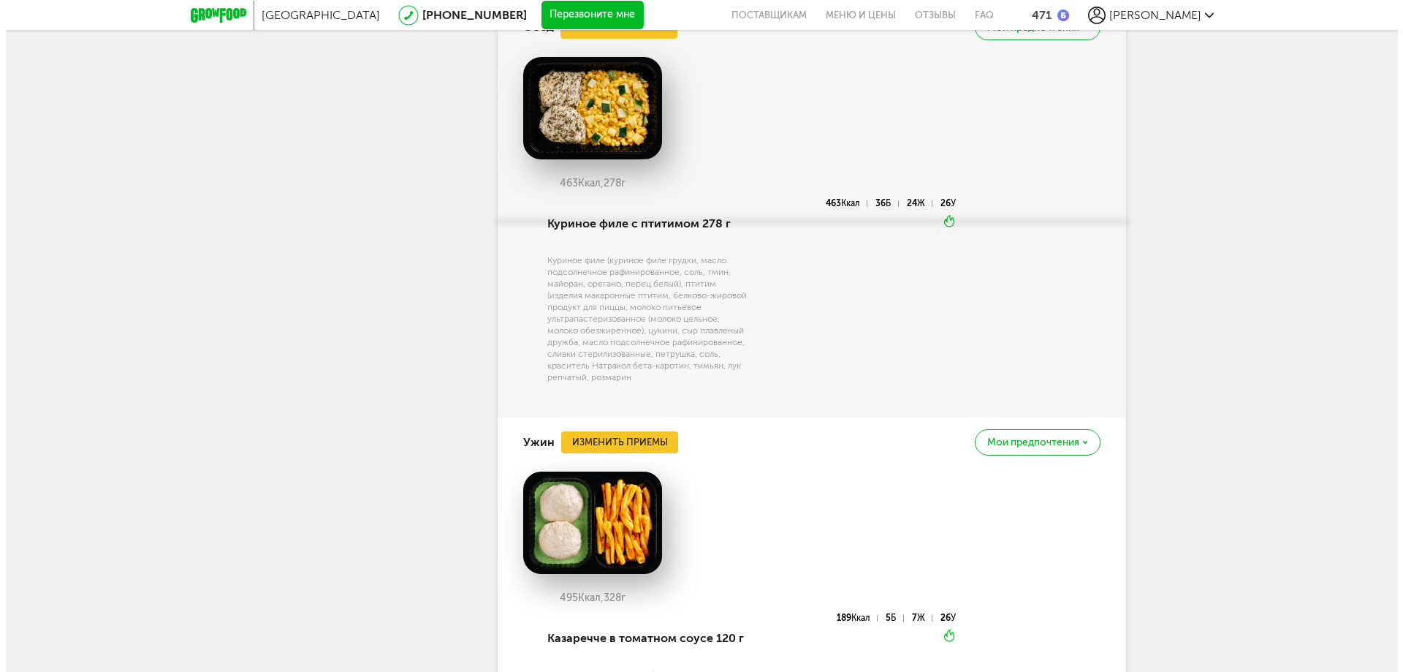
scroll to position [1913, 0]
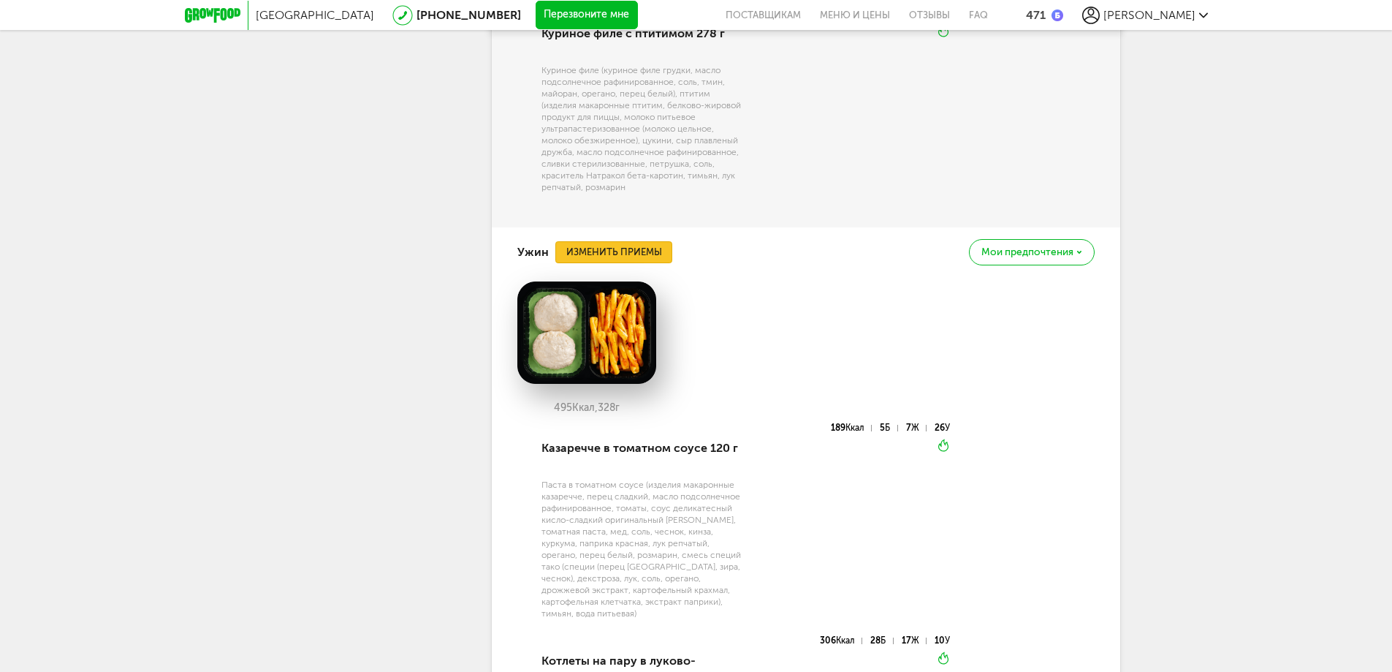
click at [603, 244] on button "Изменить приемы" at bounding box center [614, 252] width 117 height 22
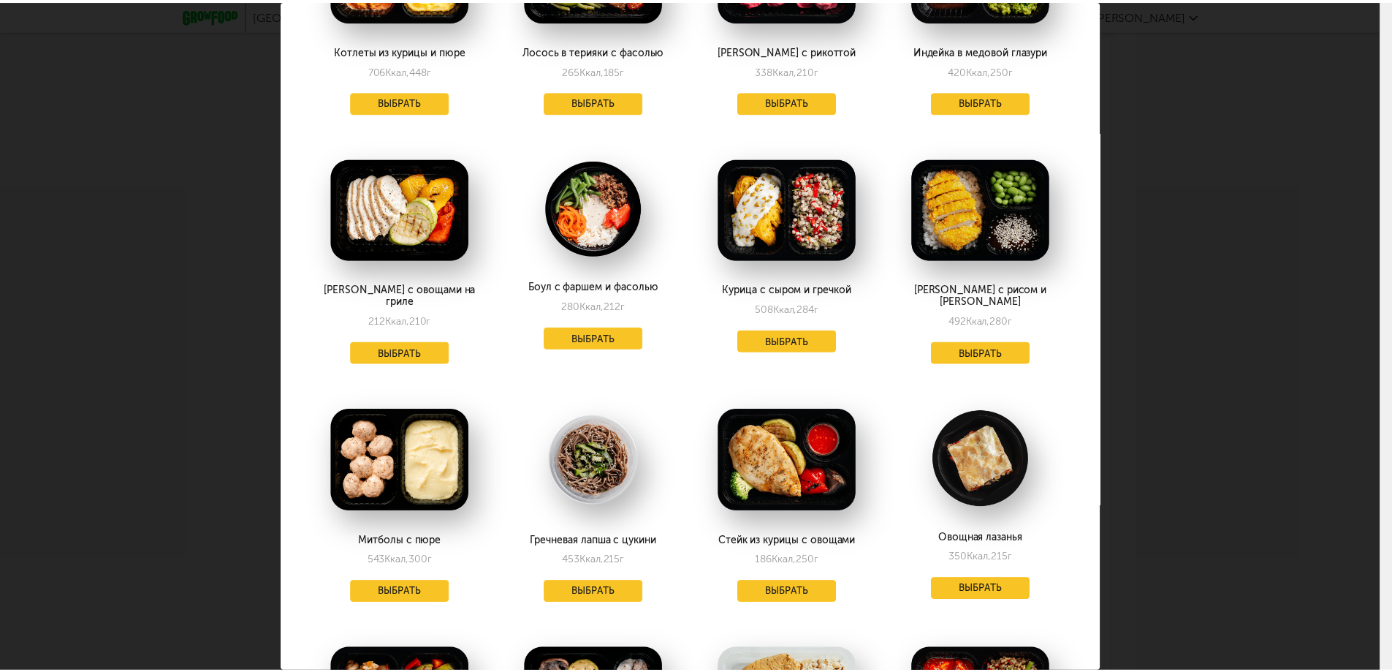
scroll to position [512, 0]
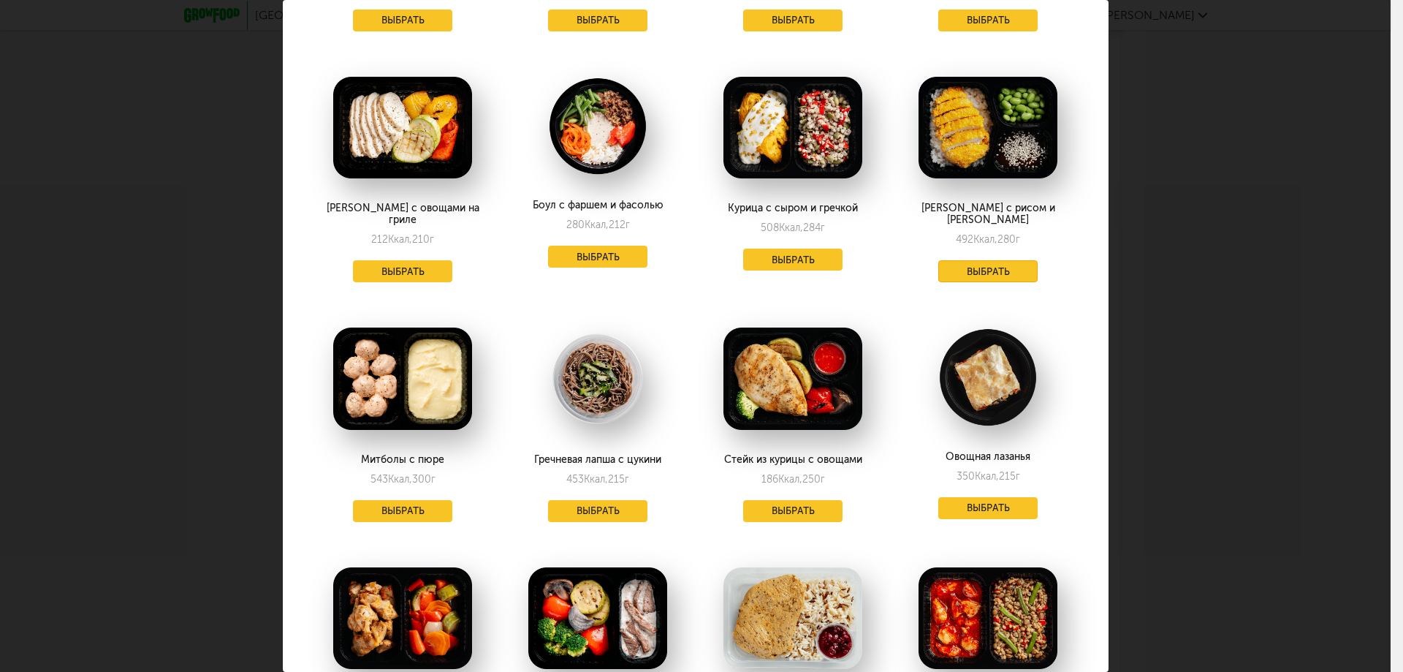
click at [1008, 260] on button "Выбрать" at bounding box center [988, 271] width 99 height 22
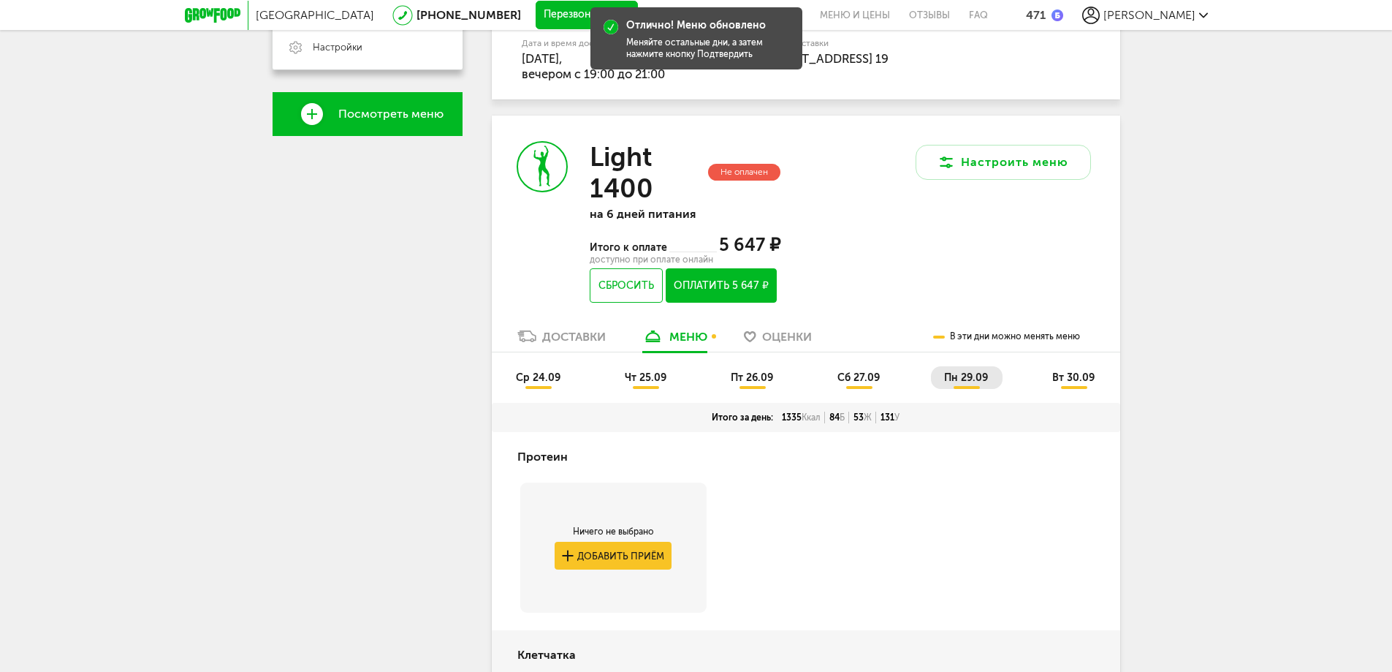
scroll to position [451, 0]
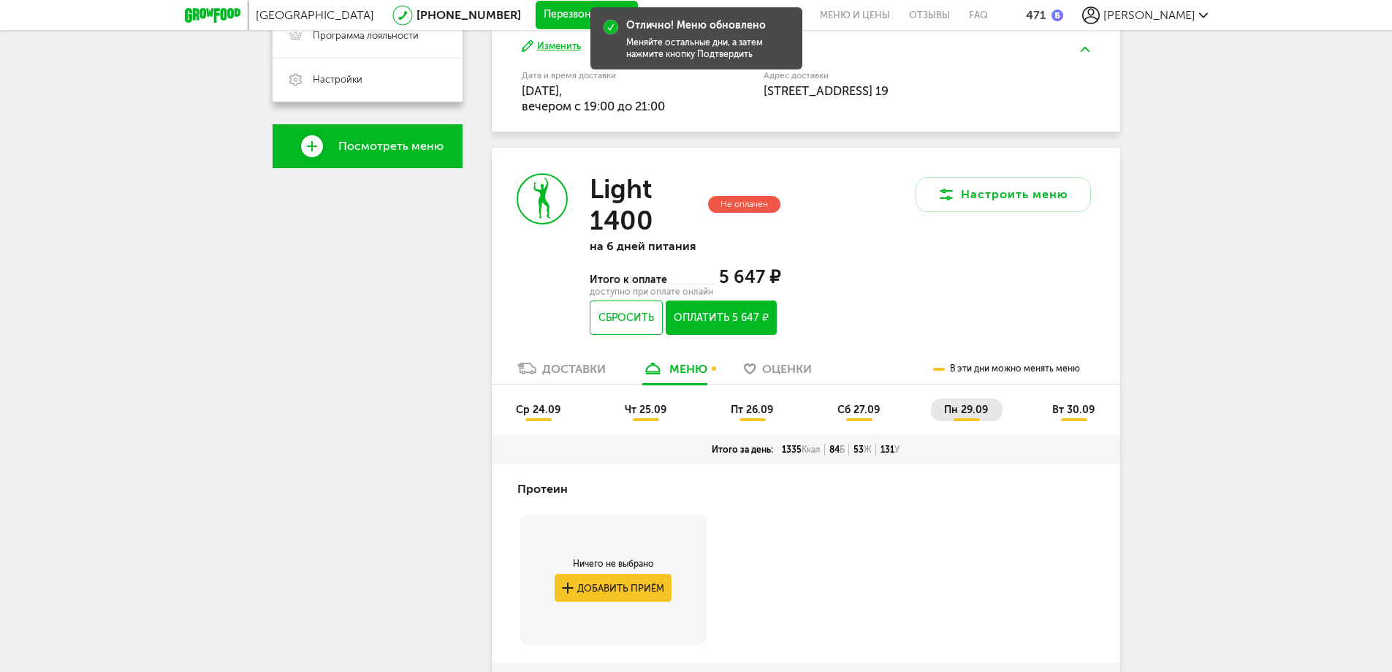
click at [545, 408] on span "ср 24.09" at bounding box center [538, 409] width 45 height 12
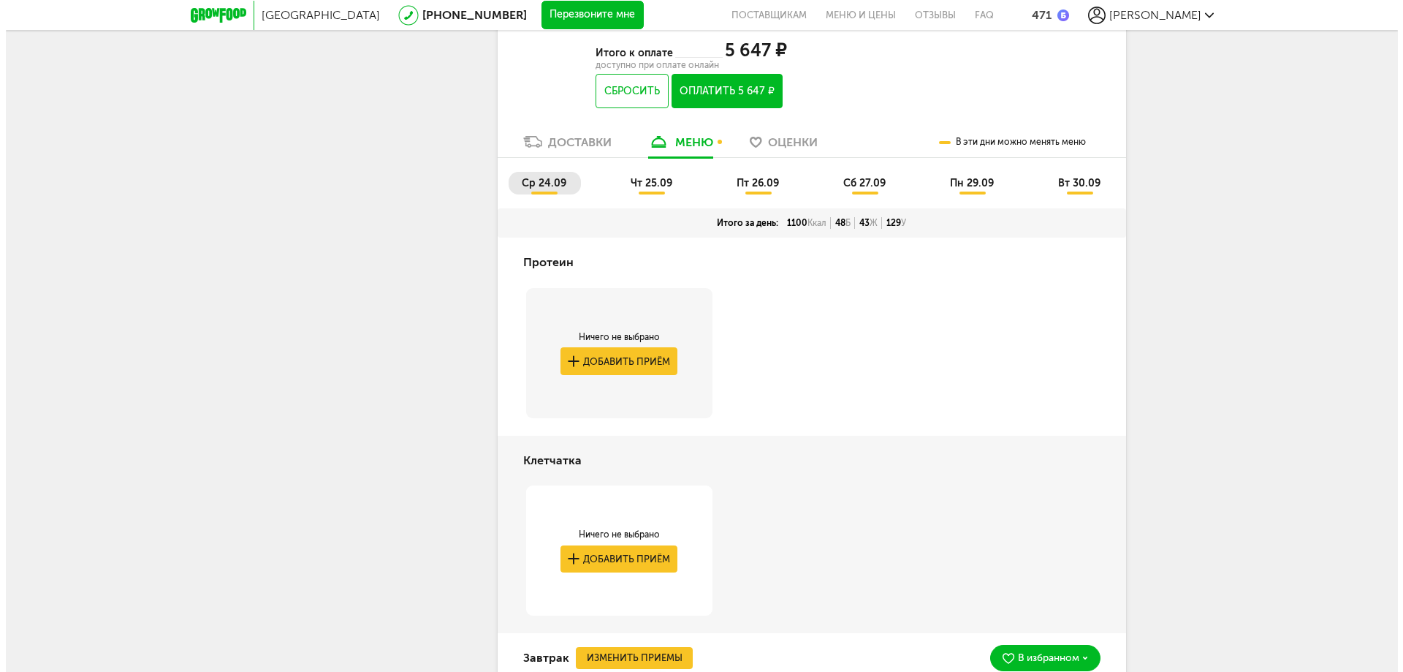
scroll to position [773, 0]
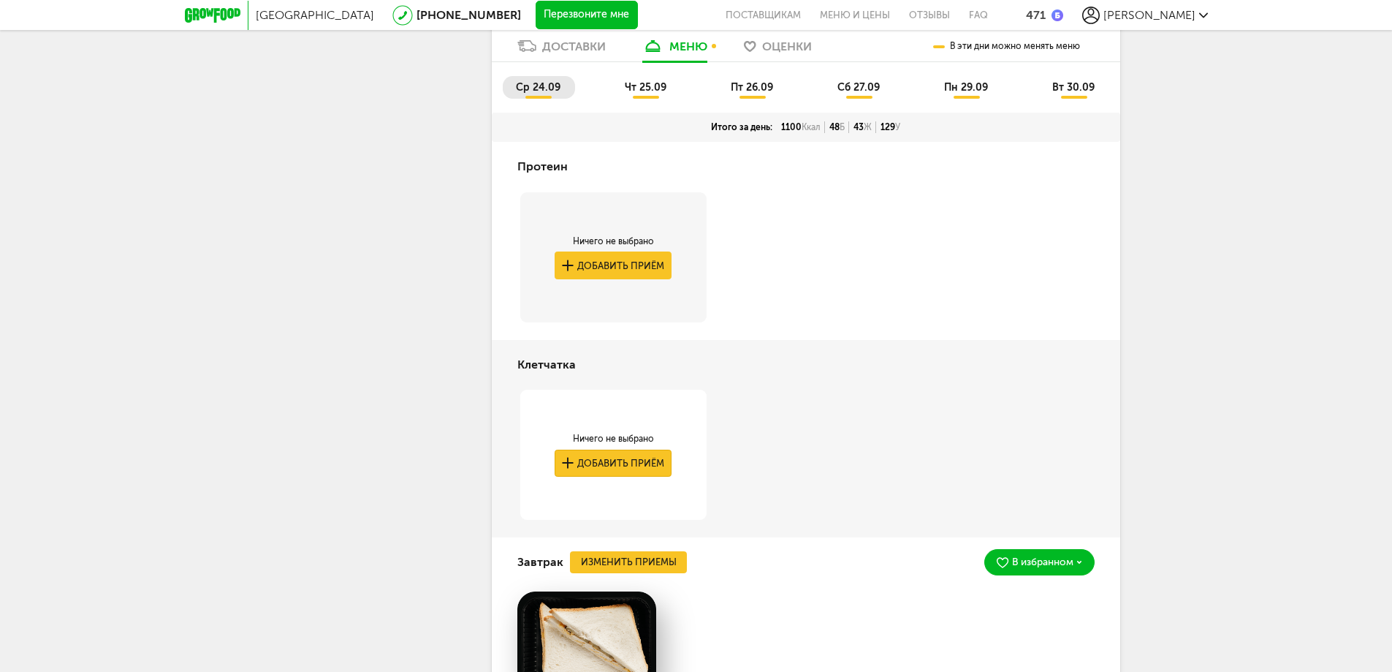
click at [607, 454] on button "Добавить приём" at bounding box center [613, 463] width 117 height 27
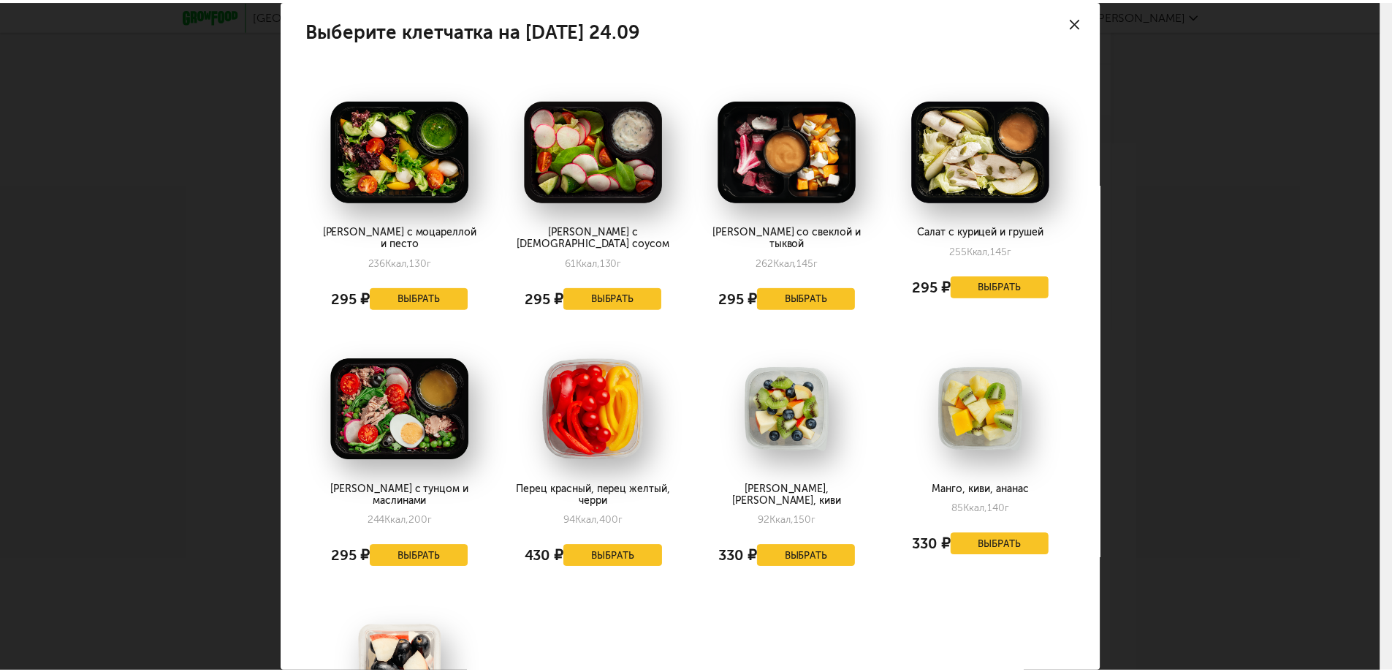
scroll to position [0, 0]
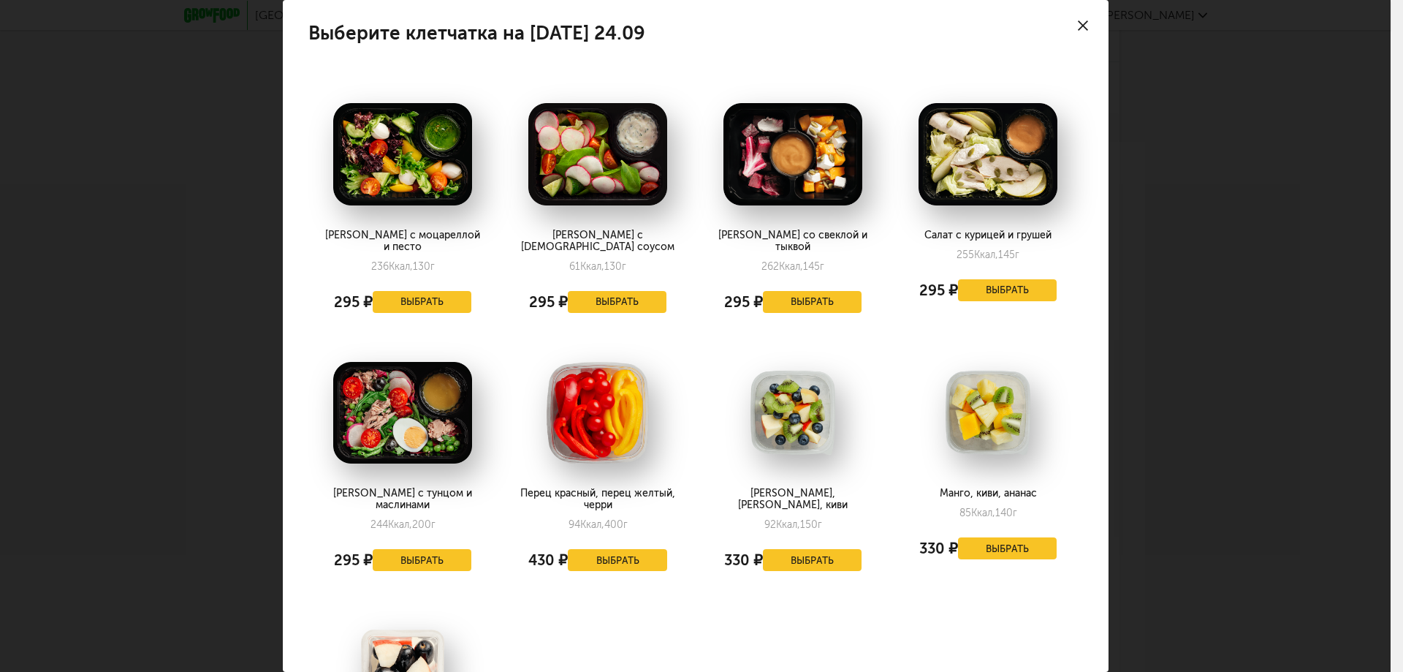
click at [1085, 32] on div at bounding box center [1083, 25] width 51 height 51
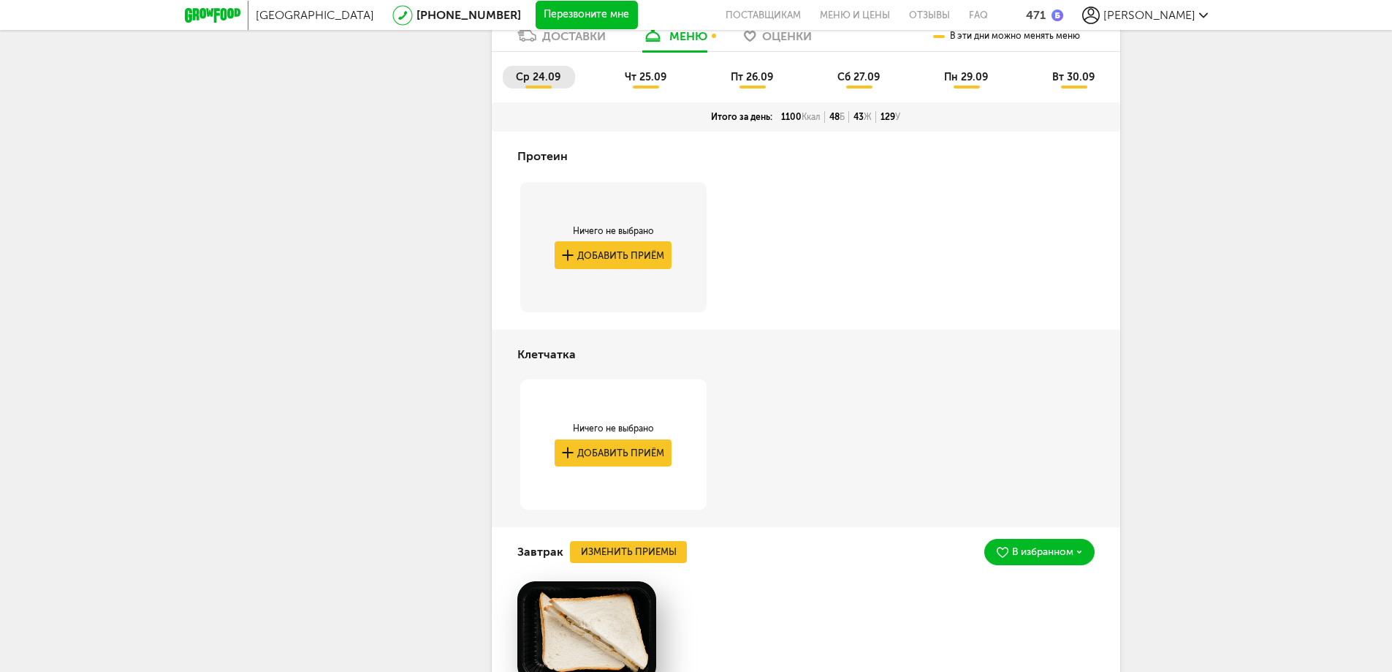
scroll to position [773, 0]
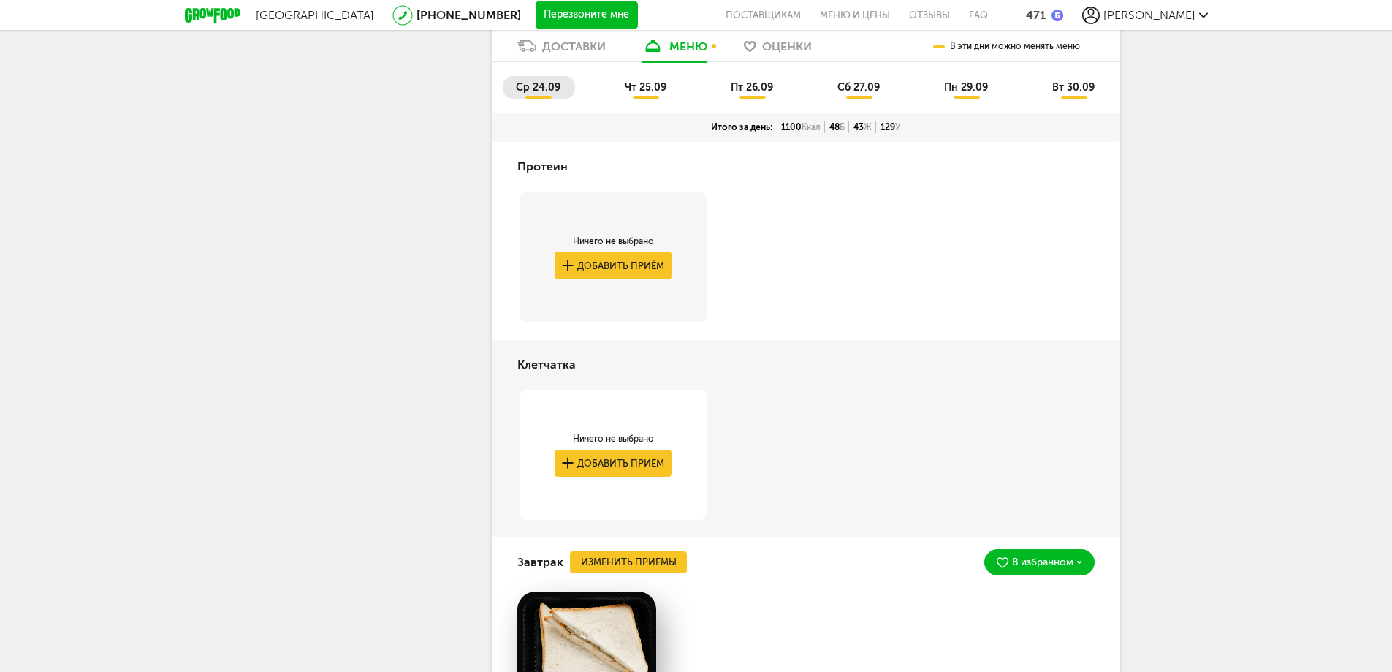
click at [632, 78] on li "чт 25.09" at bounding box center [646, 87] width 69 height 23
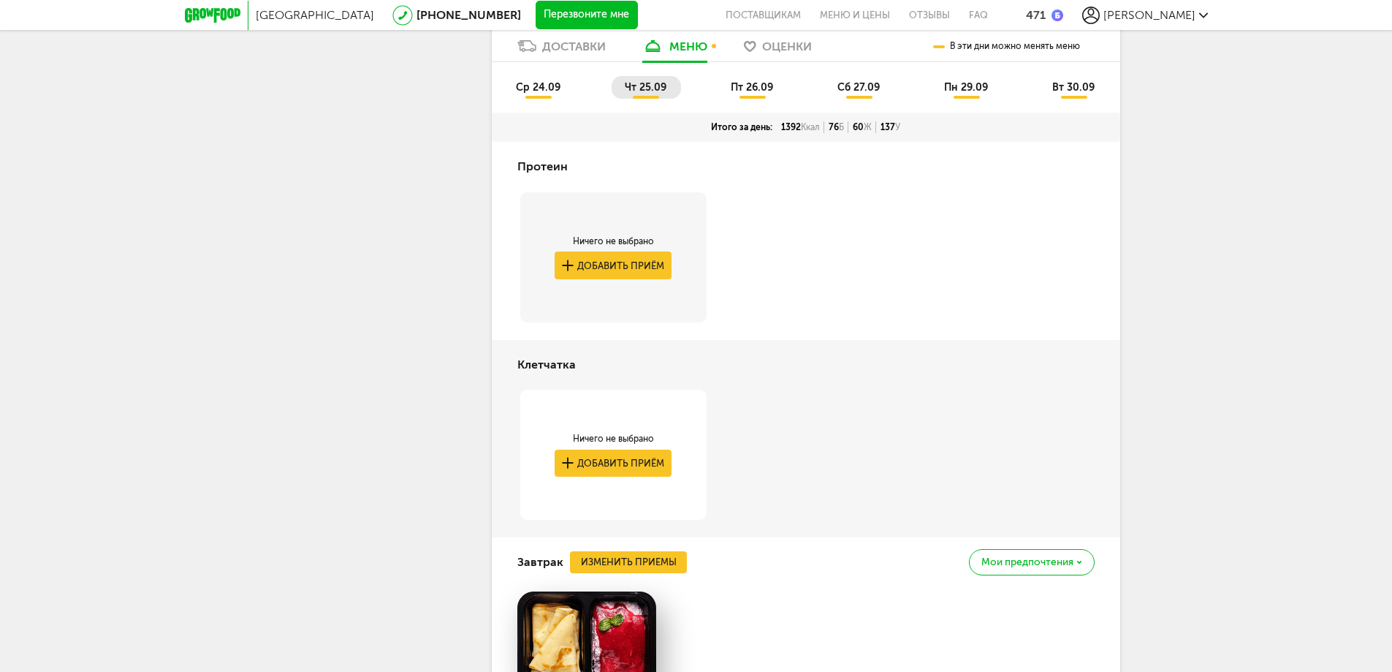
click at [757, 69] on div "ср 24.09 чт 25.09 пт 26.09 сб 27.09 пн 29.09 вт 30.09" at bounding box center [806, 87] width 629 height 50
click at [751, 79] on li "пт 26.09" at bounding box center [753, 87] width 70 height 23
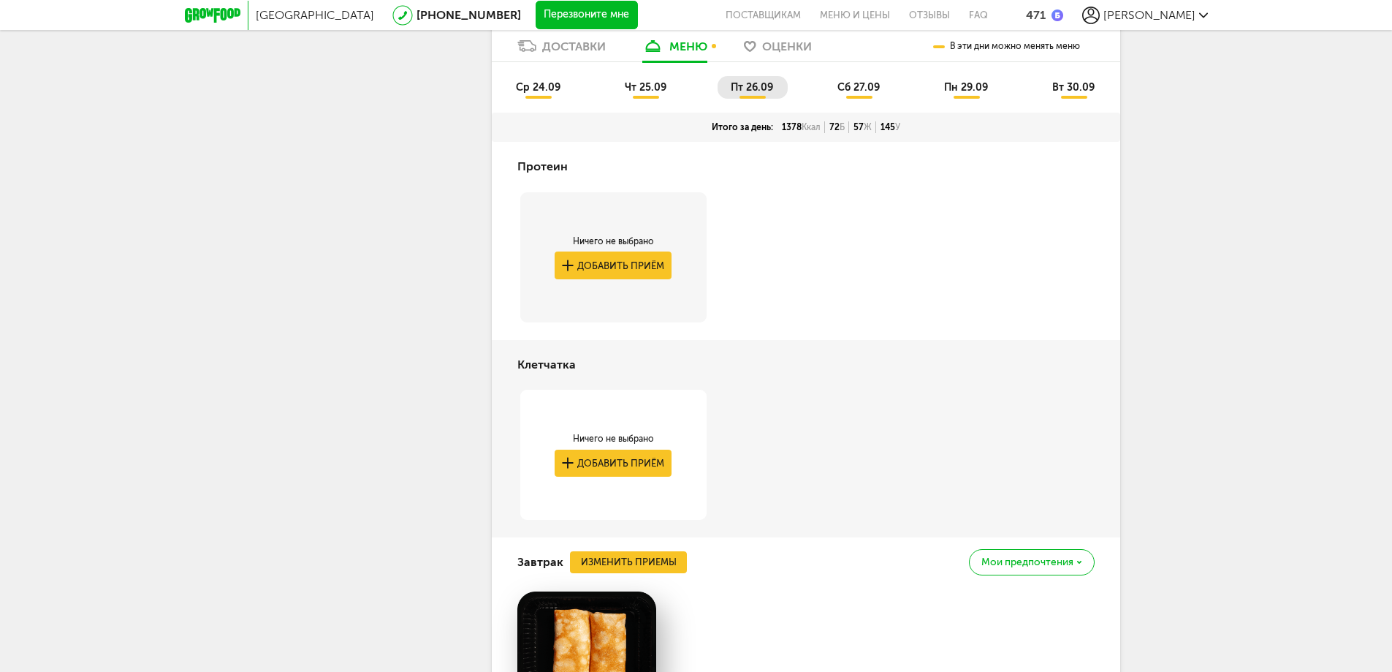
click at [860, 75] on div "ср 24.09 чт 25.09 пт 26.09 сб 27.09 пн 29.09 вт 30.09" at bounding box center [806, 87] width 629 height 50
click at [854, 82] on span "сб 27.09" at bounding box center [859, 87] width 42 height 12
click at [978, 81] on span "пн 29.09" at bounding box center [966, 87] width 44 height 12
click at [1068, 83] on span "вт 30.09" at bounding box center [1074, 87] width 42 height 12
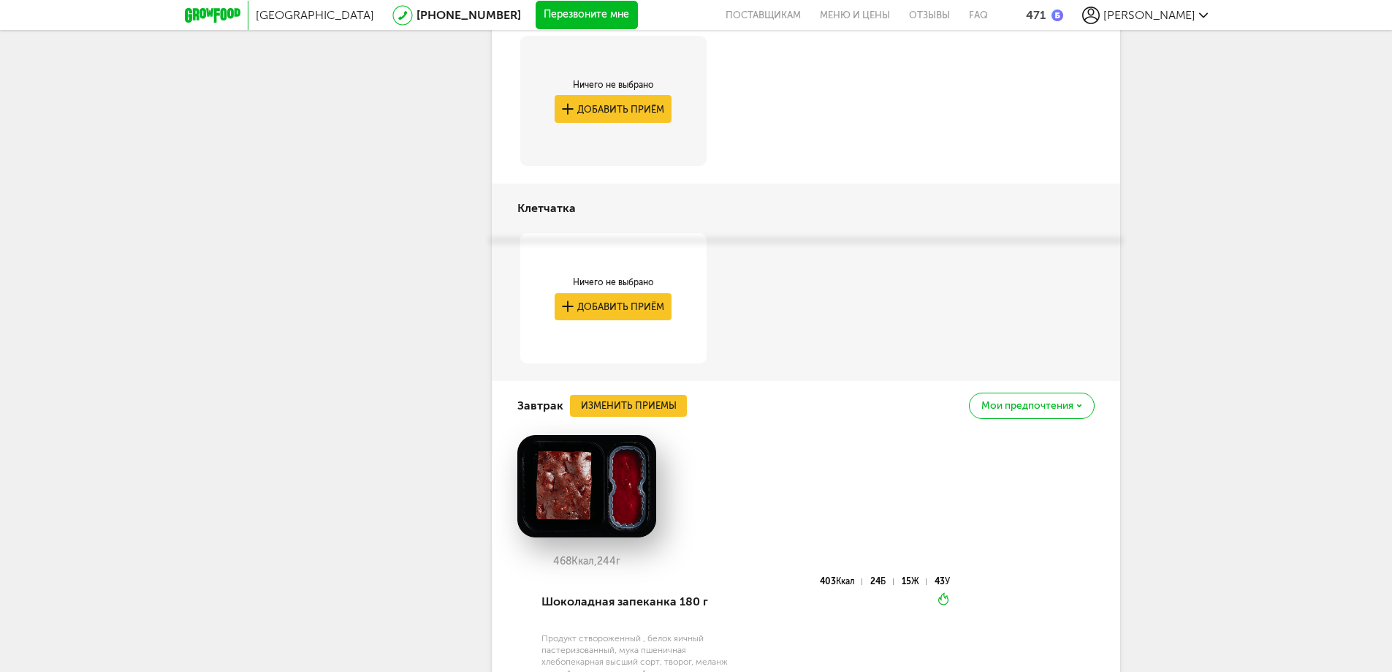
scroll to position [700, 0]
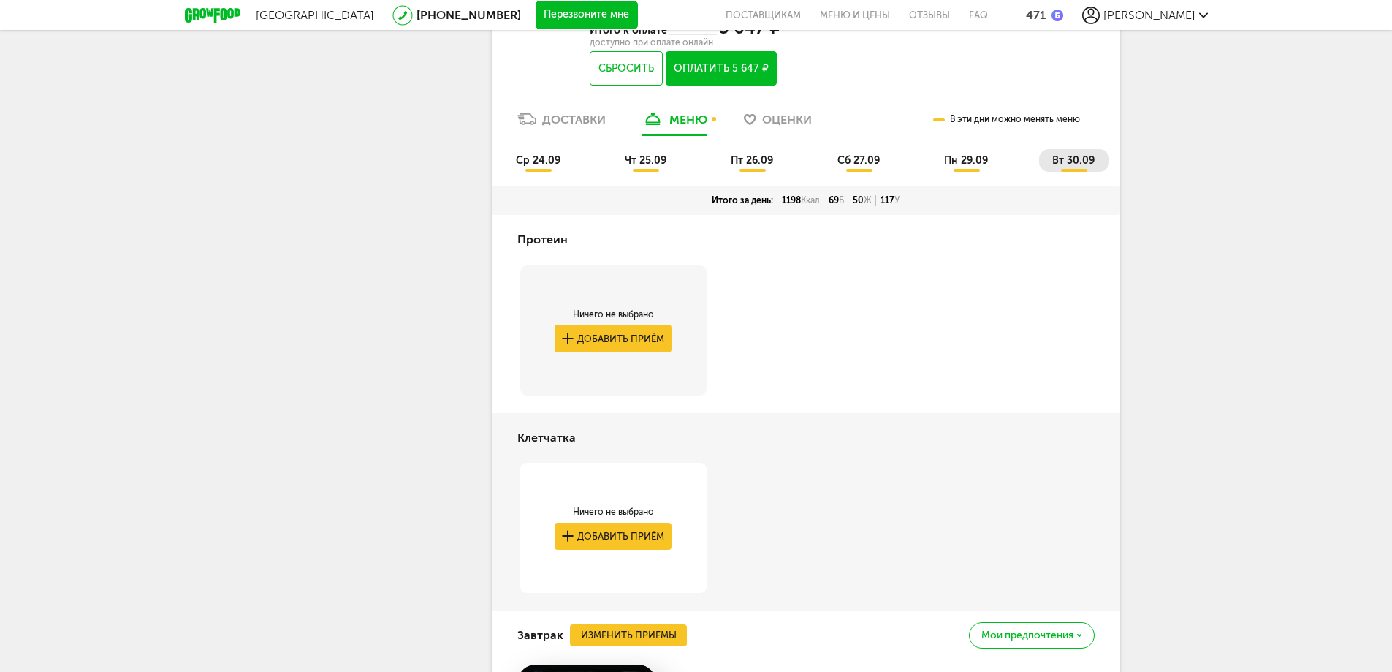
click at [511, 146] on div "ср 24.09 чт 25.09 пт 26.09 сб 27.09 пн 29.09 вт 30.09" at bounding box center [806, 160] width 629 height 50
click at [531, 157] on span "ср 24.09" at bounding box center [538, 160] width 45 height 12
click at [644, 156] on span "чт 25.09" at bounding box center [646, 160] width 42 height 12
click at [749, 156] on span "пт 26.09" at bounding box center [752, 160] width 42 height 12
click at [849, 160] on span "сб 27.09" at bounding box center [859, 160] width 42 height 12
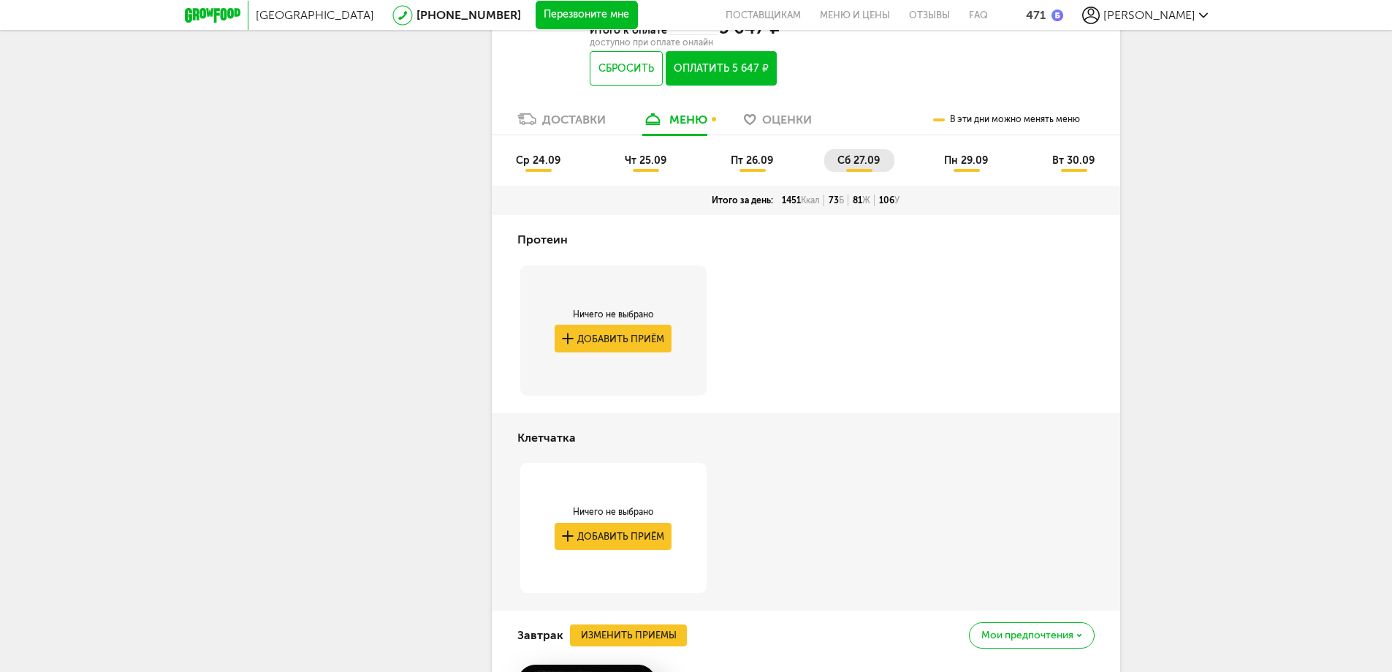
click at [963, 158] on span "пн 29.09" at bounding box center [966, 160] width 44 height 12
click at [1069, 157] on span "вт 30.09" at bounding box center [1074, 160] width 42 height 12
click at [534, 156] on span "ср 24.09" at bounding box center [538, 160] width 45 height 12
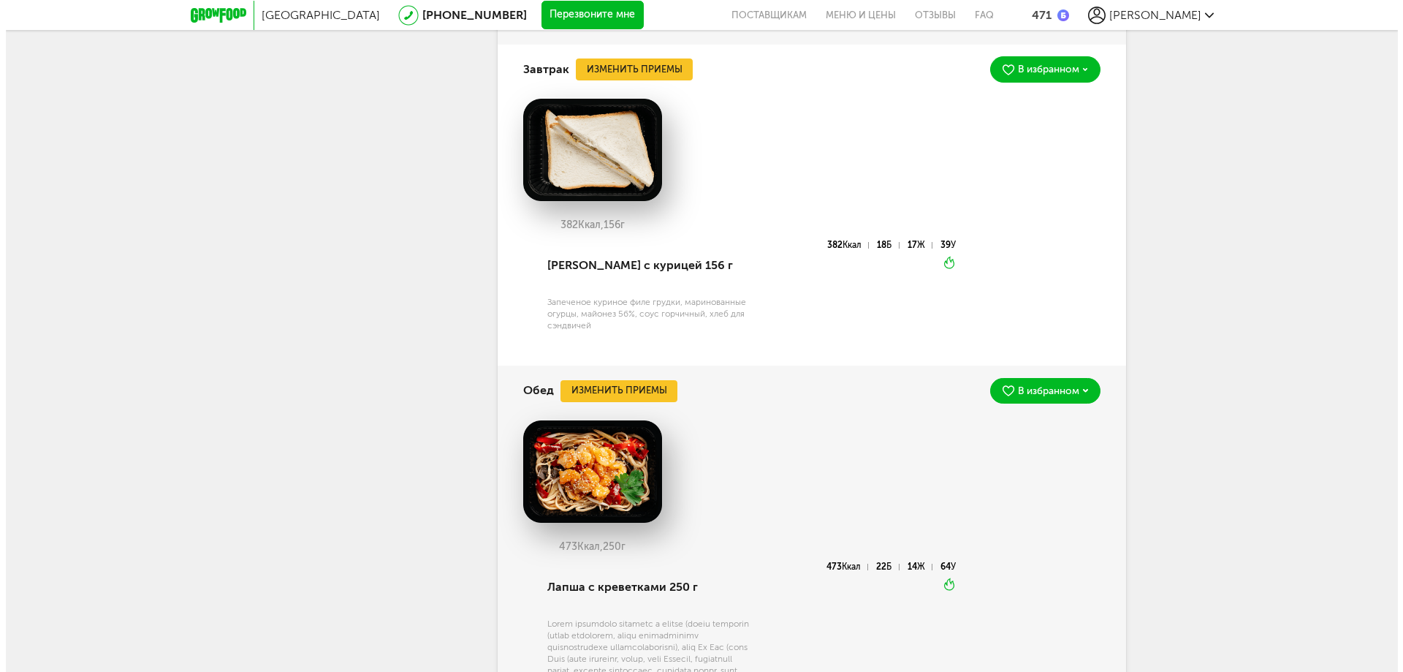
scroll to position [1139, 0]
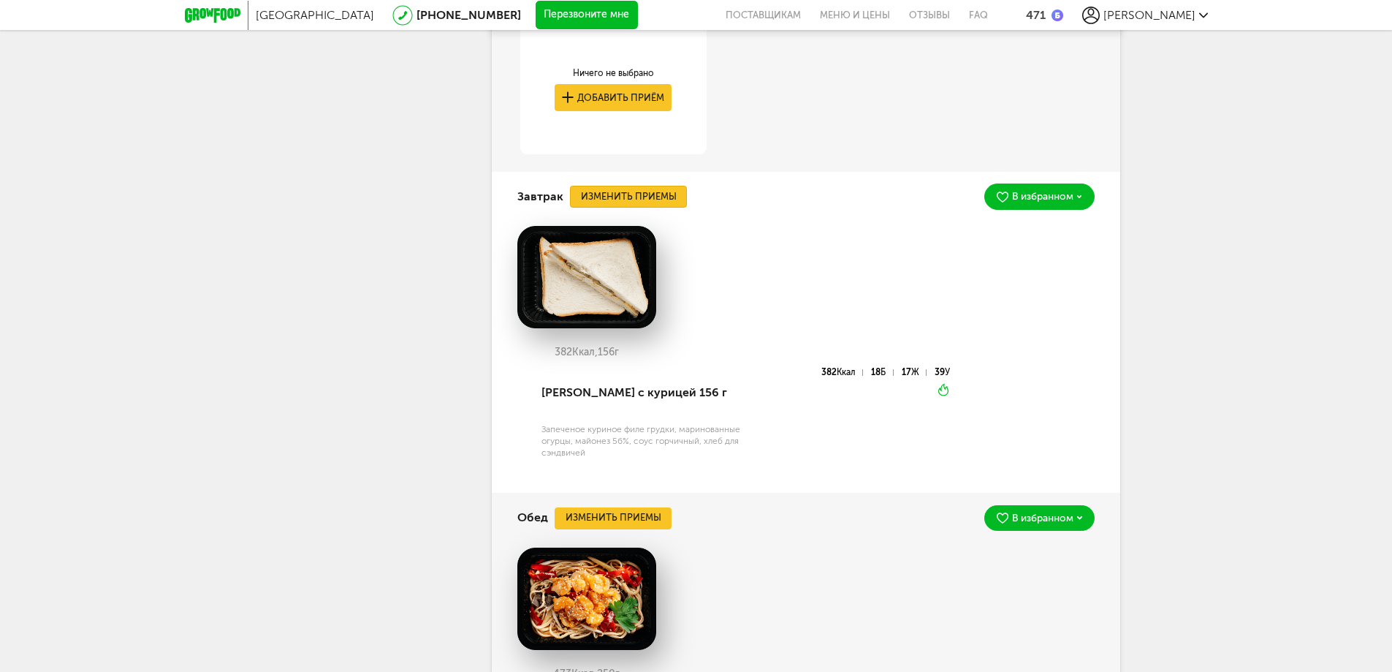
click at [652, 189] on button "Изменить приемы" at bounding box center [628, 197] width 117 height 22
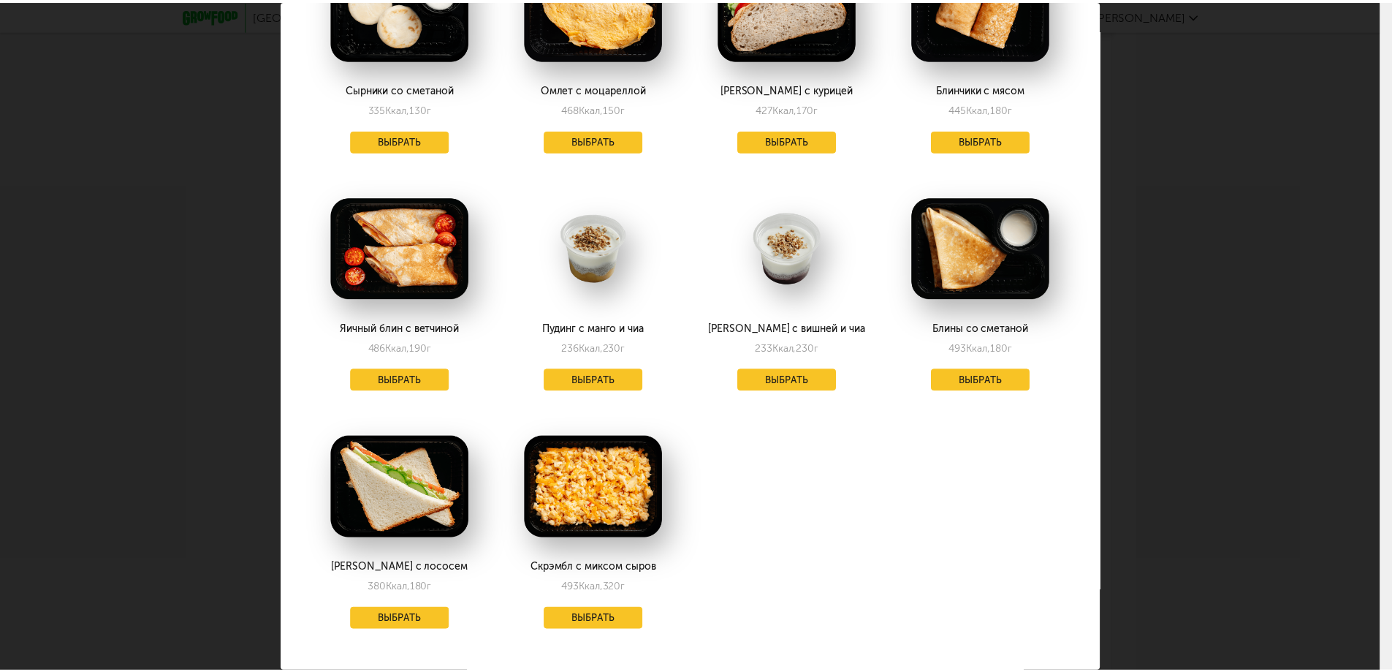
scroll to position [1886, 0]
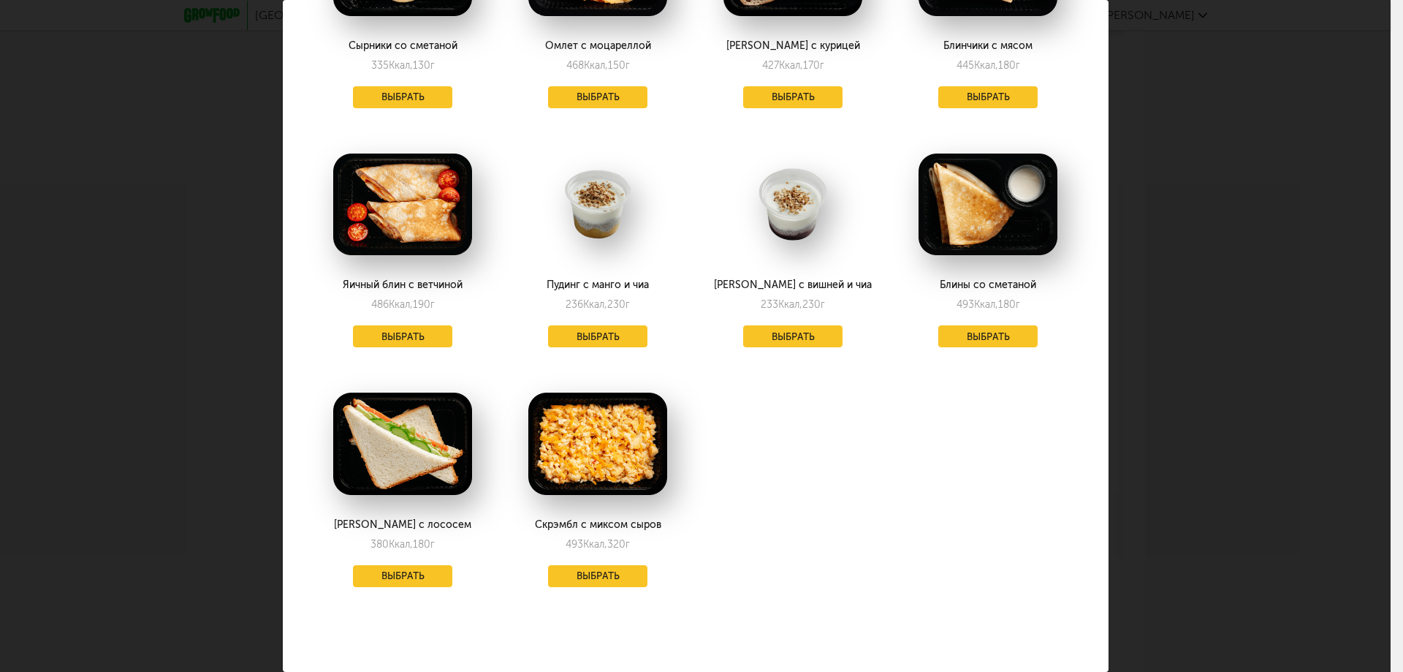
click at [1159, 139] on div "Выберите завтраки на [DATE] 24.09 В избранном [PERSON_NAME] с курицей 382 Ккал,…" at bounding box center [695, 336] width 1391 height 672
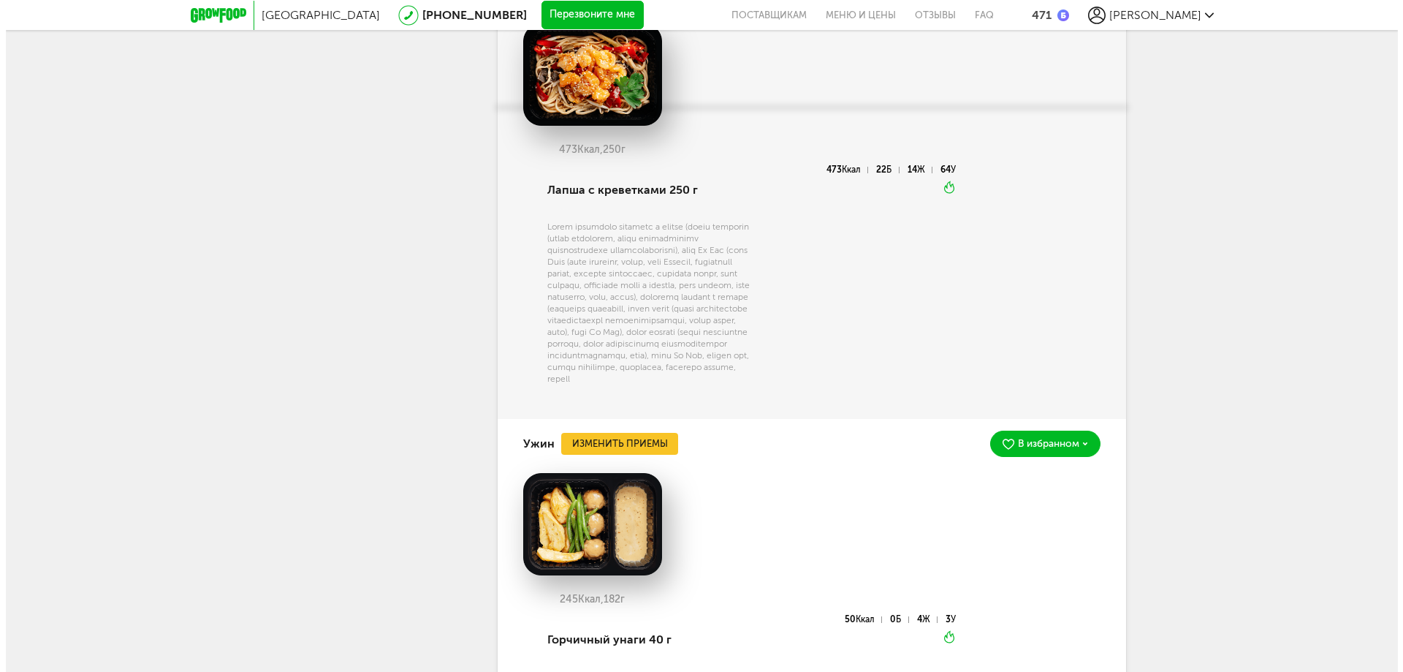
scroll to position [1870, 0]
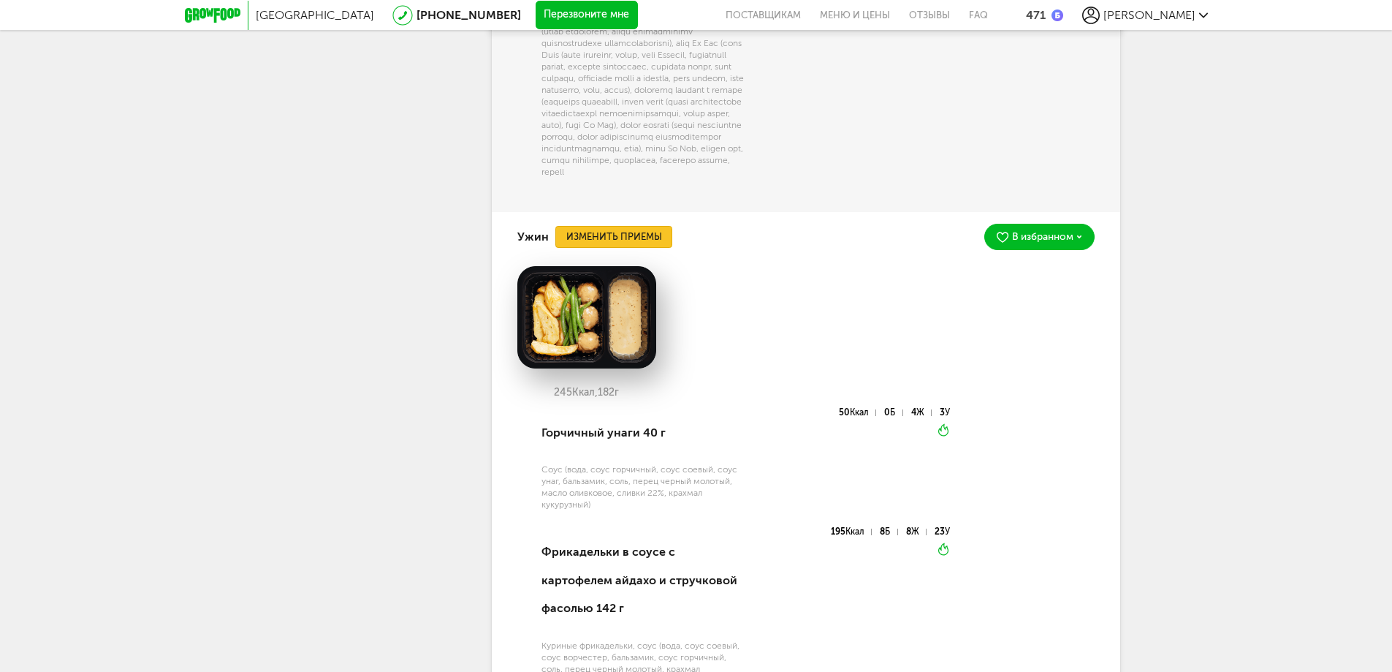
click at [633, 248] on button "Изменить приемы" at bounding box center [614, 237] width 117 height 22
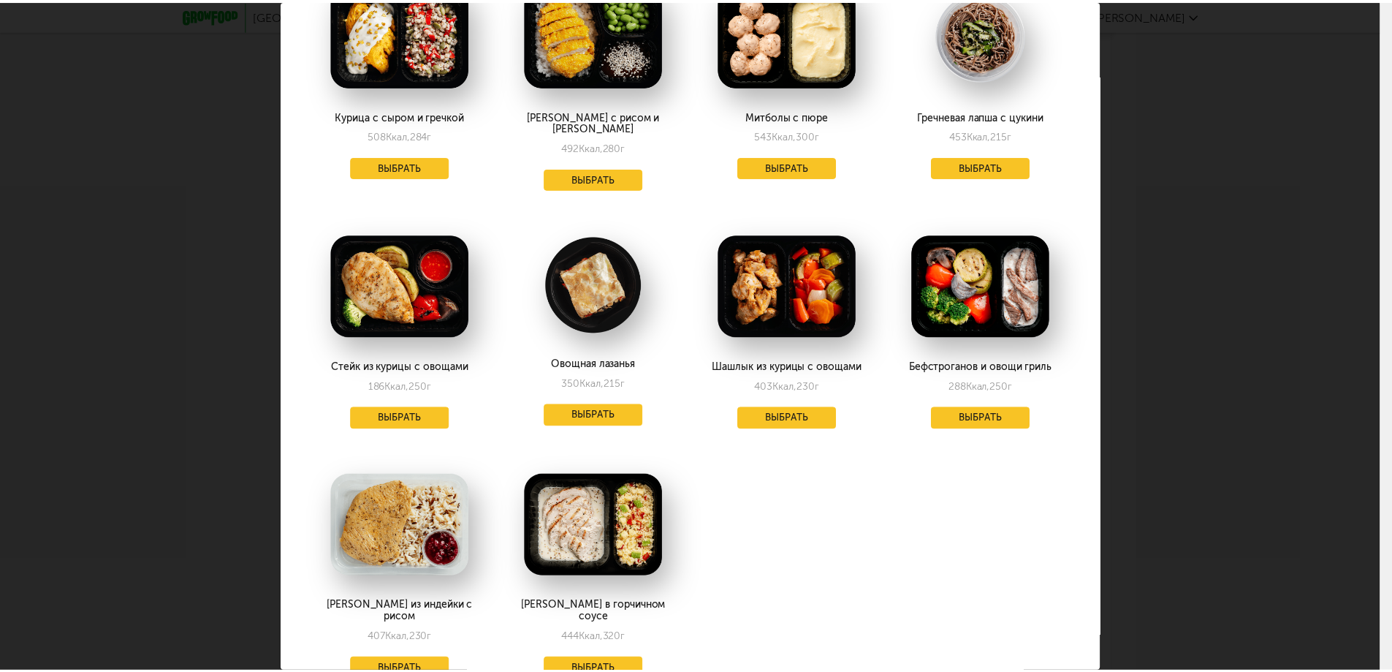
scroll to position [928, 0]
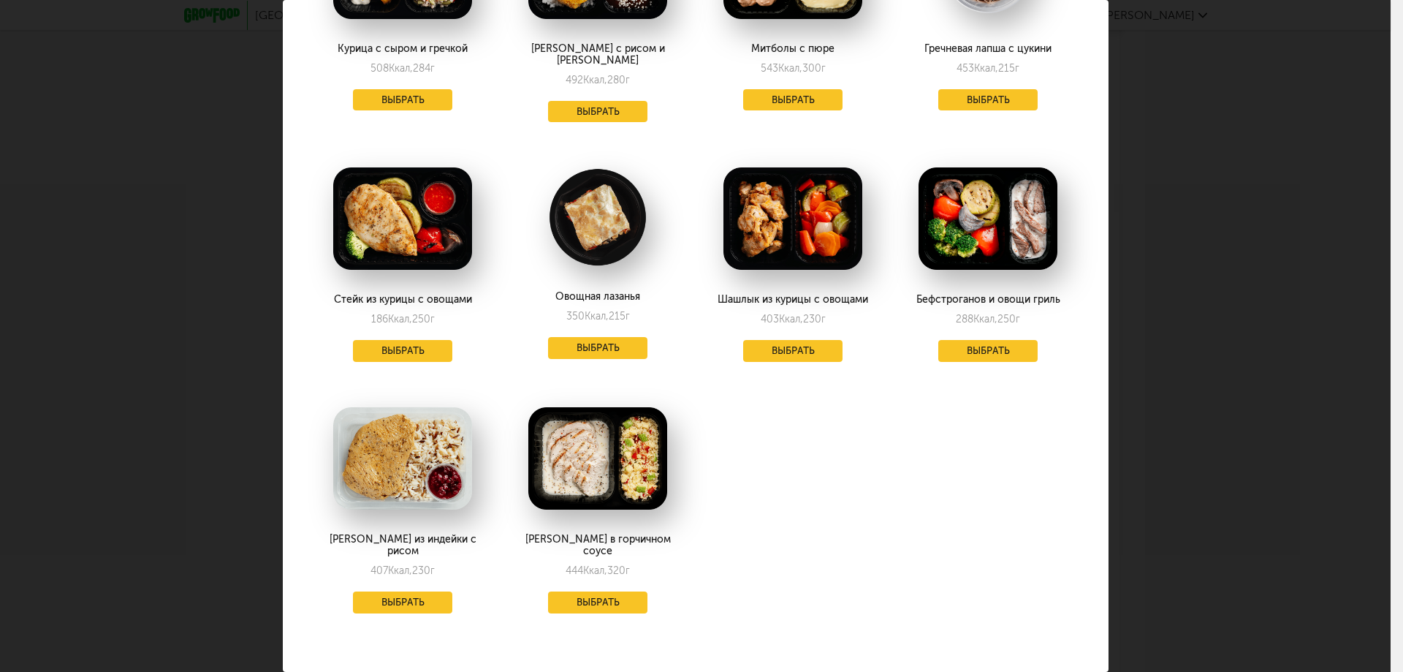
click at [1123, 207] on div "Выберите ужины на [DATE] 24.09 В избранном Фрикадельки с айдахо 245 Ккал, 182 г…" at bounding box center [695, 336] width 1391 height 672
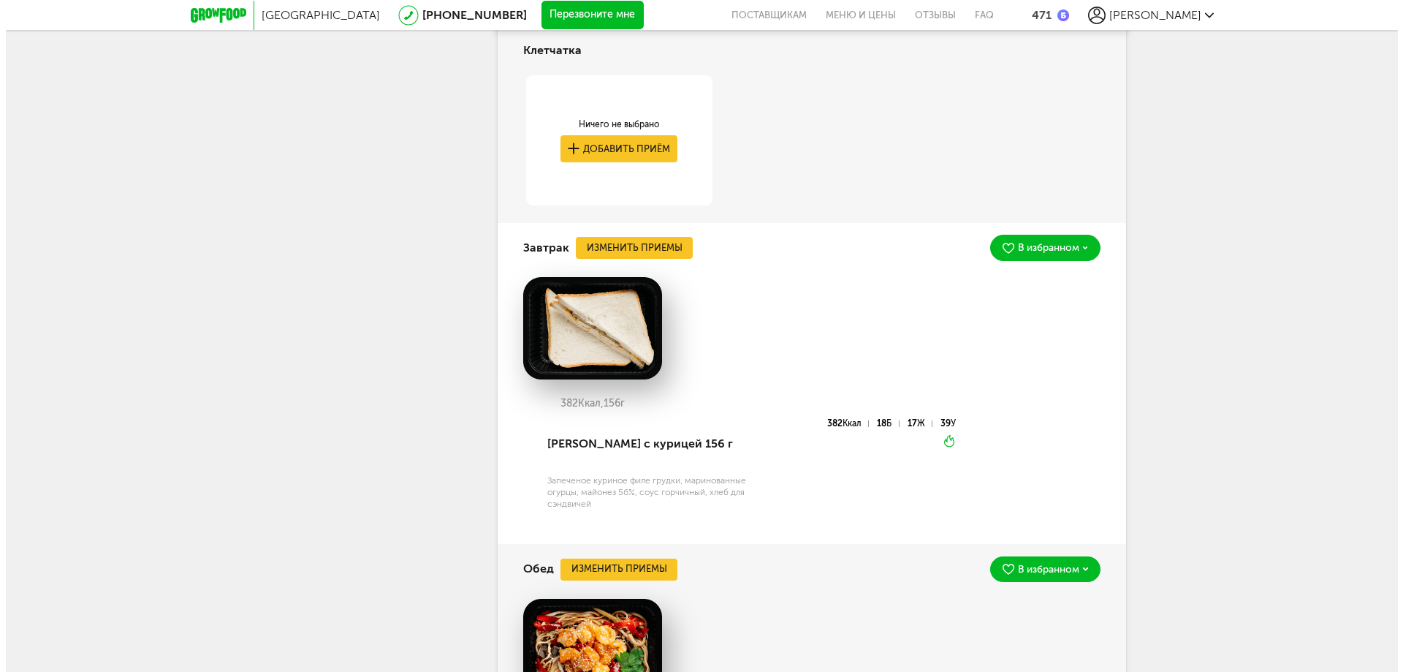
scroll to position [1066, 0]
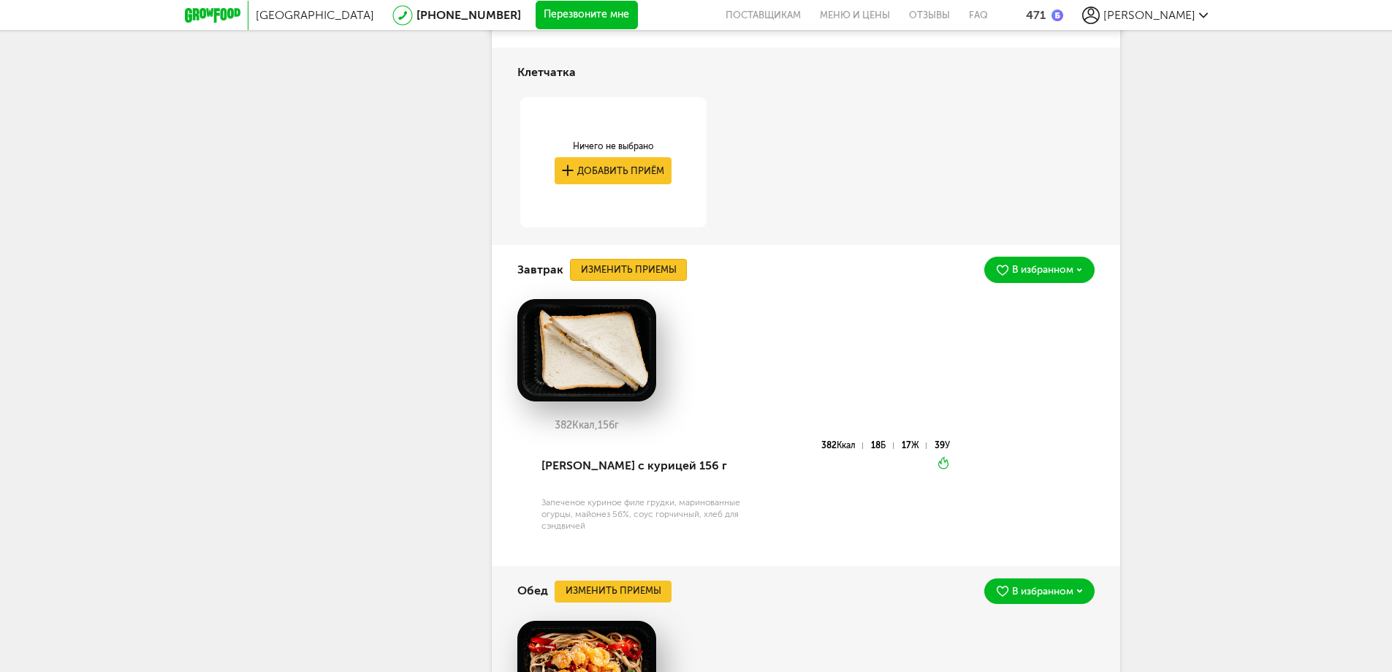
click at [673, 272] on button "Изменить приемы" at bounding box center [628, 270] width 117 height 22
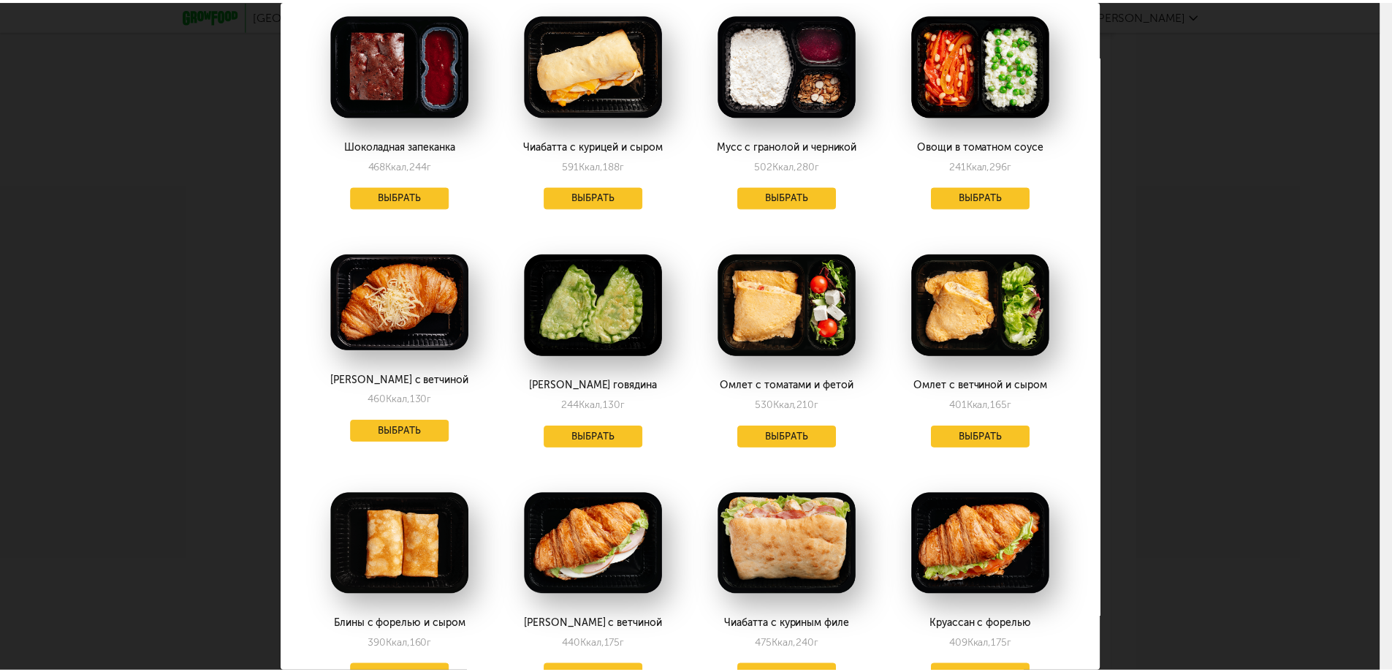
scroll to position [1170, 0]
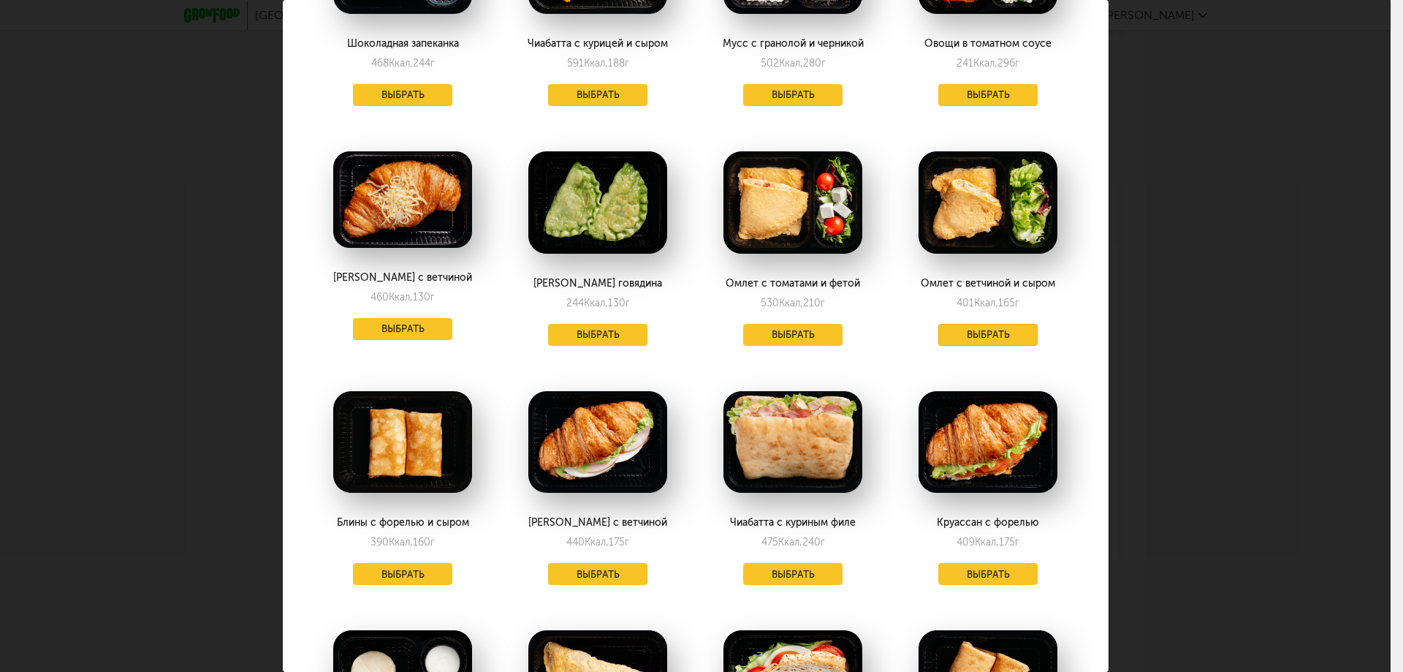
click at [973, 324] on button "Выбрать" at bounding box center [988, 335] width 99 height 22
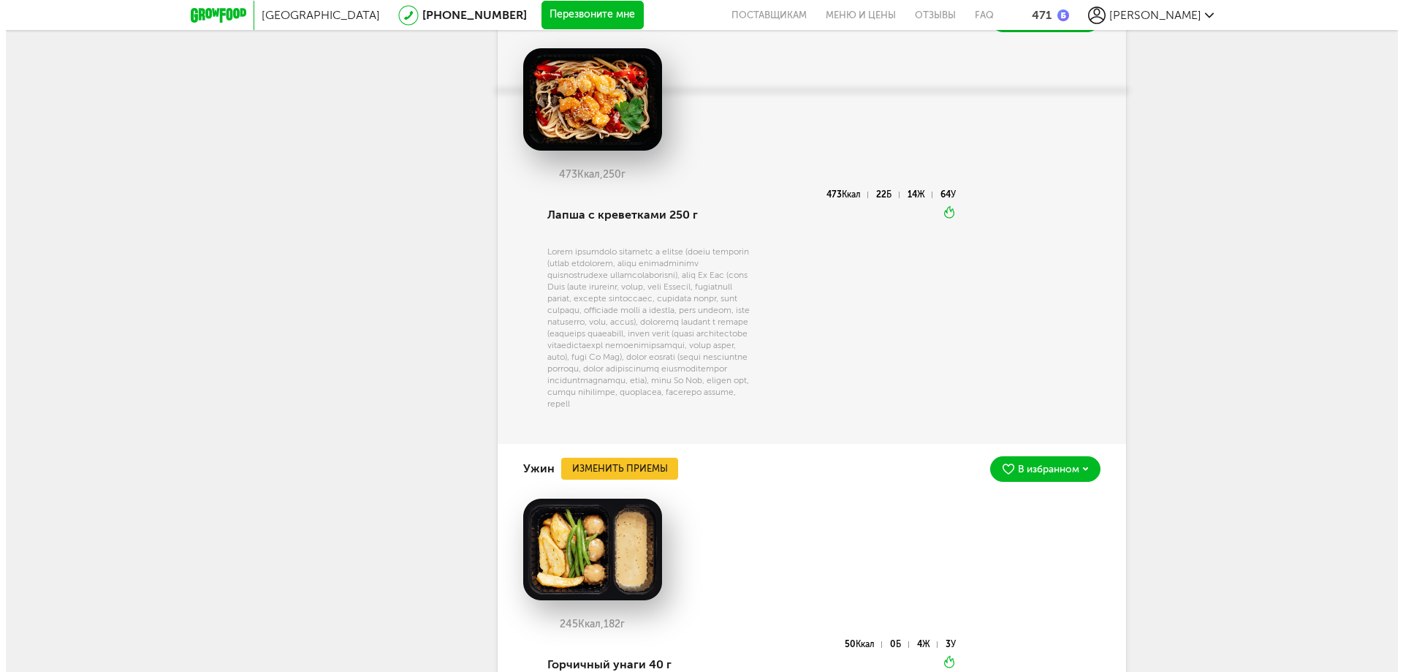
scroll to position [2089, 0]
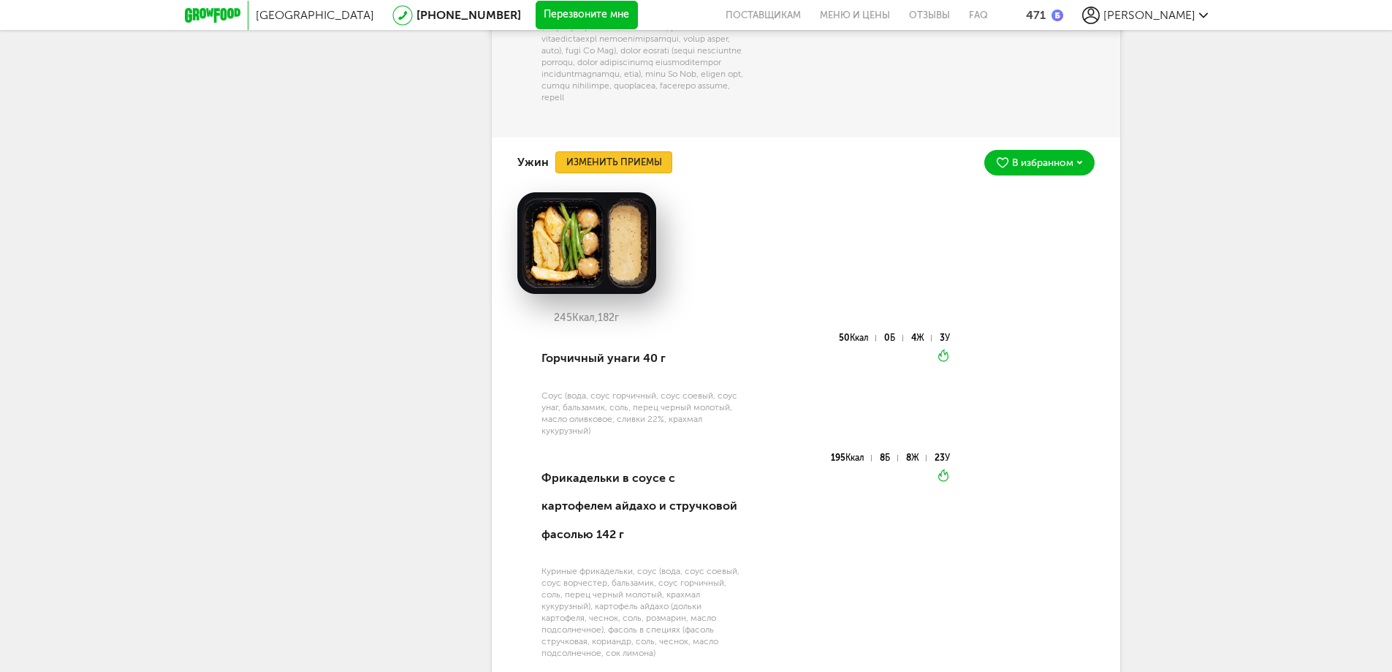
click at [623, 173] on button "Изменить приемы" at bounding box center [614, 162] width 117 height 22
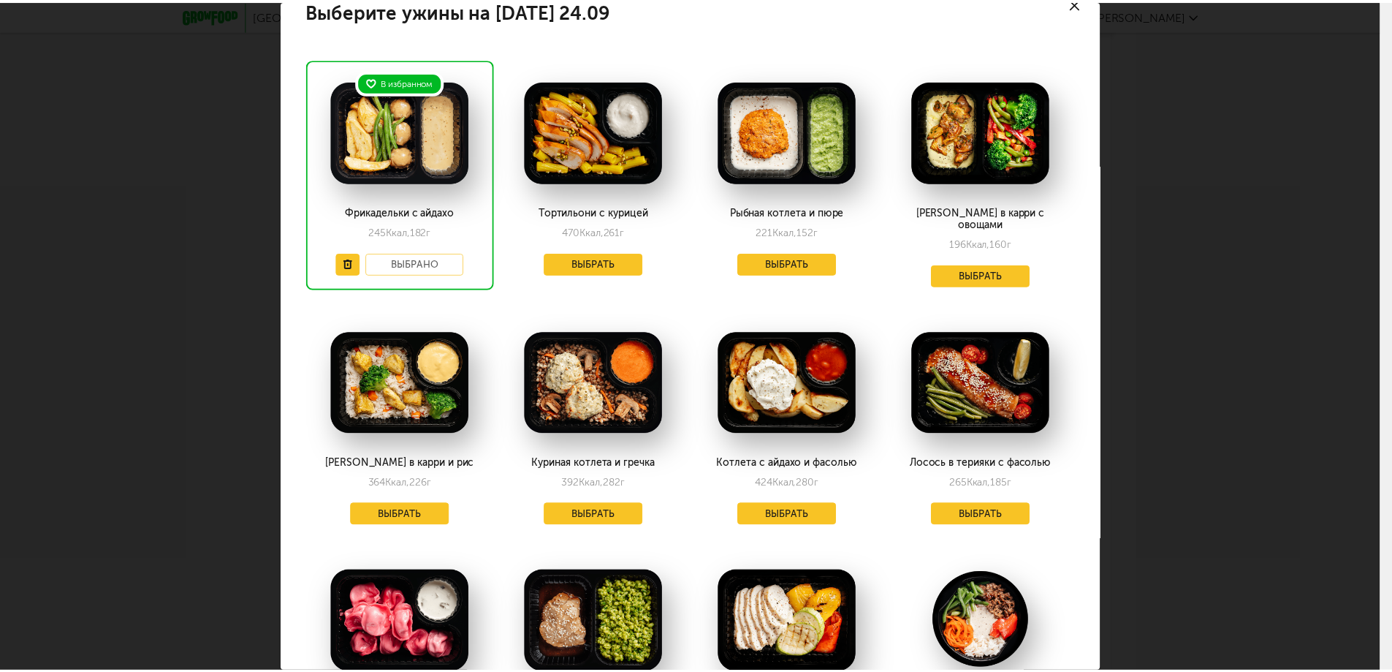
scroll to position [0, 0]
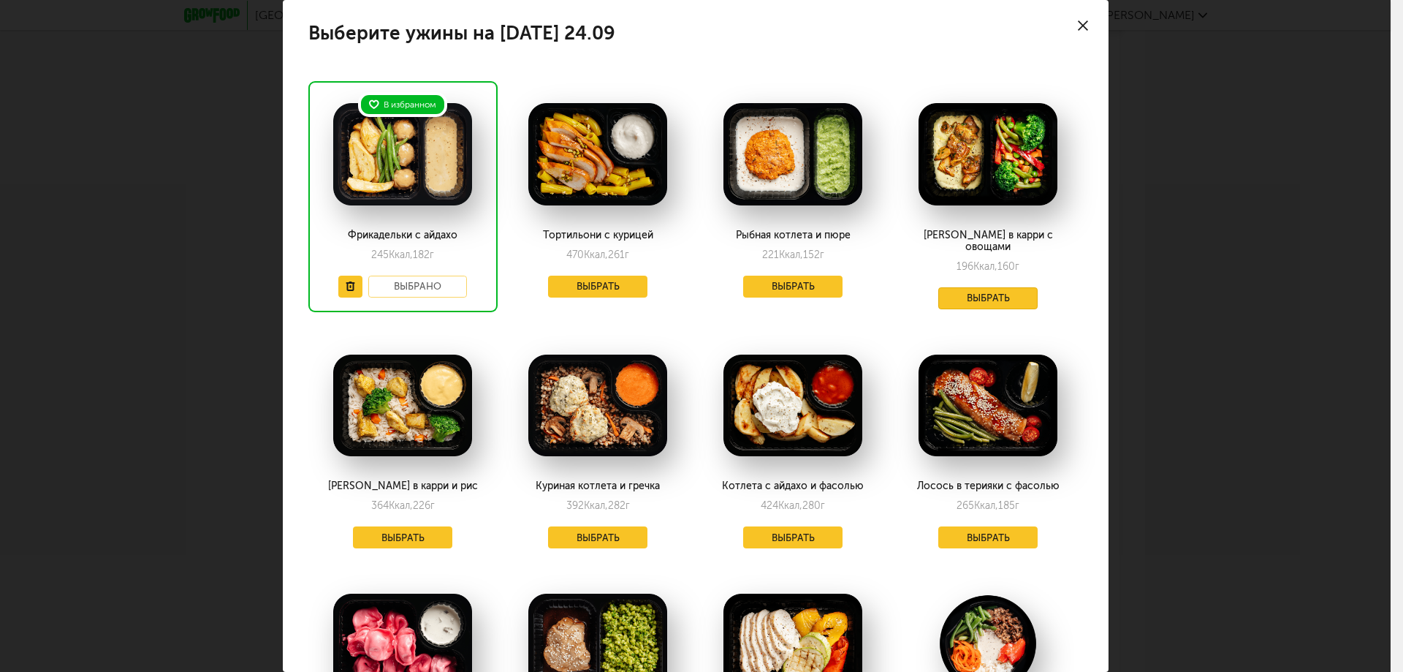
click at [953, 296] on button "Выбрать" at bounding box center [988, 298] width 99 height 22
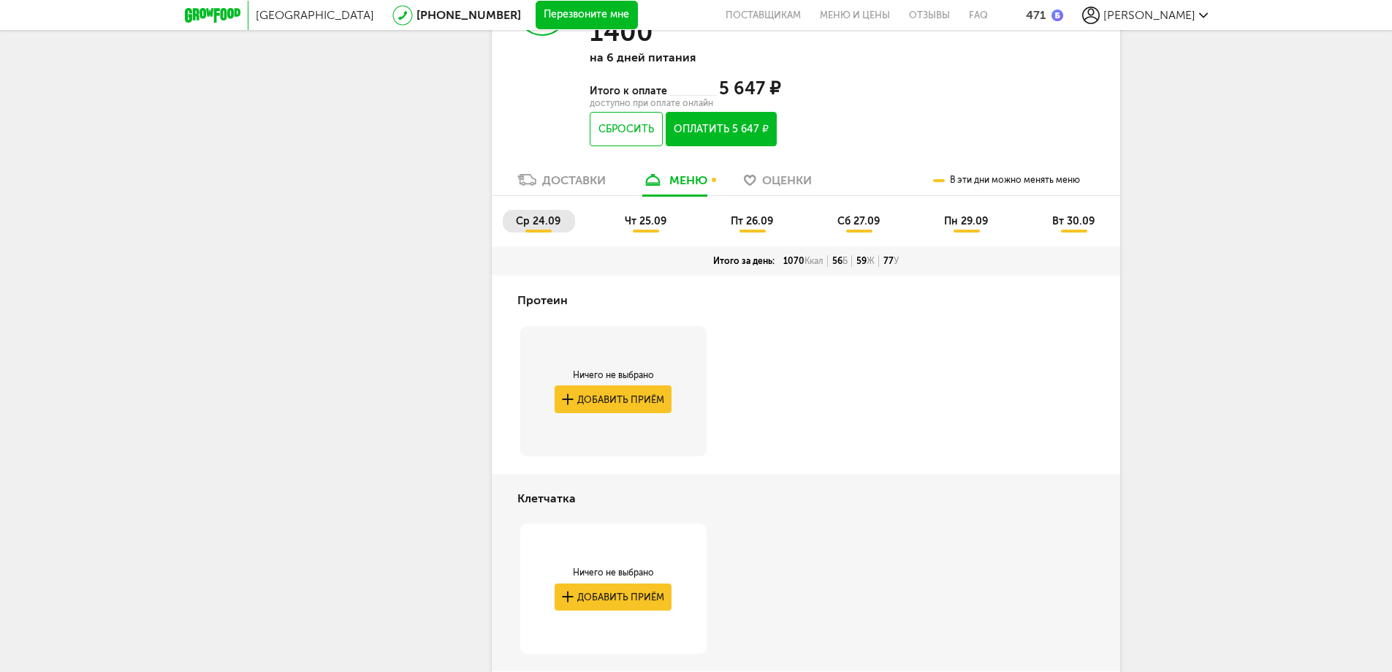
scroll to position [648, 0]
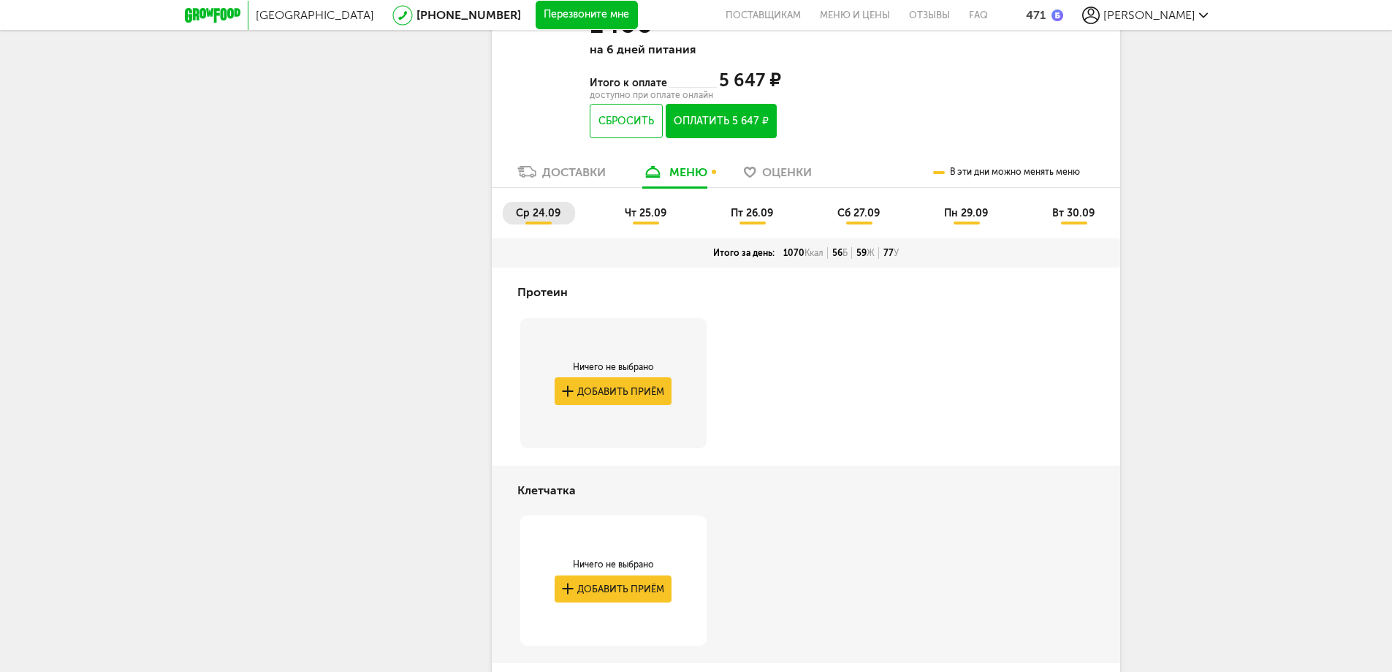
click at [739, 127] on button "Оплатить 5 647 ₽" at bounding box center [721, 121] width 110 height 34
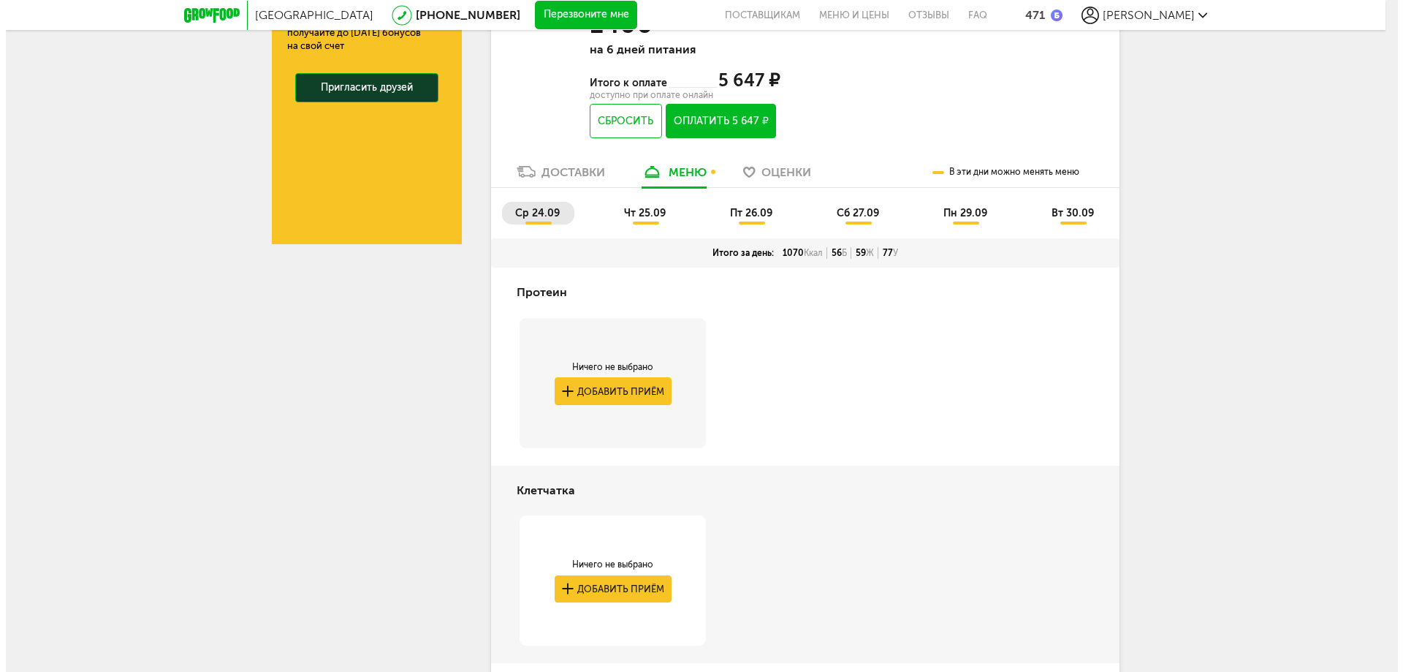
scroll to position [6, 0]
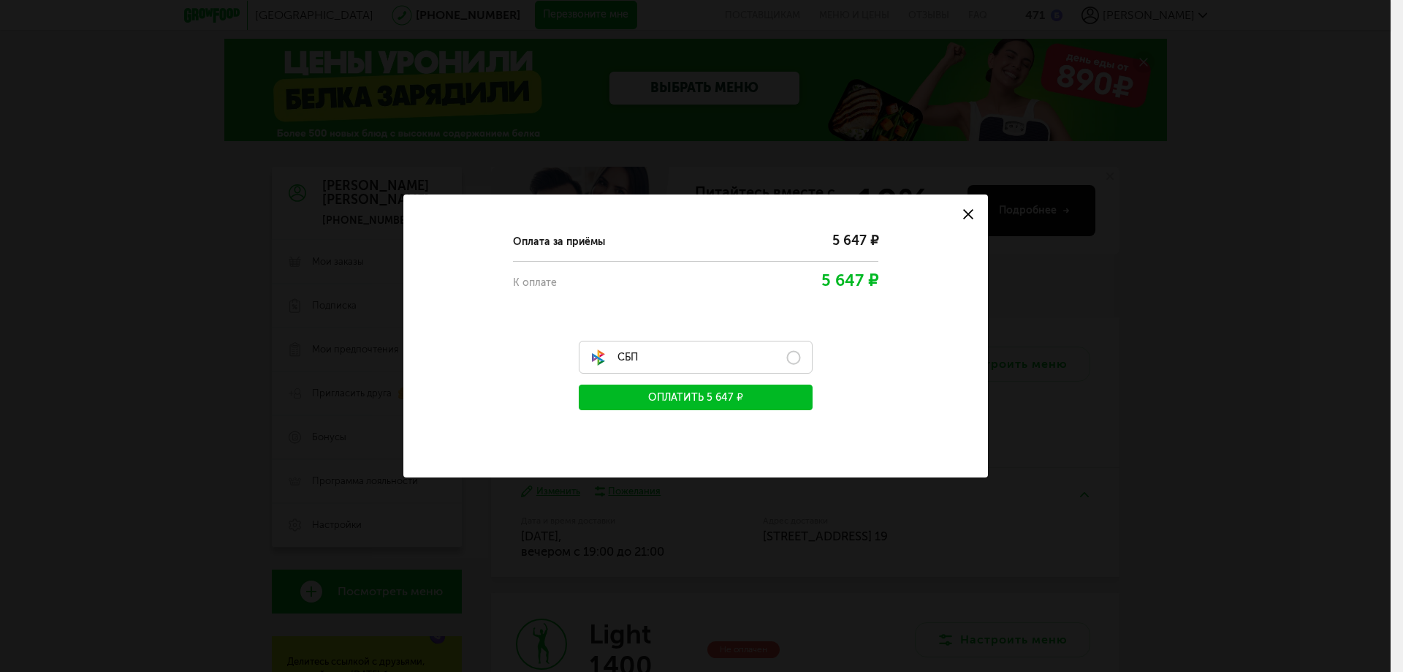
click at [795, 357] on label "СБП" at bounding box center [696, 357] width 234 height 33
click at [762, 391] on button "Оплатить 5 647 ₽" at bounding box center [696, 397] width 234 height 26
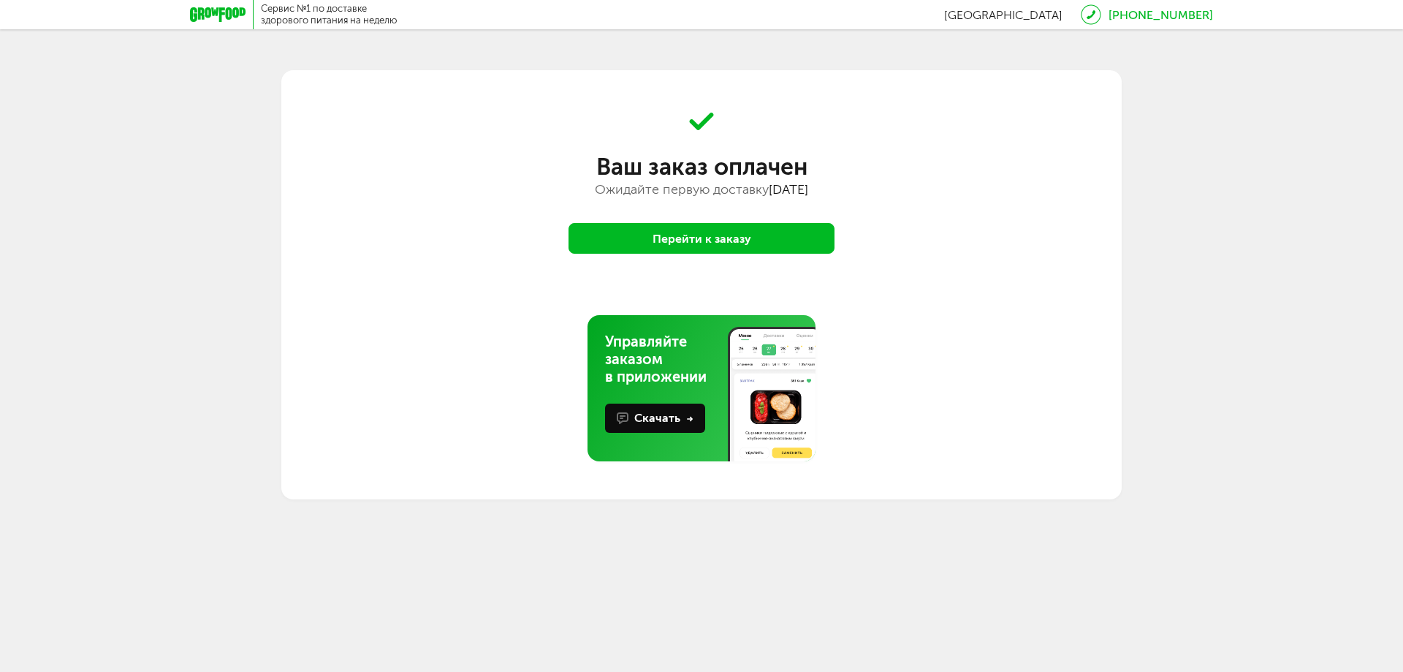
click at [776, 256] on div "Ваш заказ оплачен Ожидайте первую доставку [DATE] [GEOGRAPHIC_DATA] к заказу Уп…" at bounding box center [701, 291] width 841 height 357
click at [781, 246] on button "Перейти к заказу" at bounding box center [702, 238] width 266 height 31
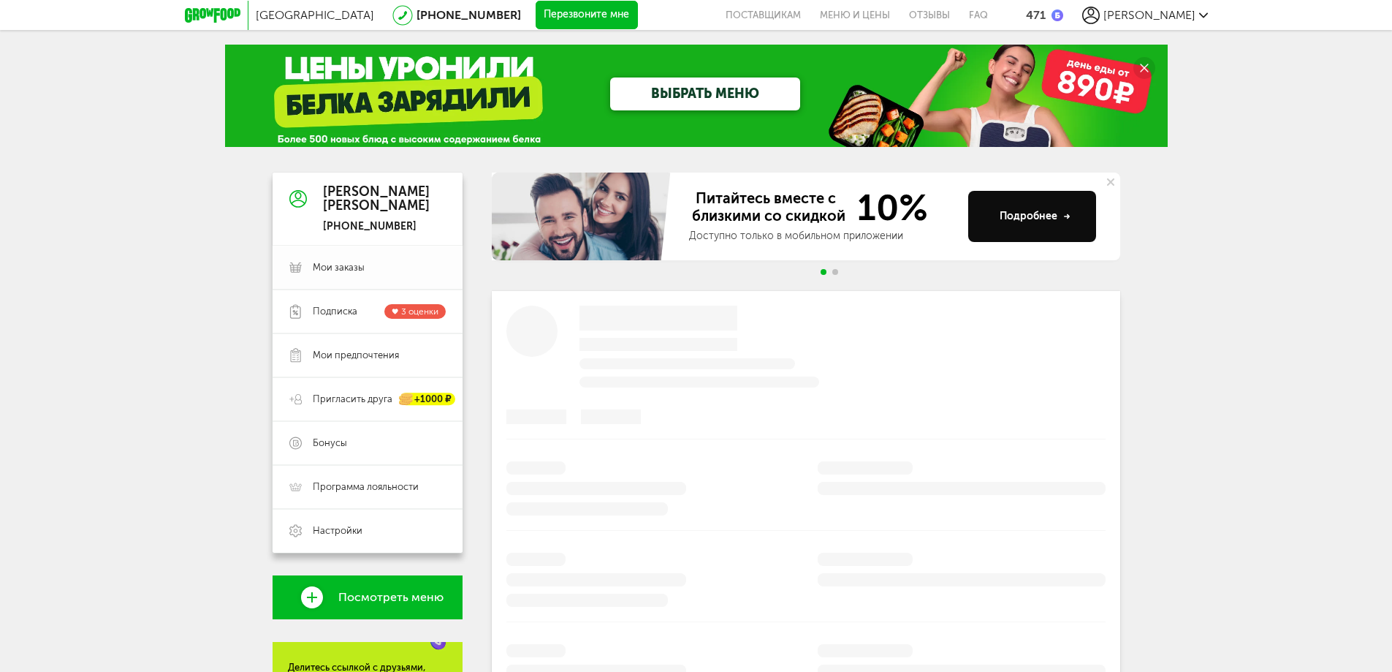
click at [355, 261] on span "Мои заказы" at bounding box center [339, 267] width 52 height 13
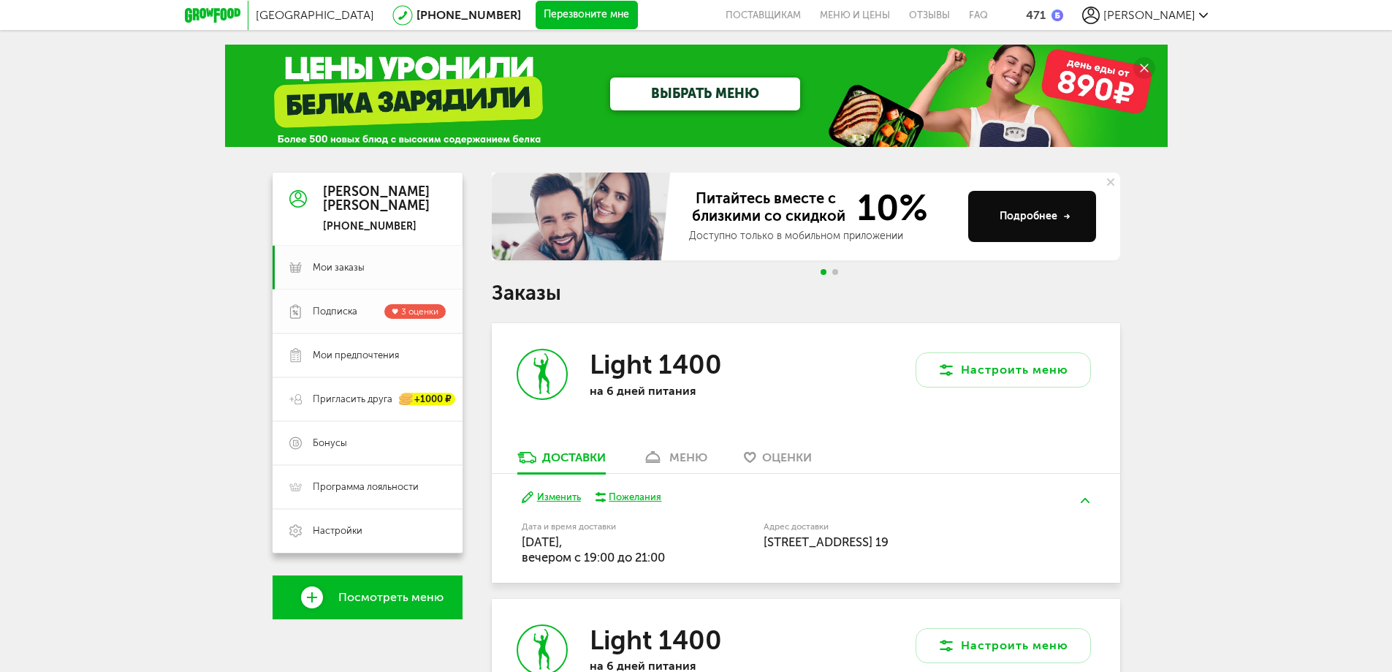
click at [380, 317] on span "Подписка 3 оценки" at bounding box center [379, 311] width 133 height 15
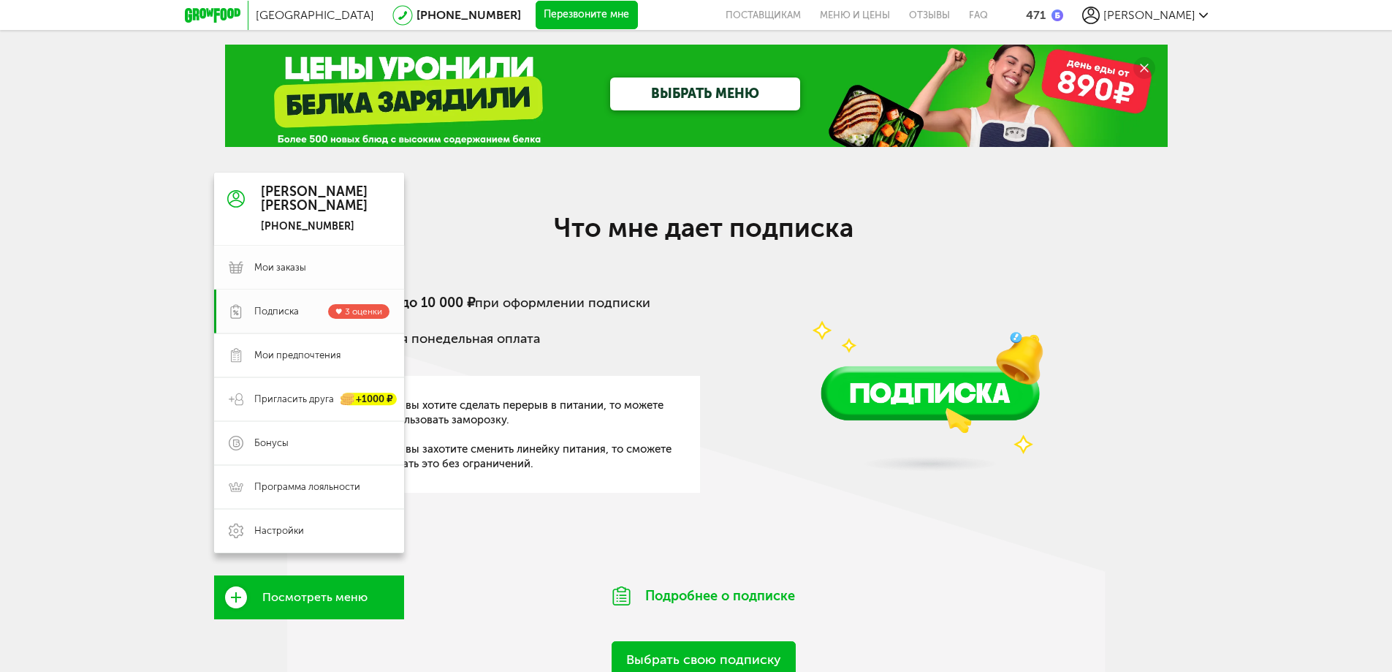
click at [341, 268] on span "Мои заказы" at bounding box center [321, 267] width 135 height 13
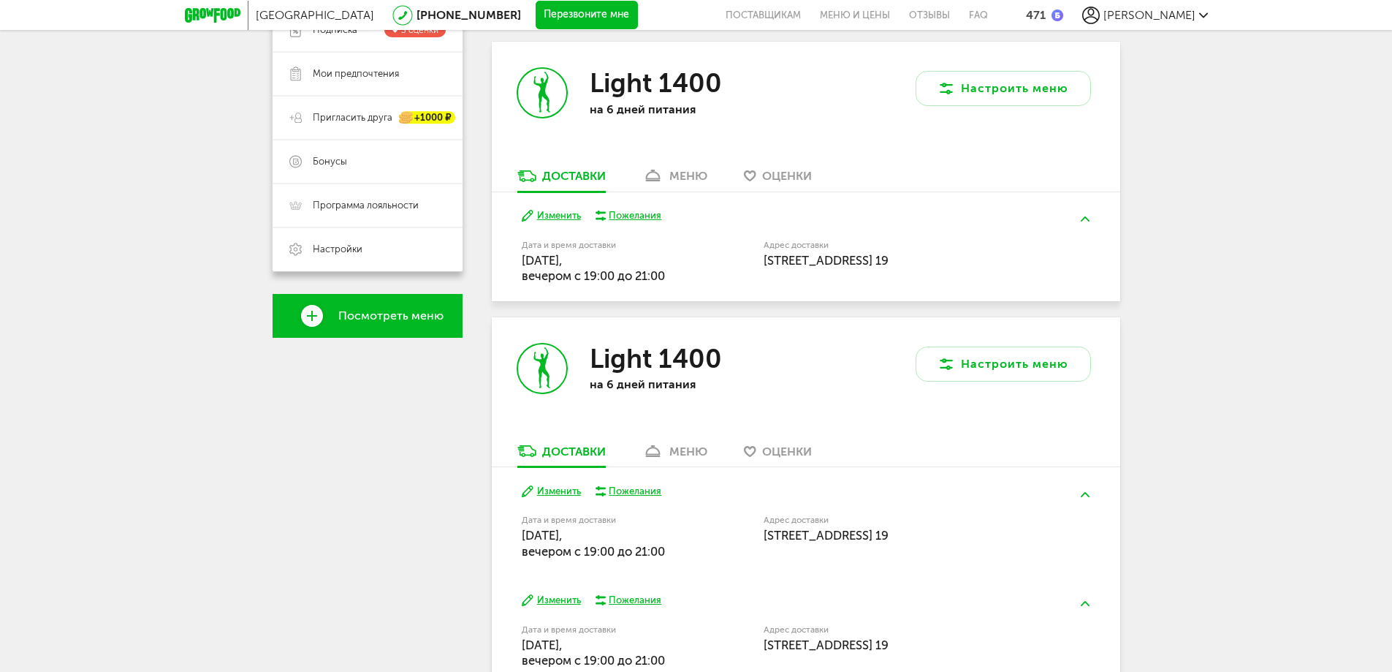
scroll to position [292, 0]
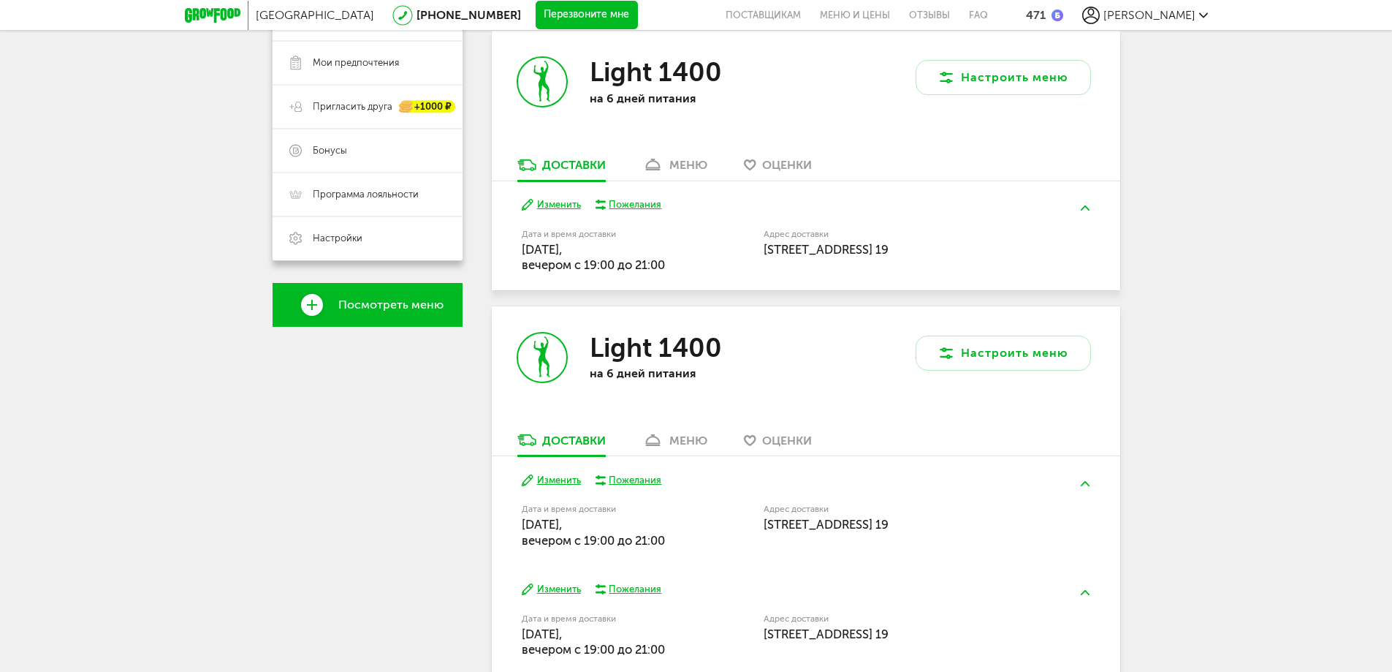
click at [693, 151] on div "Light 1400 на 6 дней питания" at bounding box center [649, 94] width 314 height 126
click at [686, 157] on link "меню" at bounding box center [675, 168] width 80 height 23
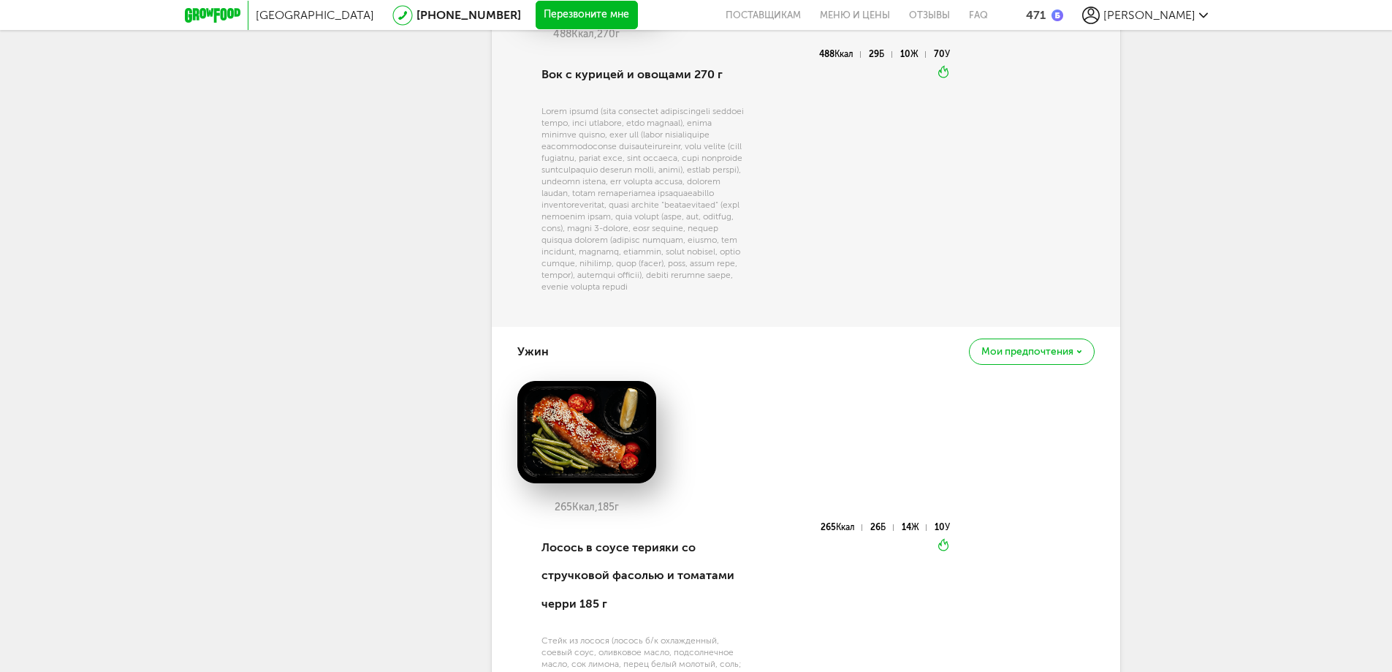
scroll to position [798, 0]
